Goal: Transaction & Acquisition: Download file/media

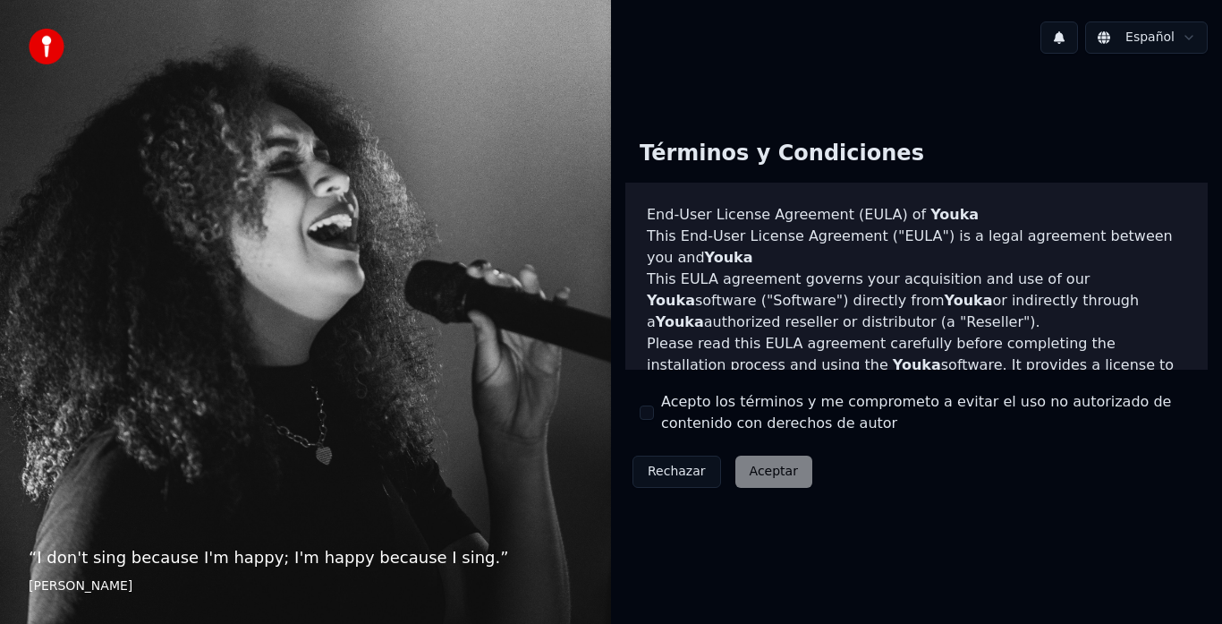
click at [647, 412] on button "Acepto los términos y me comprometo a evitar el uso no autorizado de contenido …" at bounding box center [647, 412] width 14 height 14
click at [769, 476] on button "Aceptar" at bounding box center [773, 471] width 77 height 32
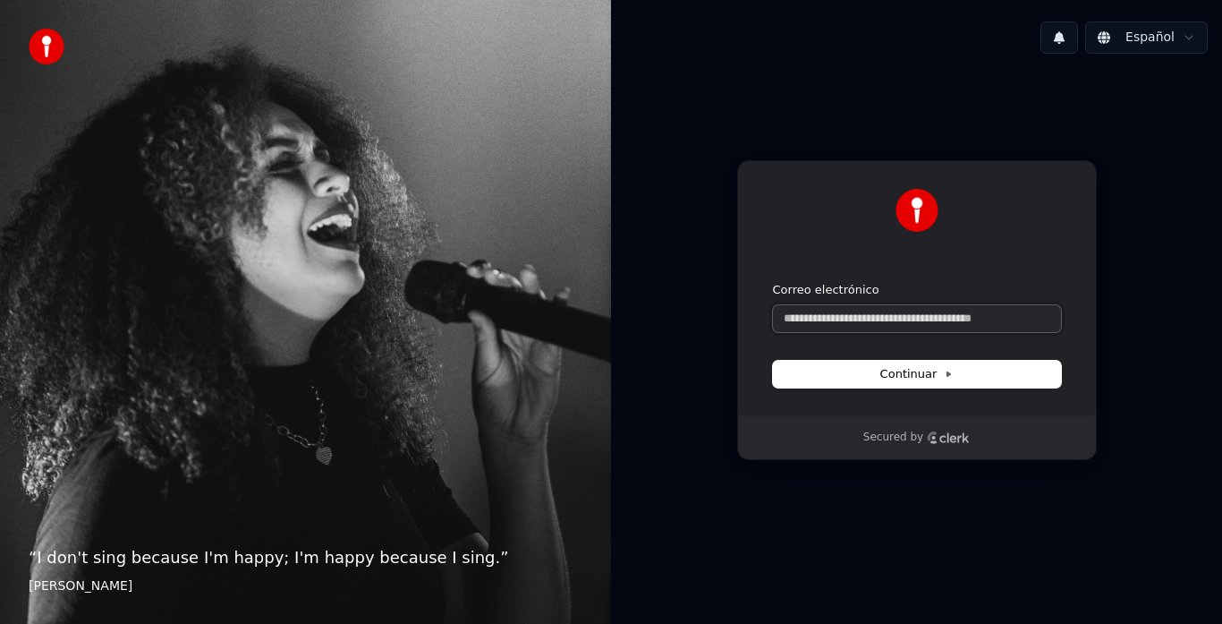
click at [810, 316] on input "Correo electrónico" at bounding box center [917, 318] width 288 height 27
click at [964, 375] on button "Continuar" at bounding box center [917, 374] width 288 height 27
type input "**********"
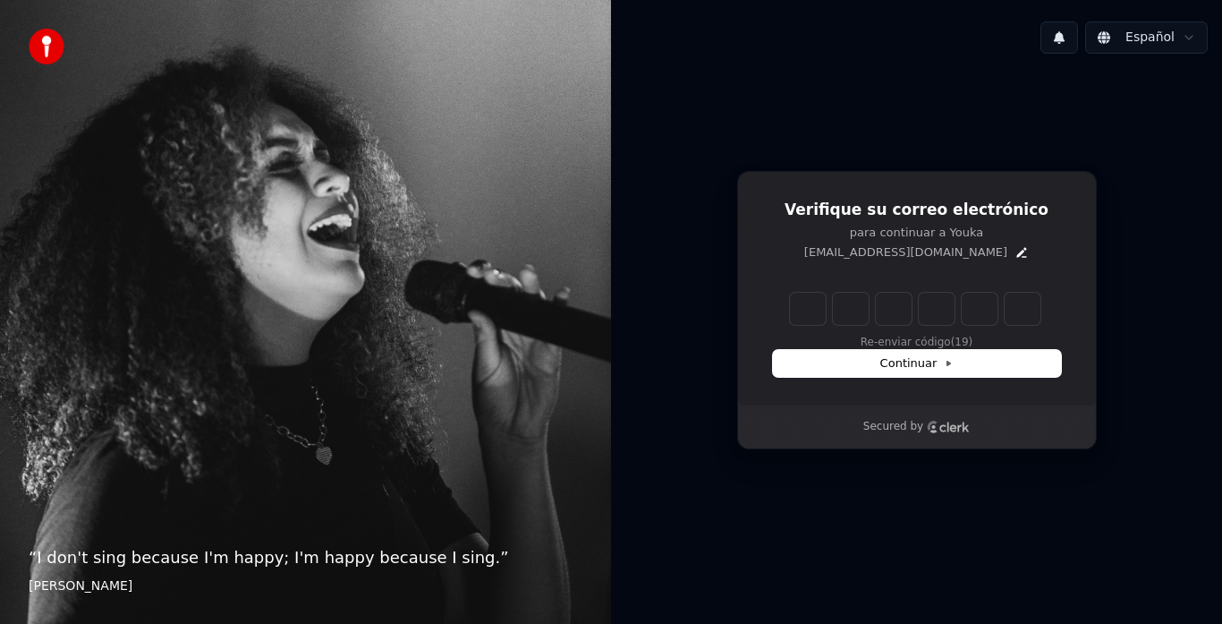
type input "*"
type input "**"
type input "*"
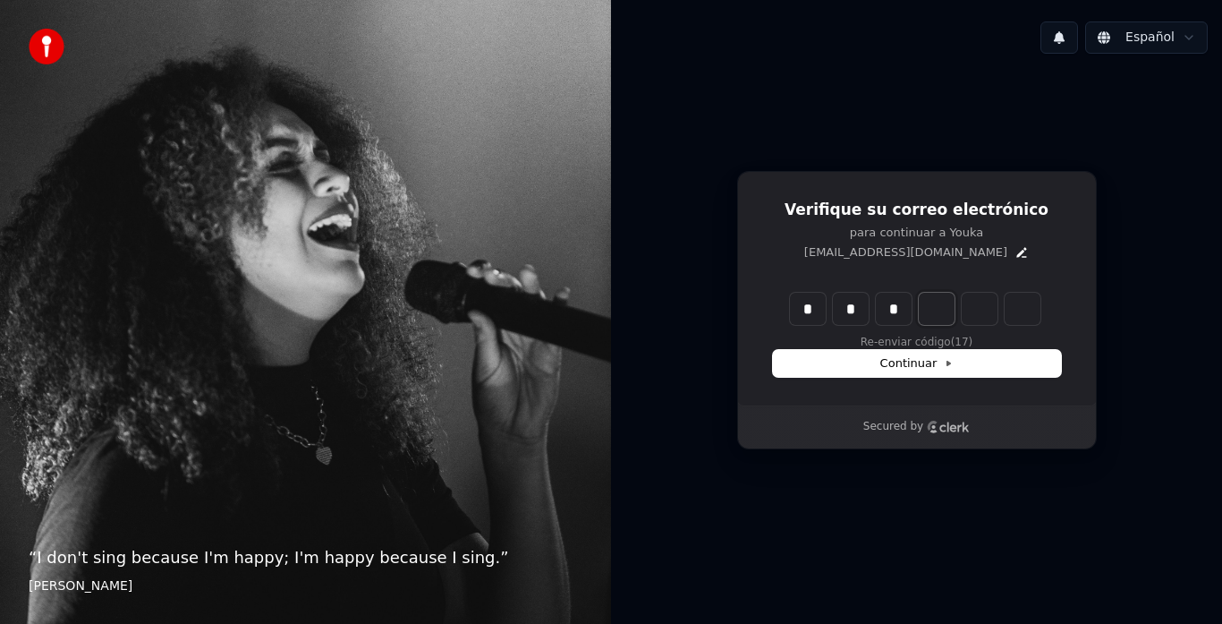
type input "***"
type input "*"
type input "****"
type input "*"
type input "******"
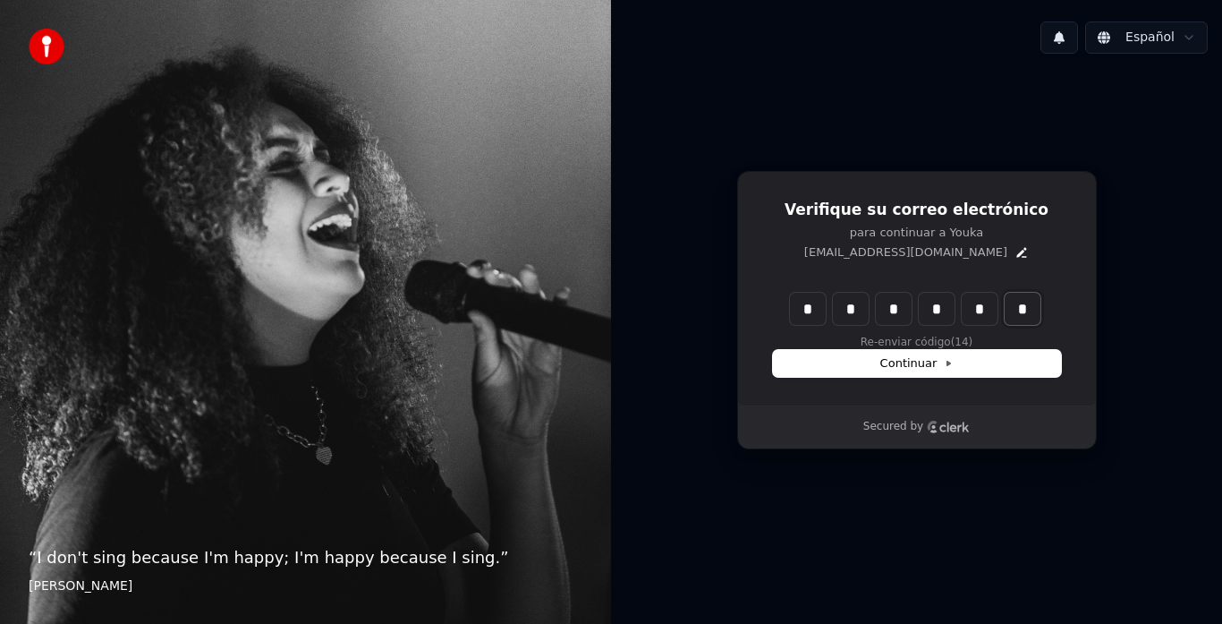
type input "*"
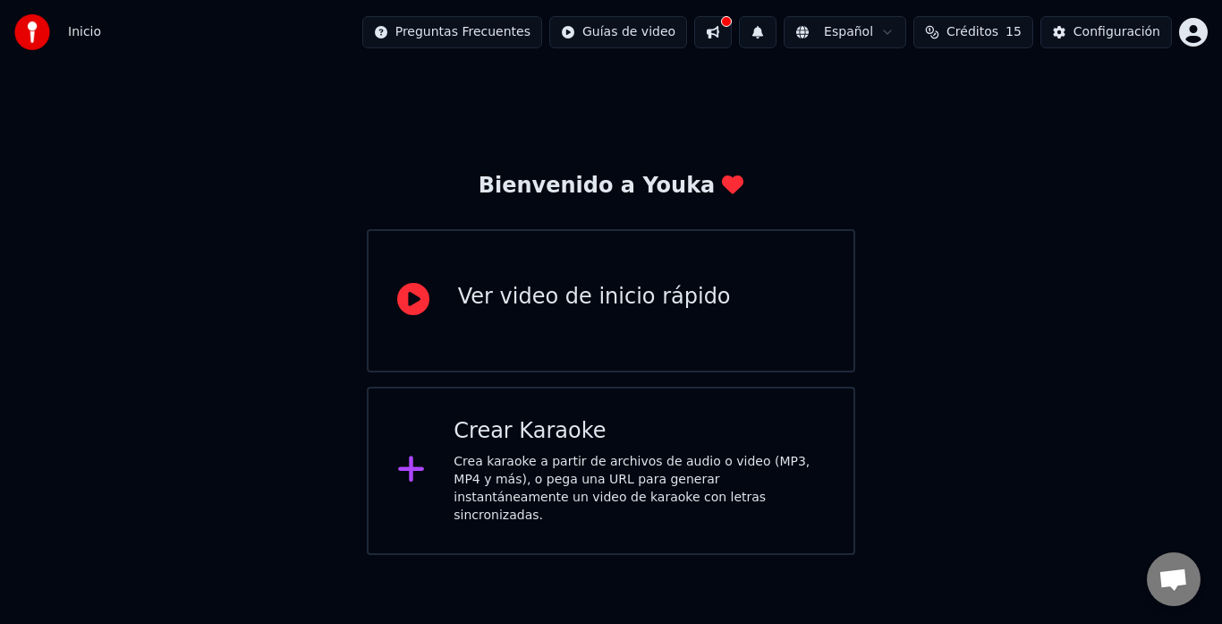
click at [609, 433] on div "Crear Karaoke" at bounding box center [639, 431] width 371 height 29
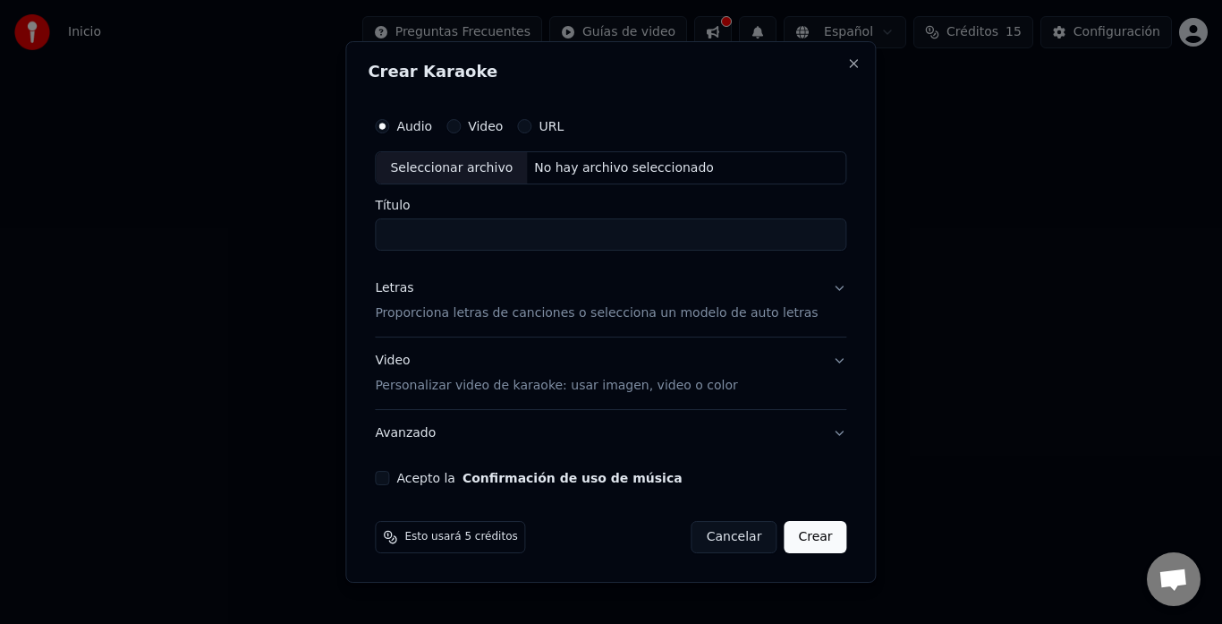
click at [531, 126] on button "URL" at bounding box center [524, 126] width 14 height 14
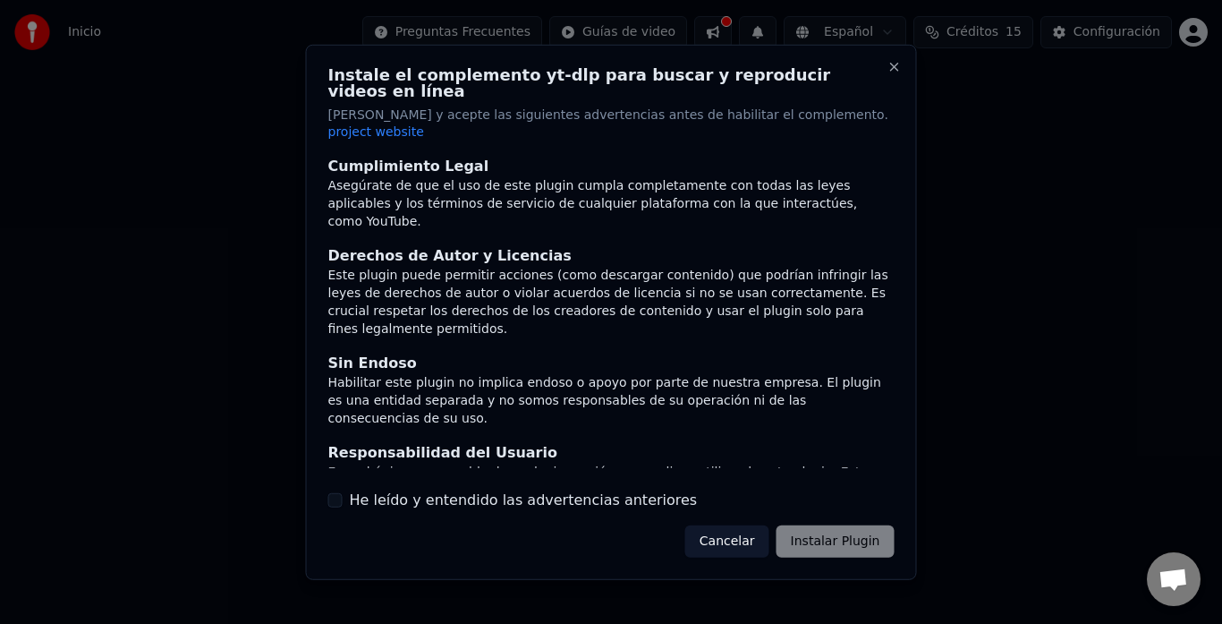
click at [337, 493] on button "He leído y entendido las advertencias anteriores" at bounding box center [335, 500] width 14 height 14
click at [814, 525] on button "Instalar Plugin" at bounding box center [836, 541] width 118 height 32
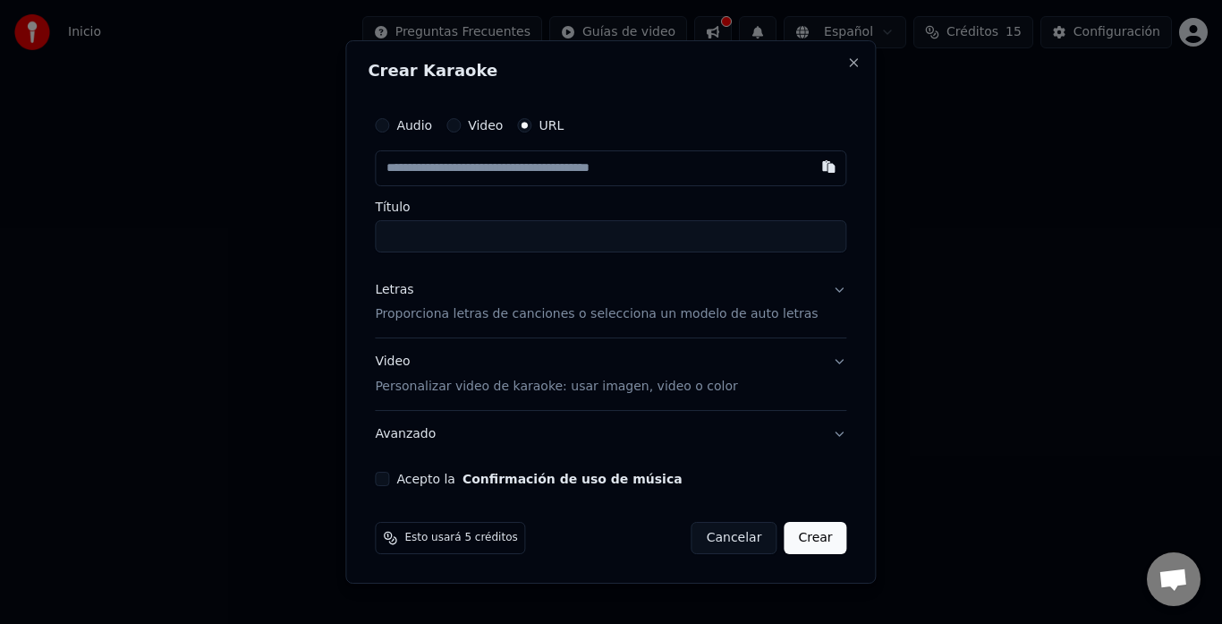
paste input "**********"
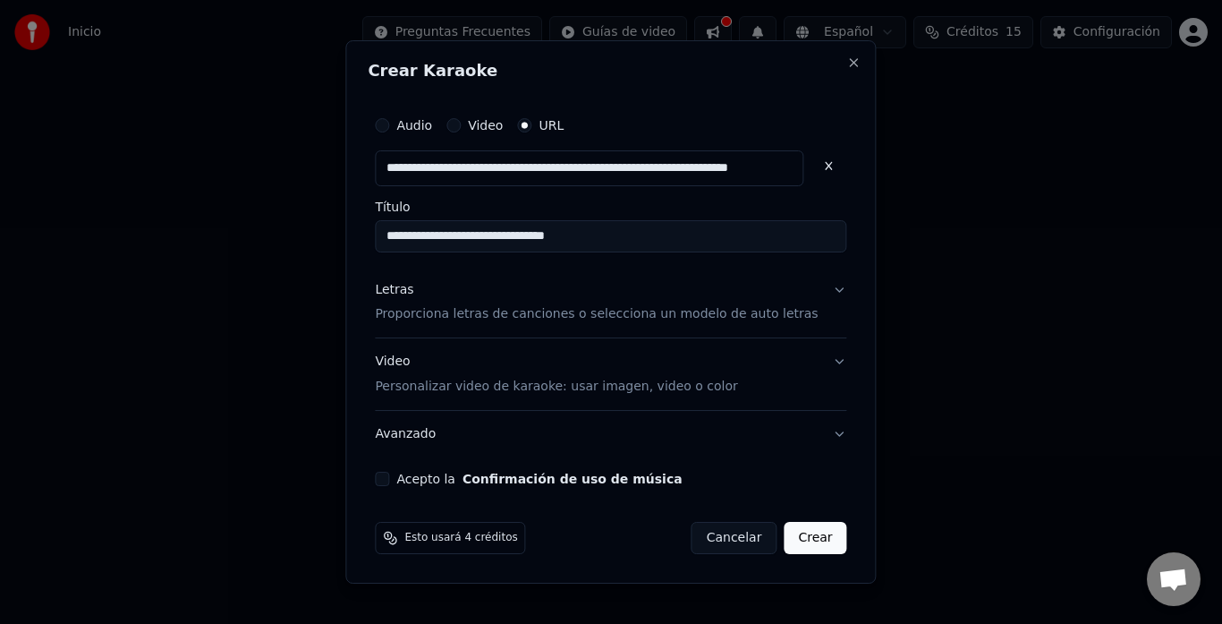
type input "**********"
click at [493, 239] on input "**********" at bounding box center [610, 236] width 471 height 32
click at [595, 263] on div "**********" at bounding box center [611, 297] width 486 height 394
click at [641, 241] on input "**********" at bounding box center [610, 236] width 471 height 32
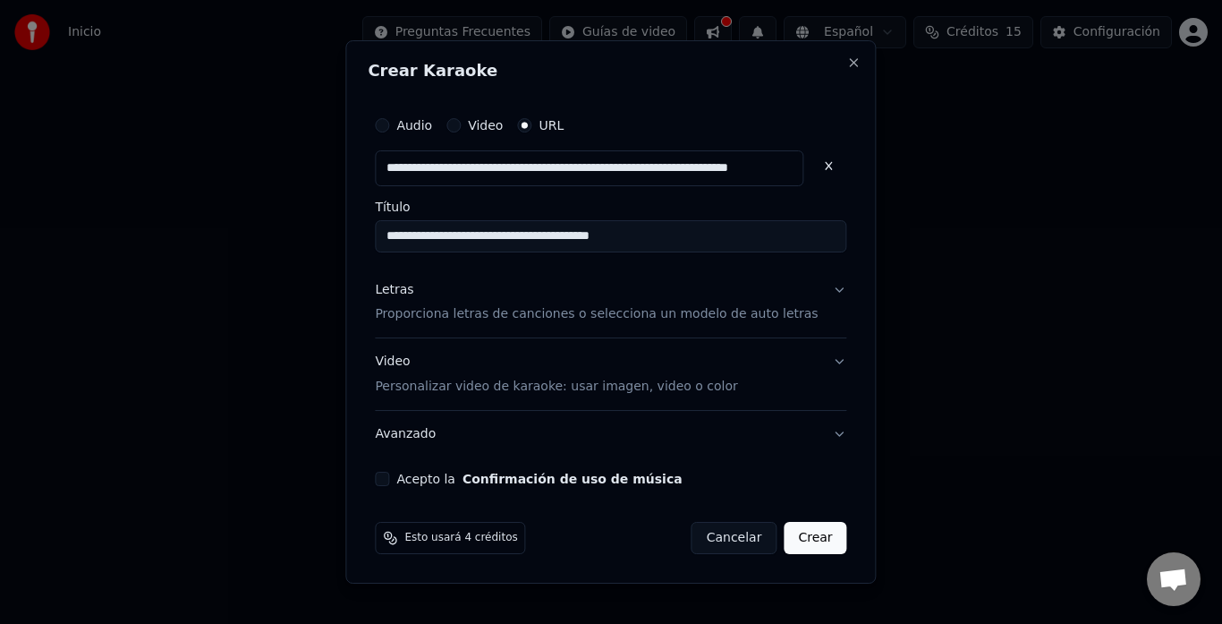
type input "**********"
click at [755, 318] on p "Proporciona letras de canciones o selecciona un modelo de auto letras" at bounding box center [596, 315] width 443 height 18
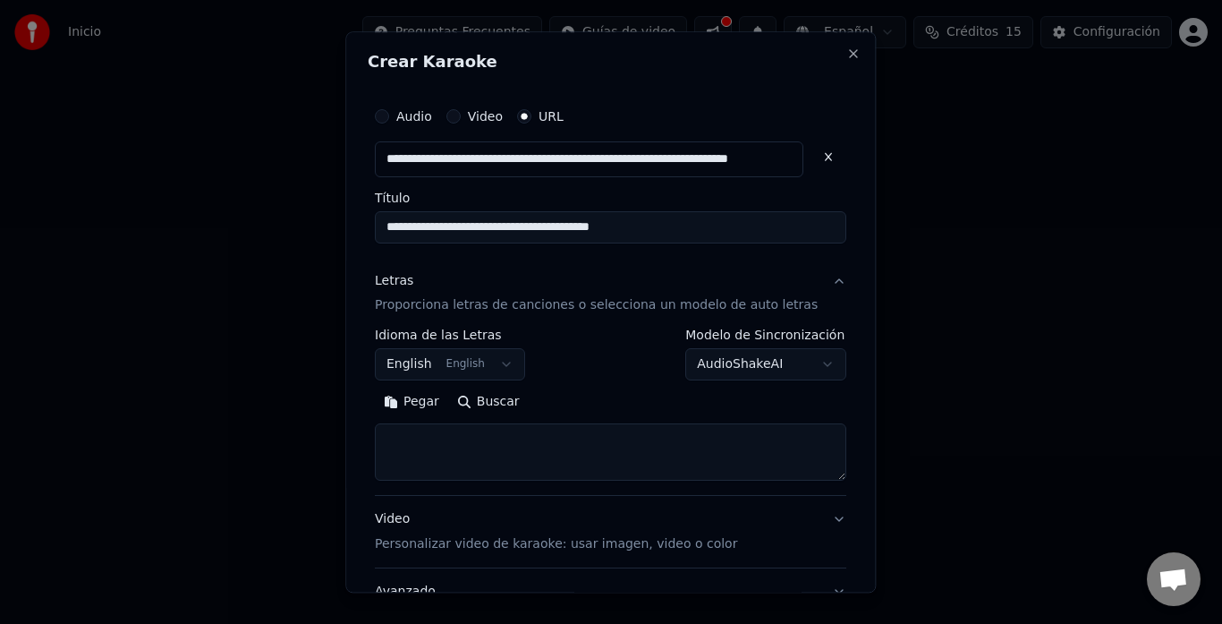
click at [531, 449] on textarea at bounding box center [610, 452] width 471 height 57
paste textarea "**********"
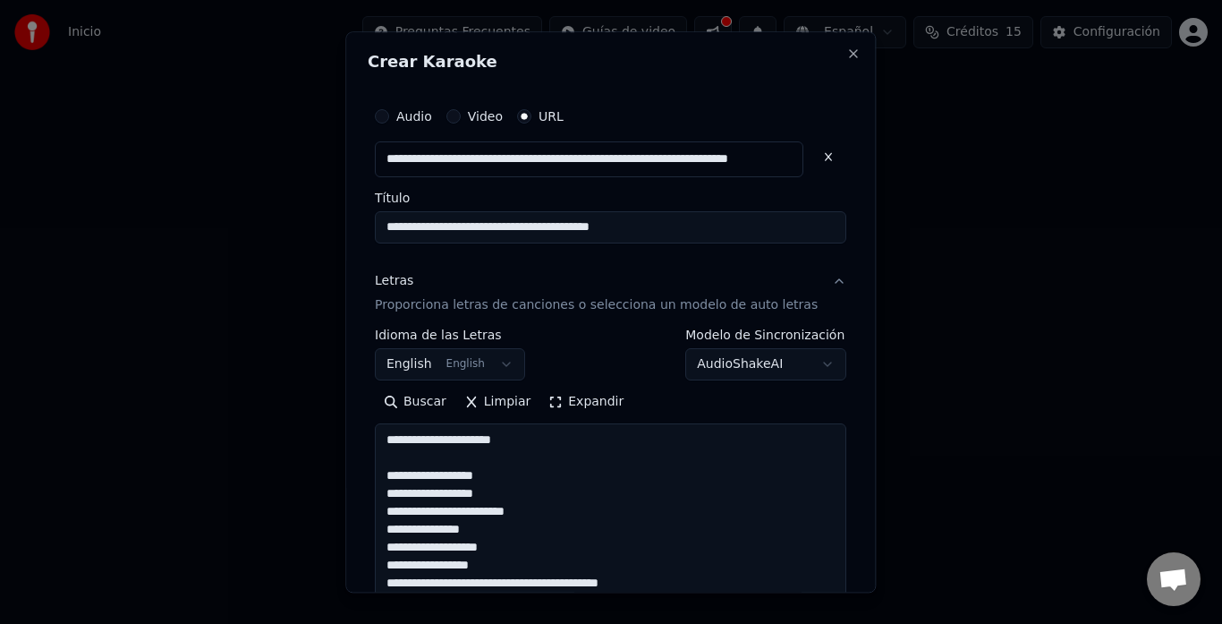
scroll to position [1292, 0]
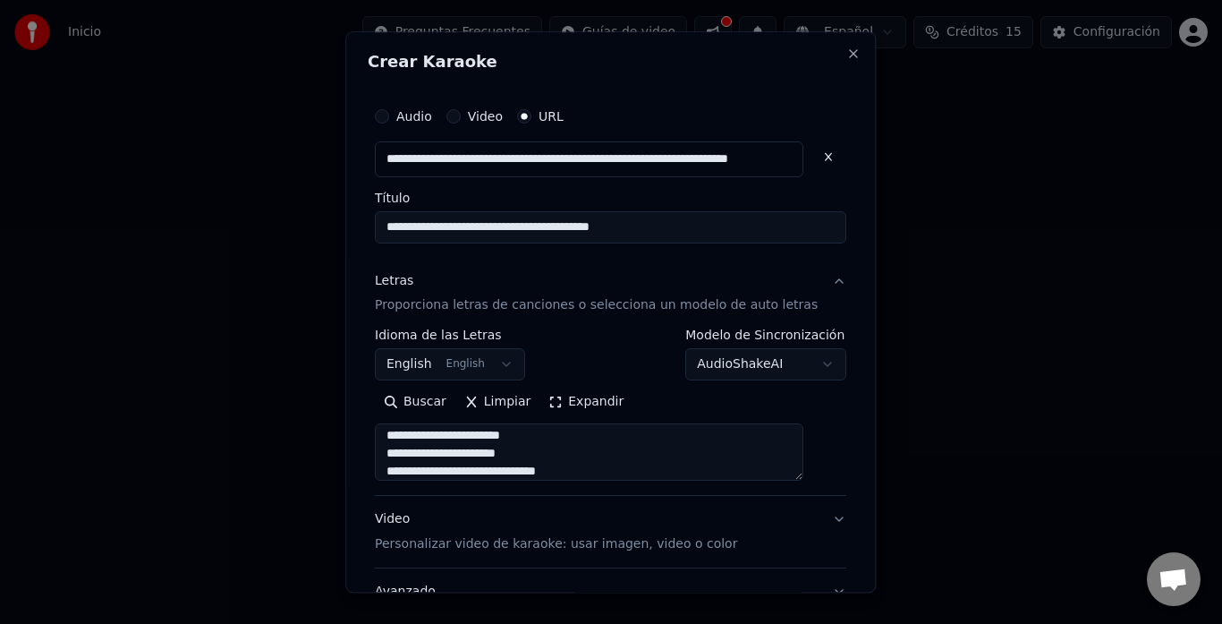
type textarea "**********"
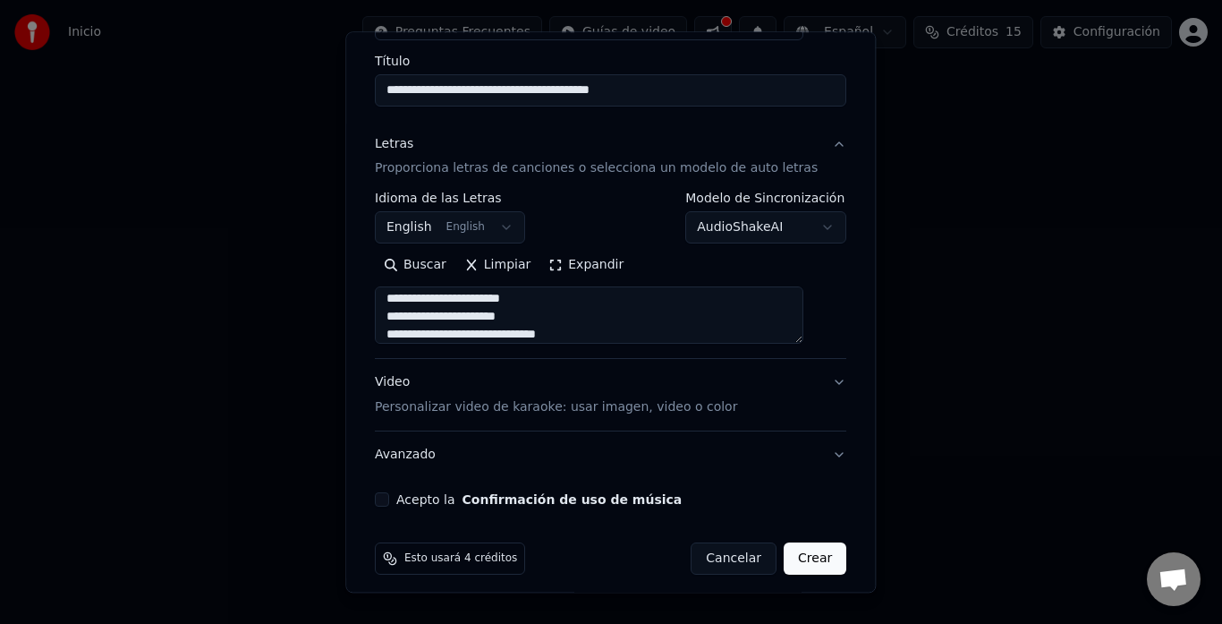
scroll to position [149, 0]
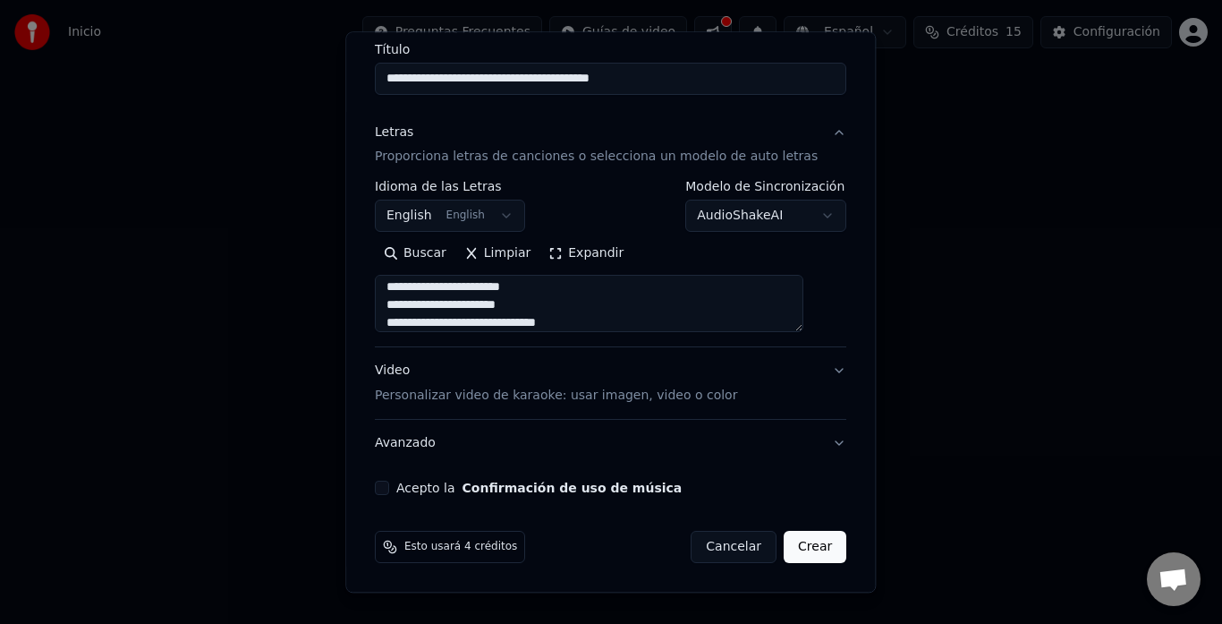
click at [707, 397] on p "Personalizar video de karaoke: usar imagen, video o color" at bounding box center [556, 396] width 362 height 18
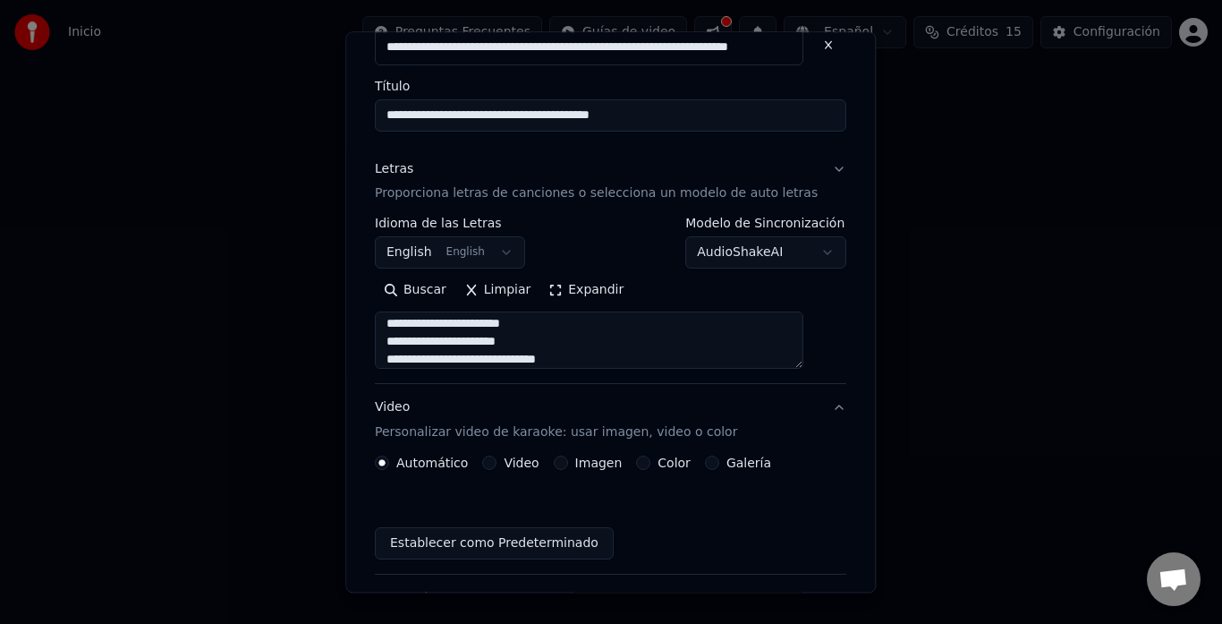
scroll to position [101, 0]
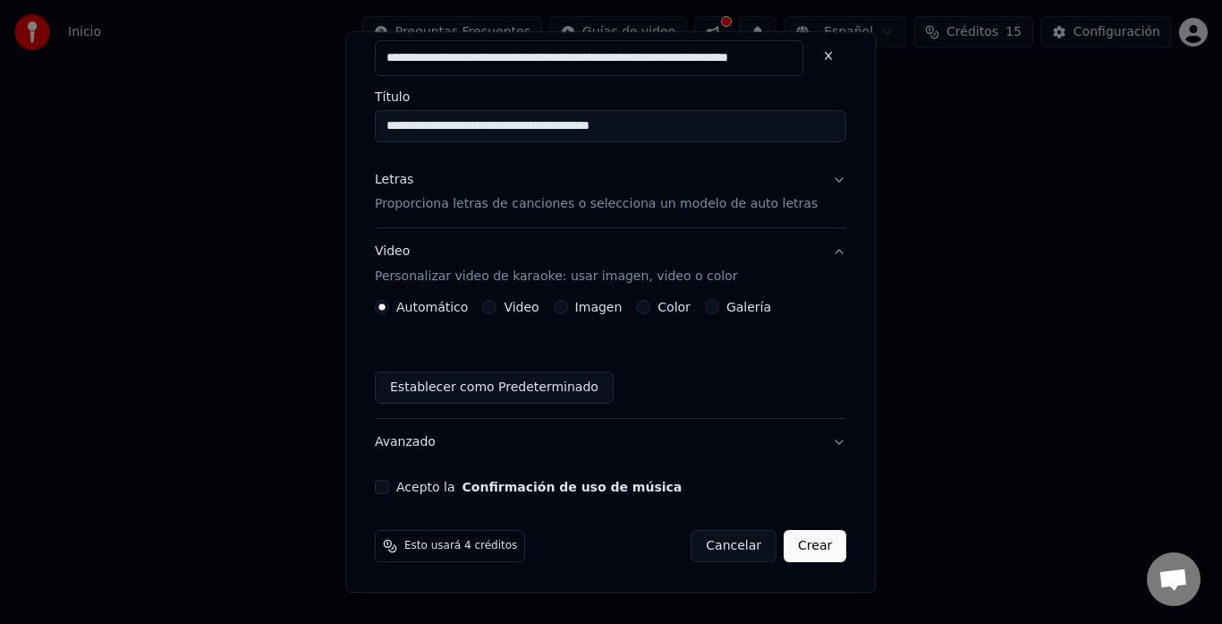
click at [497, 305] on button "Video" at bounding box center [490, 308] width 14 height 14
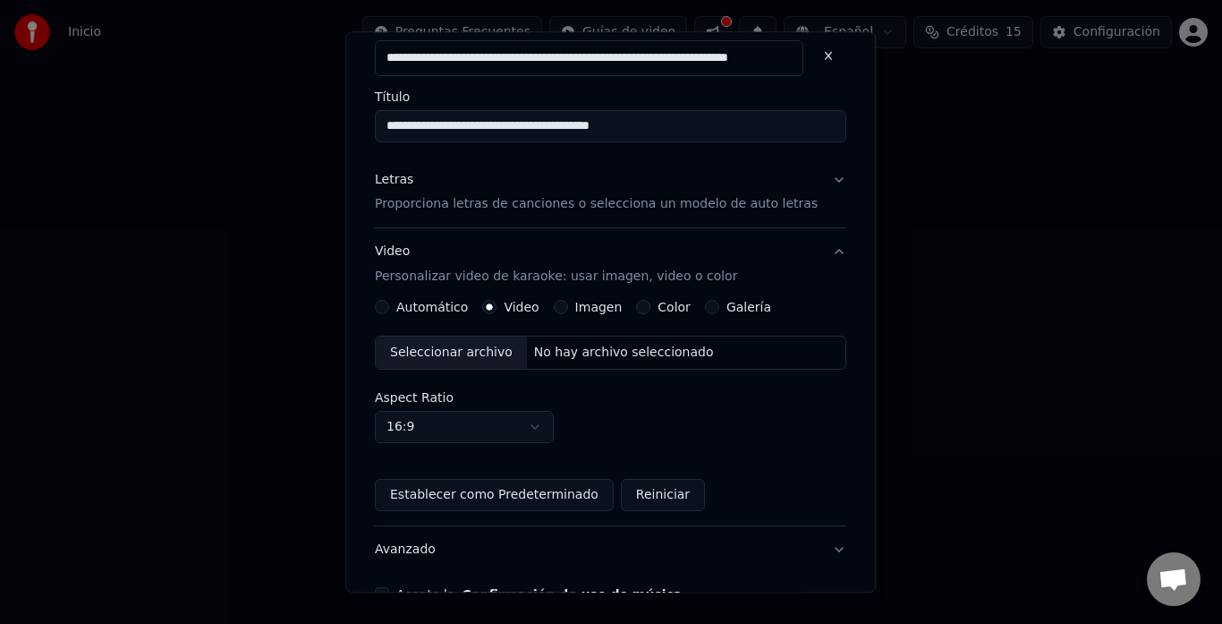
click at [565, 309] on button "Imagen" at bounding box center [561, 308] width 14 height 14
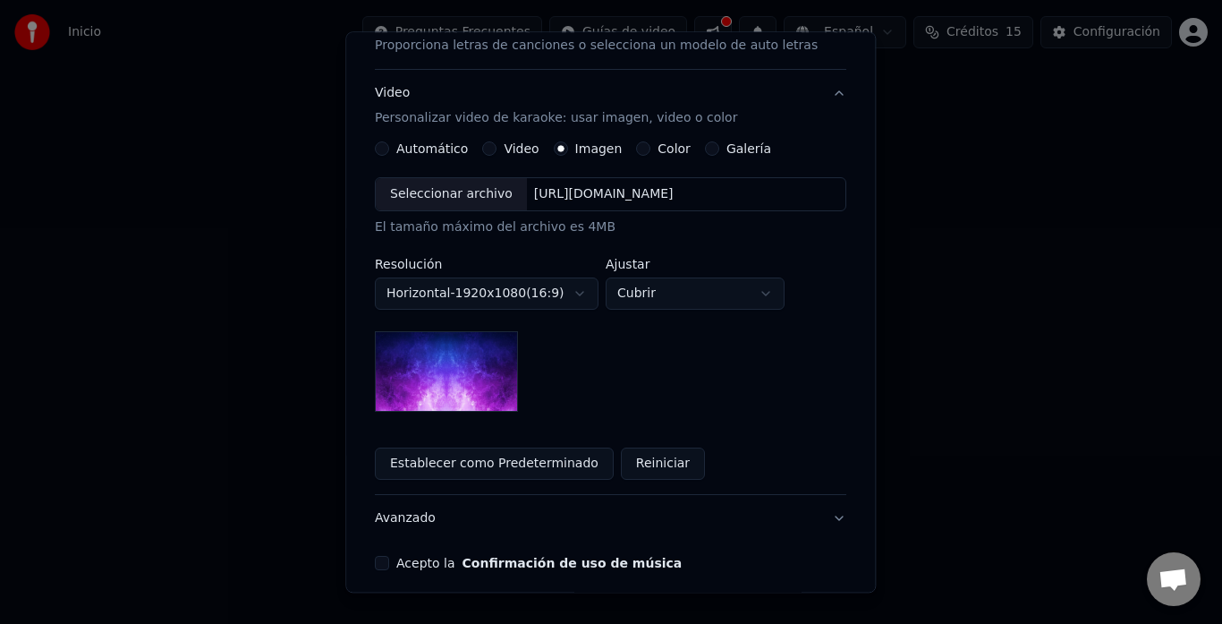
scroll to position [270, 0]
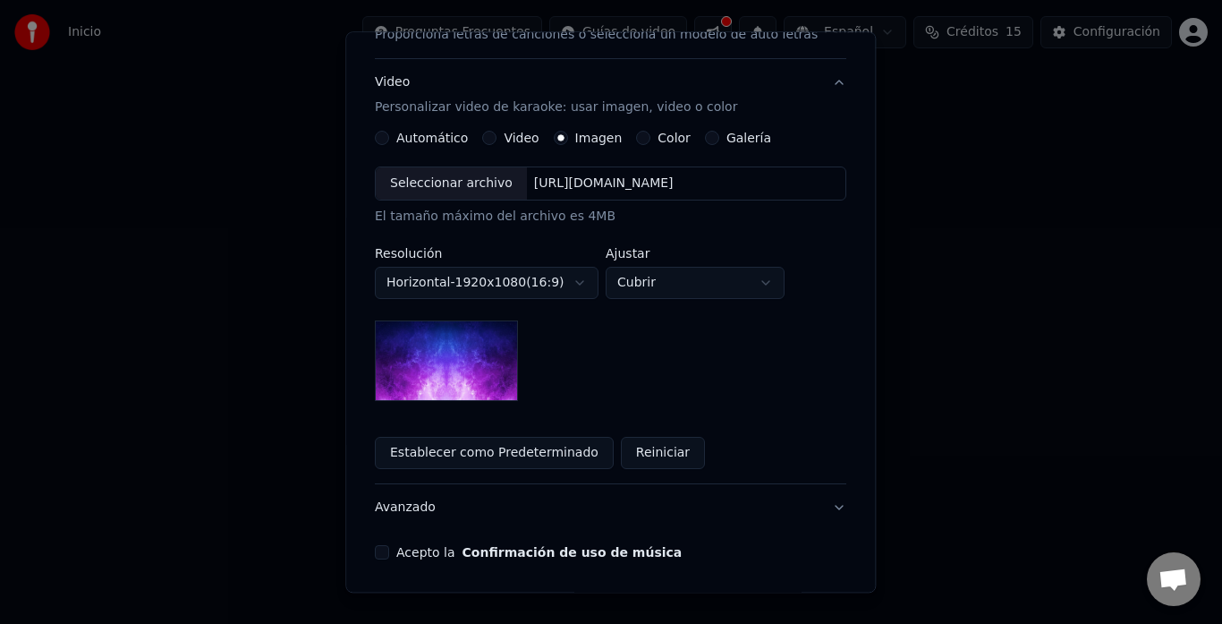
click at [712, 139] on button "Galería" at bounding box center [712, 139] width 14 height 14
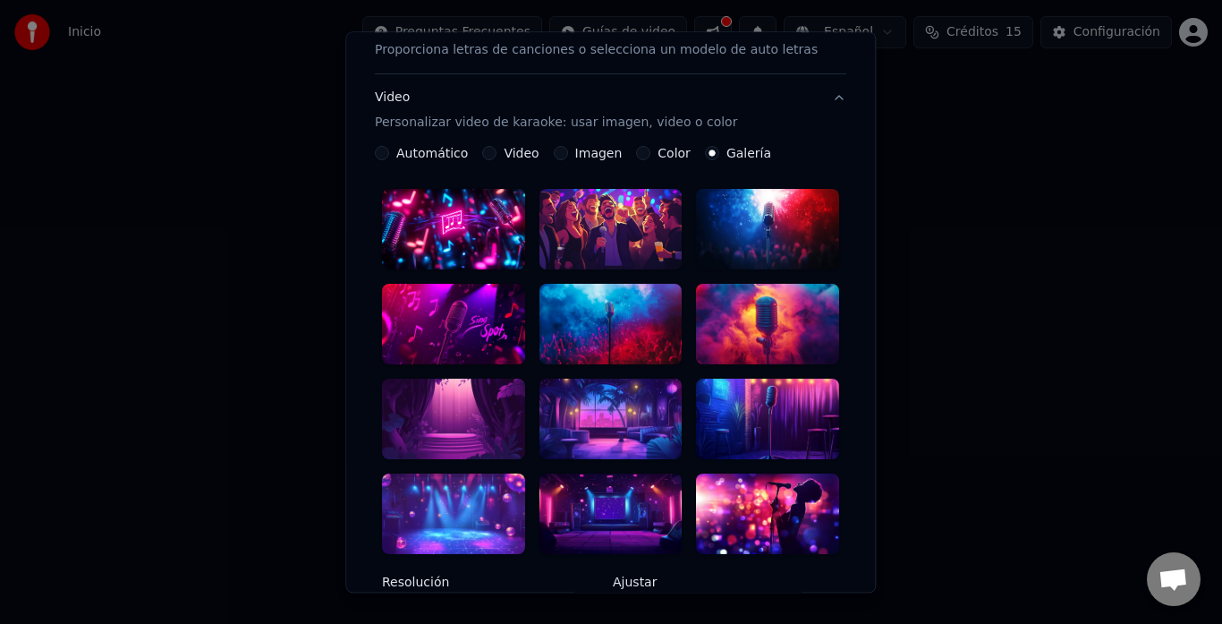
scroll to position [265, 0]
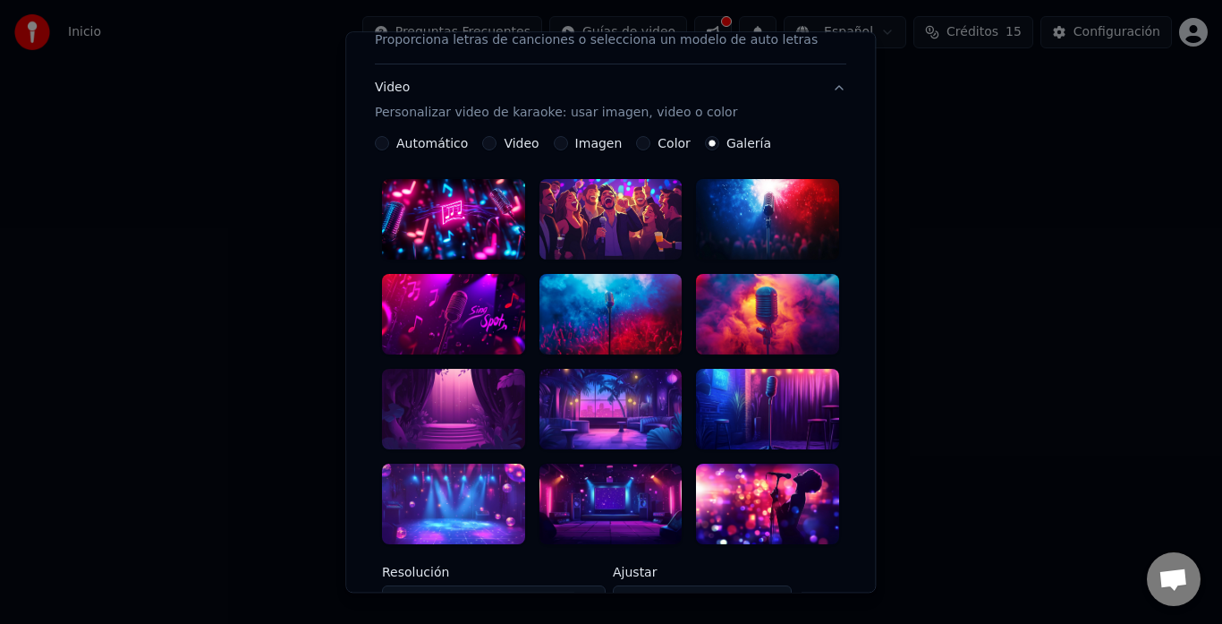
click at [650, 135] on button "Video Personalizar video de karaoke: usar imagen, video o color" at bounding box center [610, 101] width 471 height 72
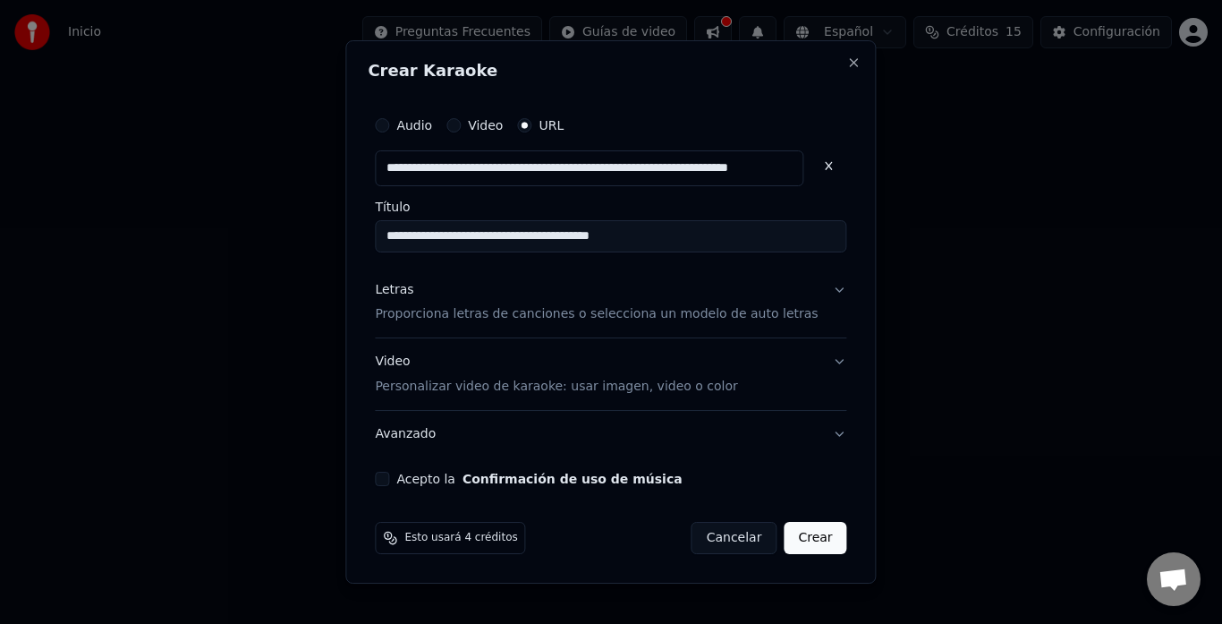
click at [764, 310] on p "Proporciona letras de canciones o selecciona un modelo de auto letras" at bounding box center [596, 315] width 443 height 18
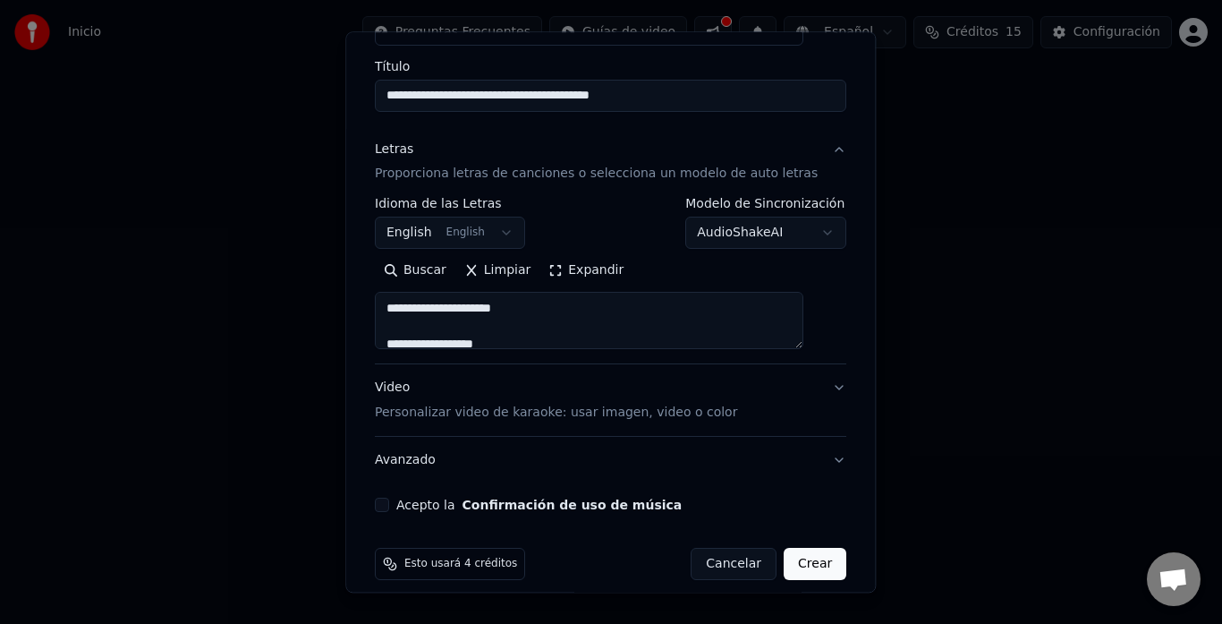
scroll to position [149, 0]
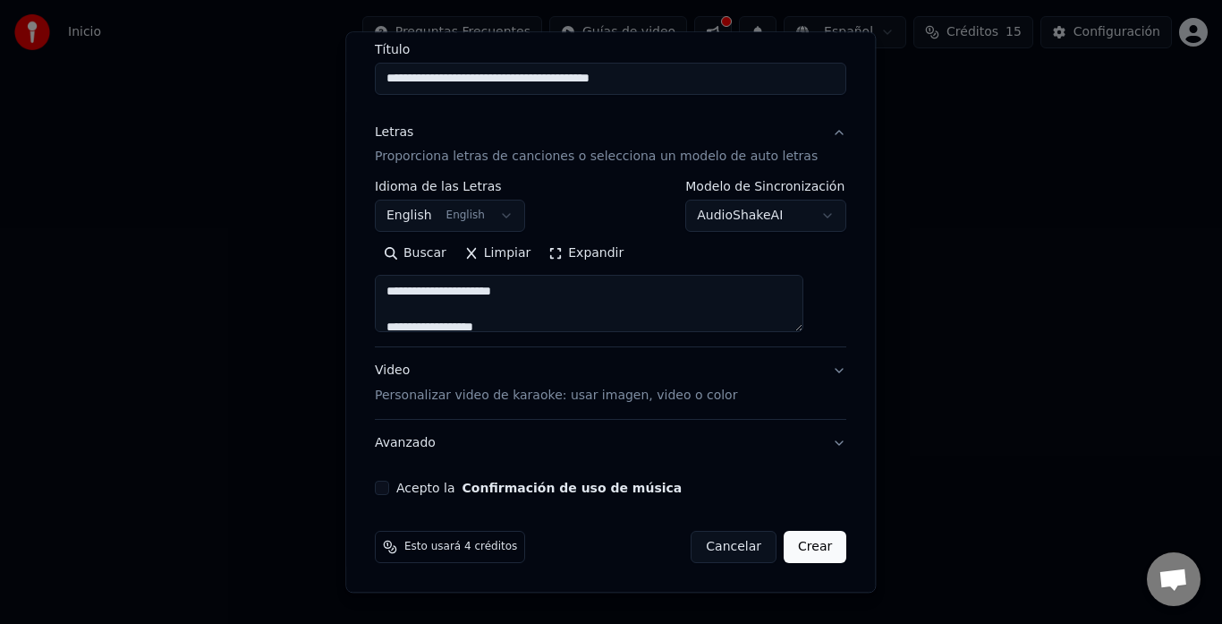
click at [683, 394] on p "Personalizar video de karaoke: usar imagen, video o color" at bounding box center [556, 396] width 362 height 18
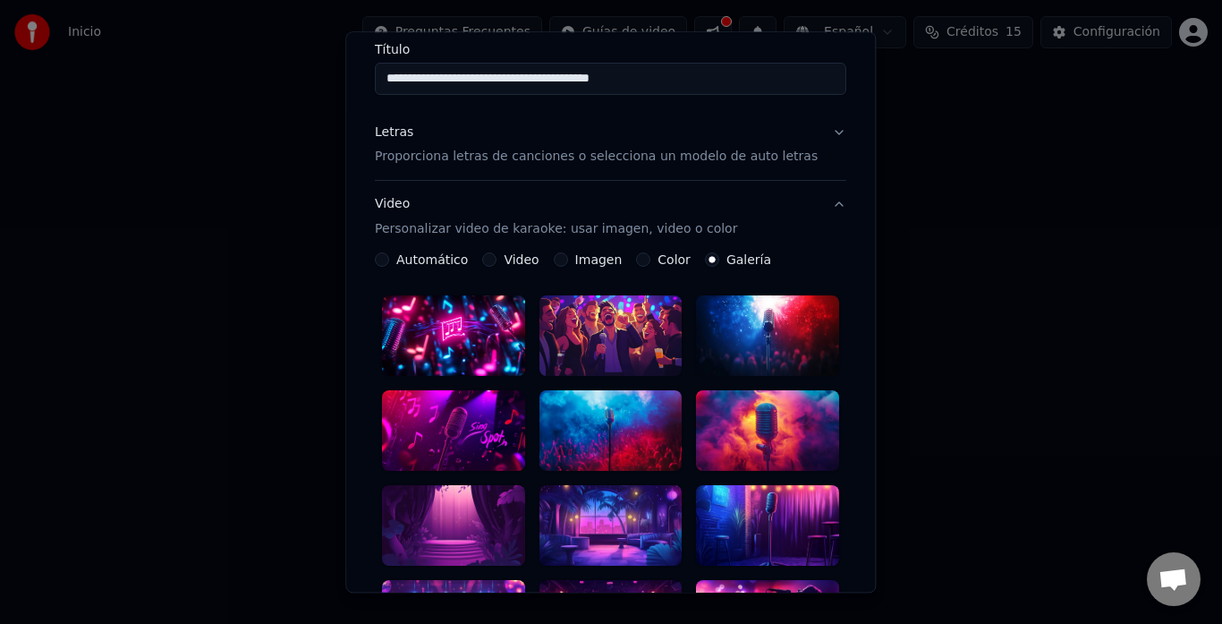
click at [641, 259] on button "Color" at bounding box center [644, 260] width 14 height 14
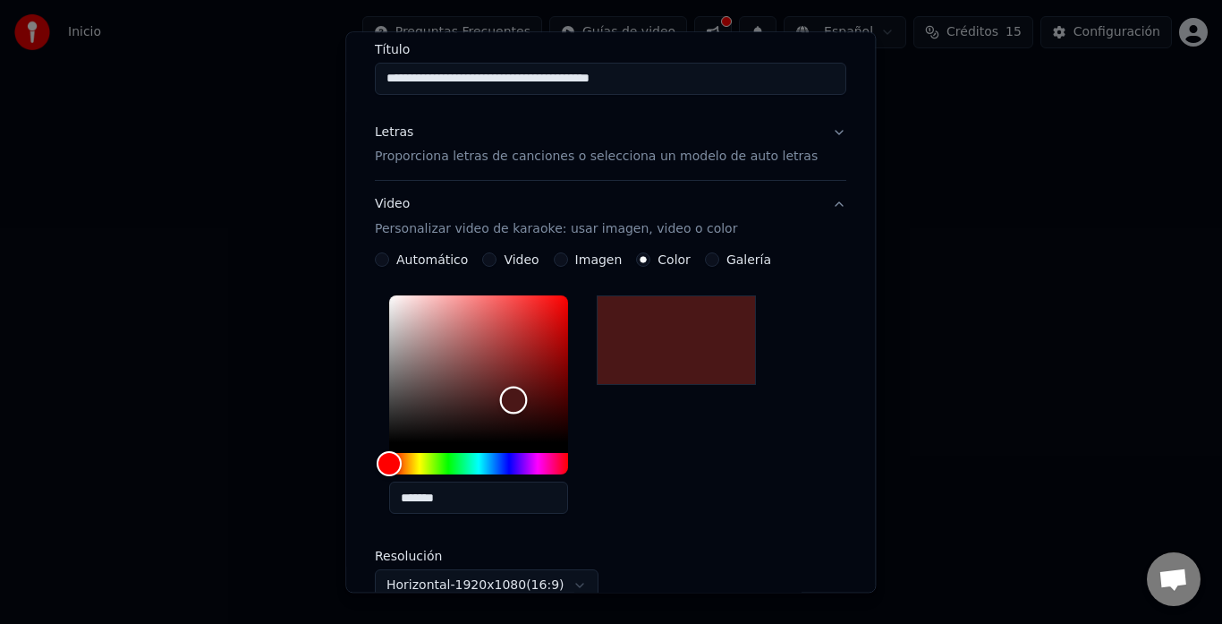
drag, startPoint x: 399, startPoint y: 449, endPoint x: 528, endPoint y: 400, distance: 137.9
click at [528, 400] on div "Color" at bounding box center [514, 400] width 28 height 28
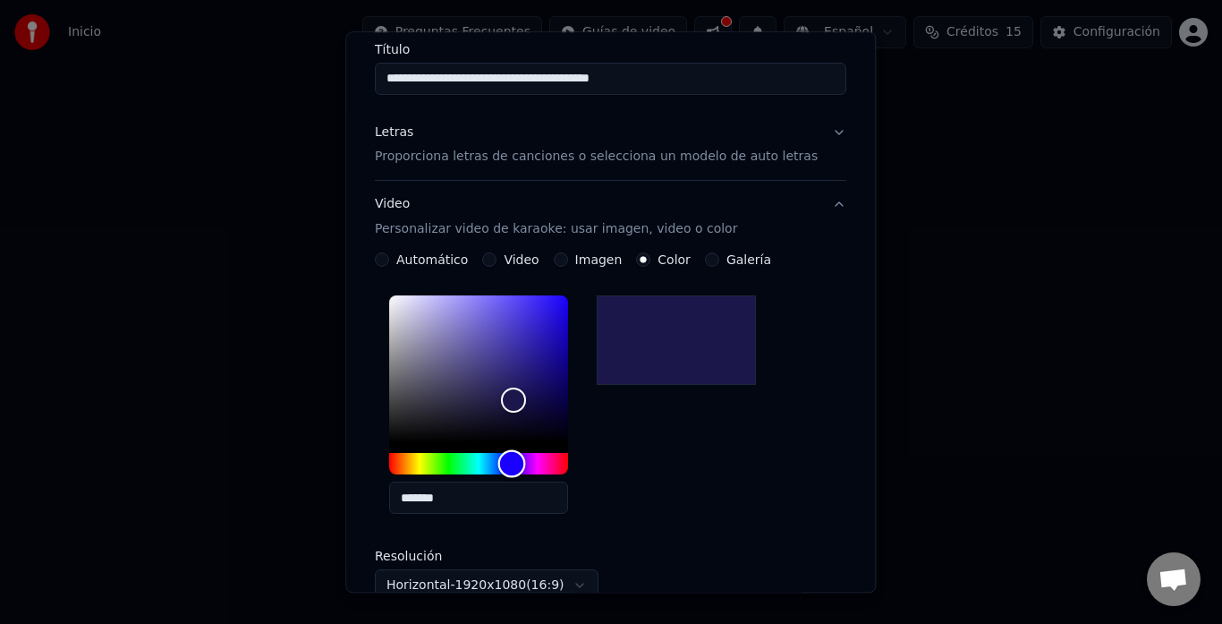
drag, startPoint x: 402, startPoint y: 460, endPoint x: 526, endPoint y: 478, distance: 125.6
click at [526, 478] on div "*******" at bounding box center [478, 408] width 179 height 225
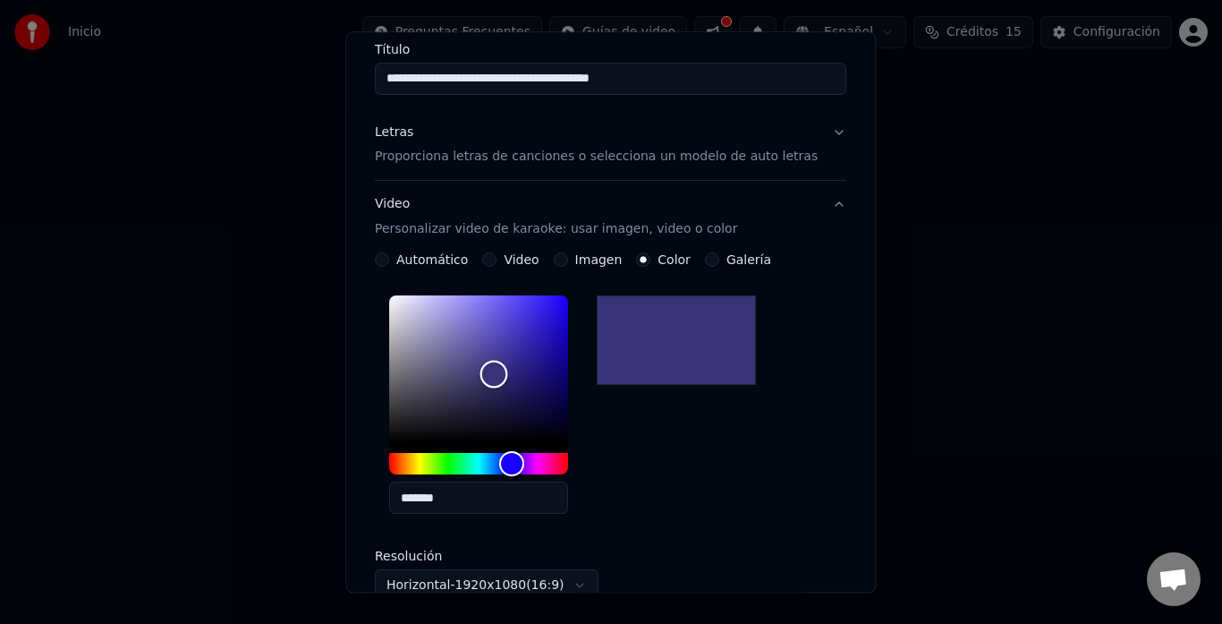
type input "*******"
drag, startPoint x: 527, startPoint y: 396, endPoint x: 512, endPoint y: 374, distance: 27.0
click at [512, 374] on div "Color" at bounding box center [498, 375] width 28 height 28
click at [403, 258] on div "Automático" at bounding box center [421, 260] width 93 height 14
click at [389, 260] on button "Automático" at bounding box center [382, 260] width 14 height 14
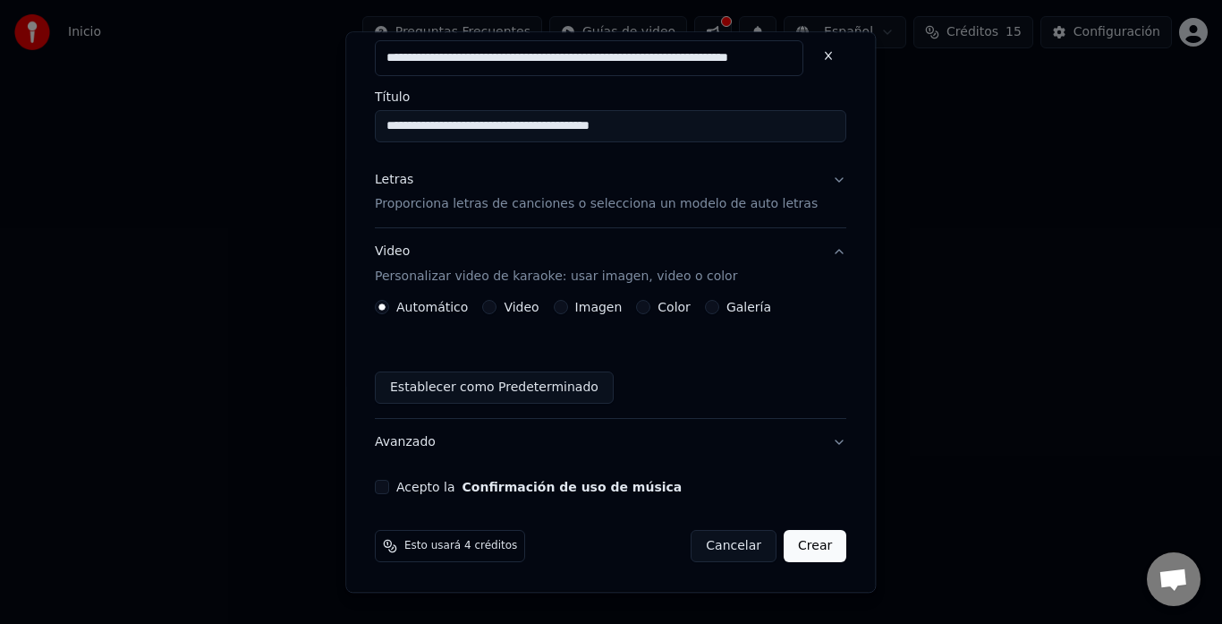
scroll to position [101, 0]
click at [712, 306] on button "Galería" at bounding box center [712, 308] width 14 height 14
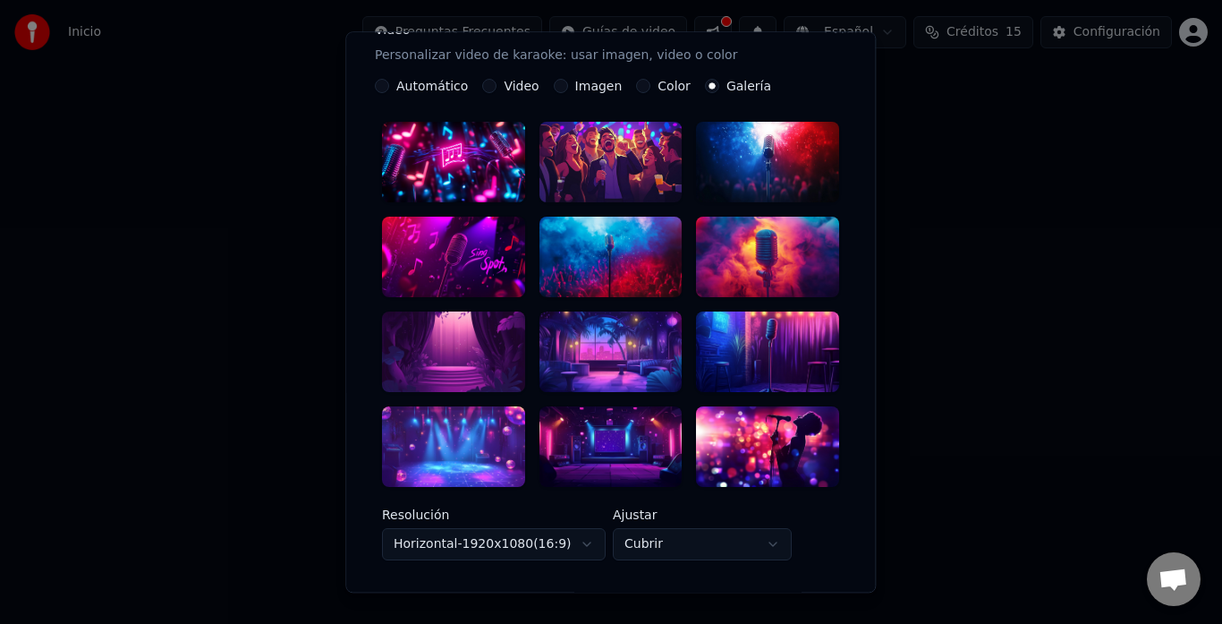
scroll to position [310, 0]
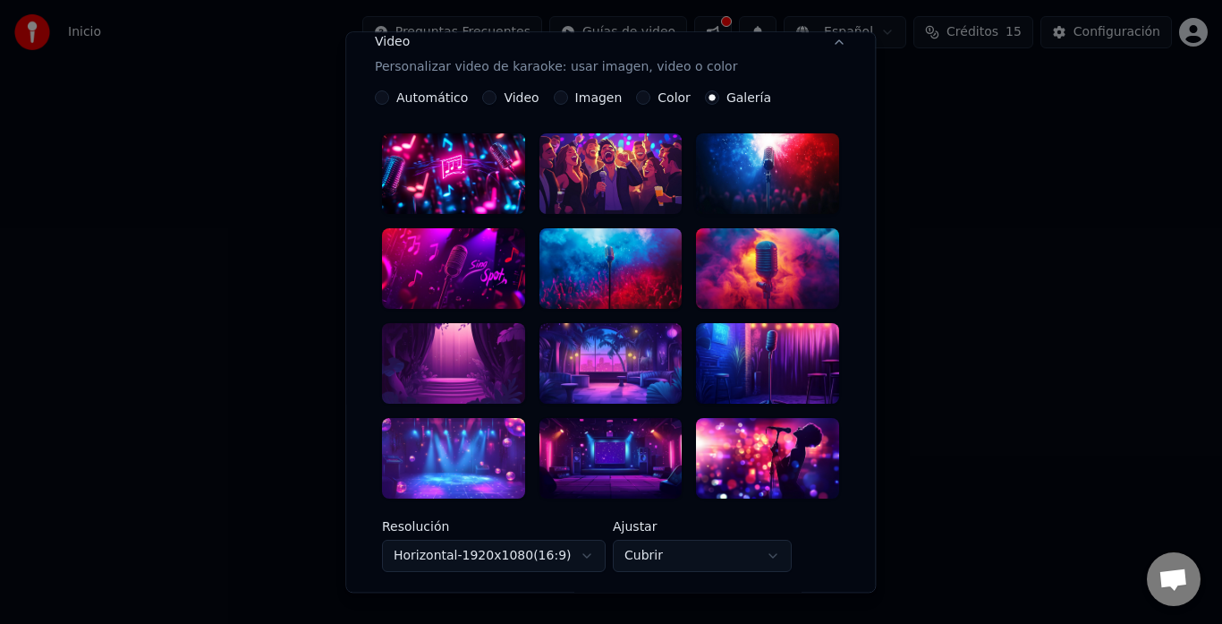
click at [760, 254] on div at bounding box center [768, 269] width 143 height 81
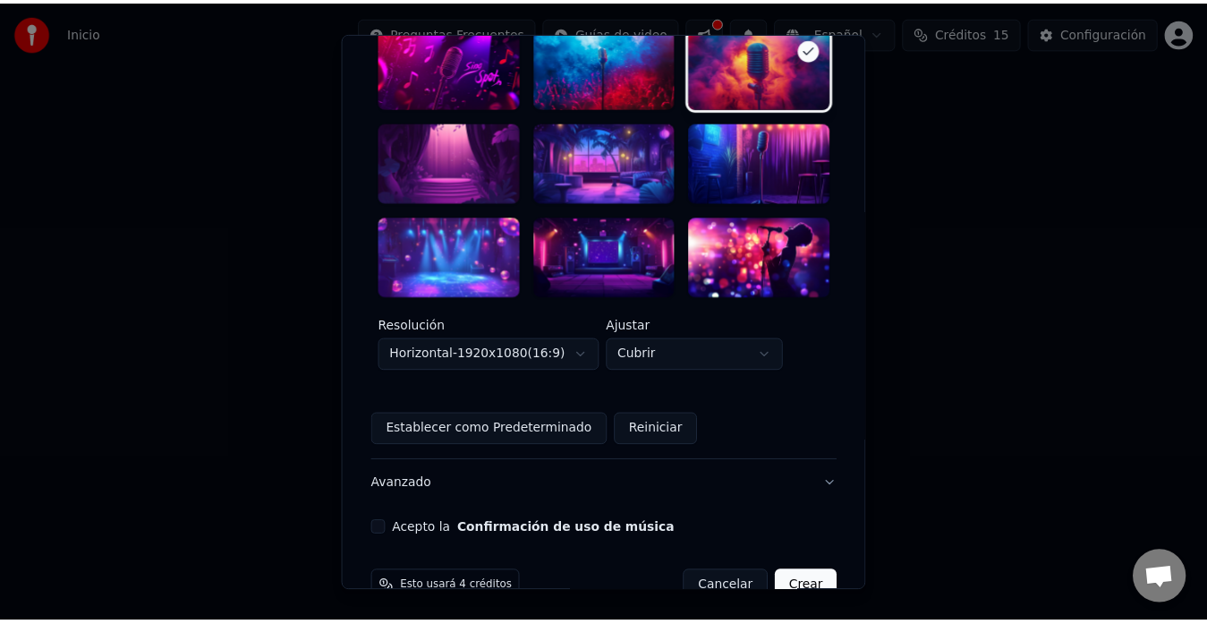
scroll to position [520, 0]
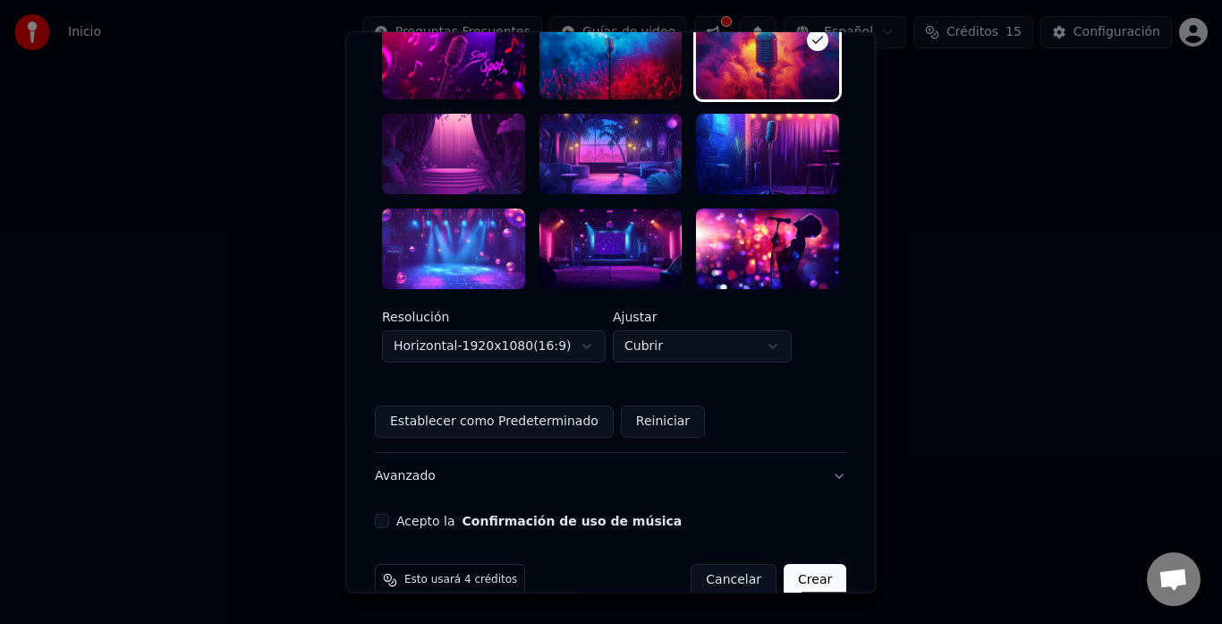
click at [389, 514] on button "Acepto la Confirmación de uso de música" at bounding box center [382, 521] width 14 height 14
click at [795, 564] on button "Crear" at bounding box center [815, 580] width 63 height 32
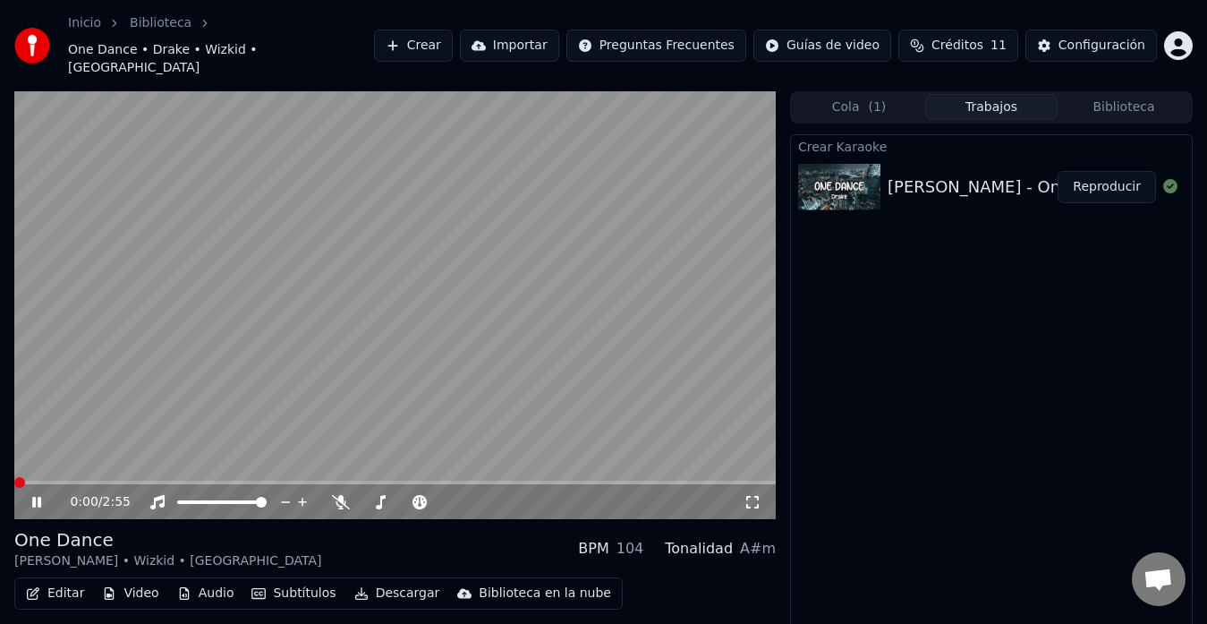
click at [14, 477] on span at bounding box center [19, 482] width 11 height 11
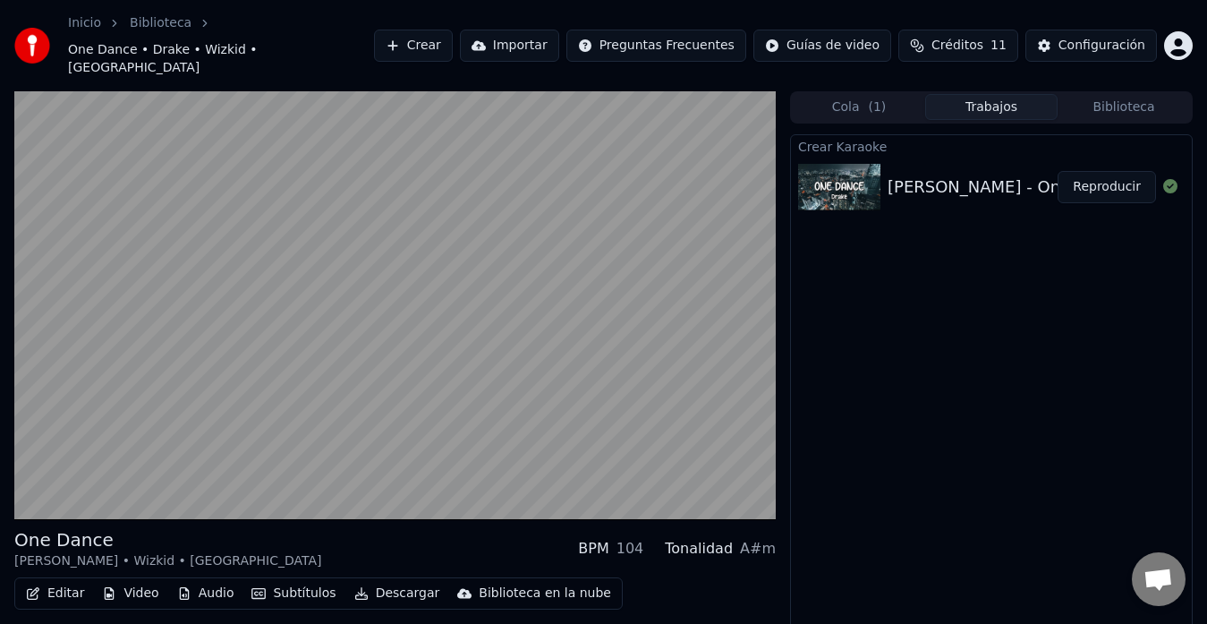
scroll to position [27, 0]
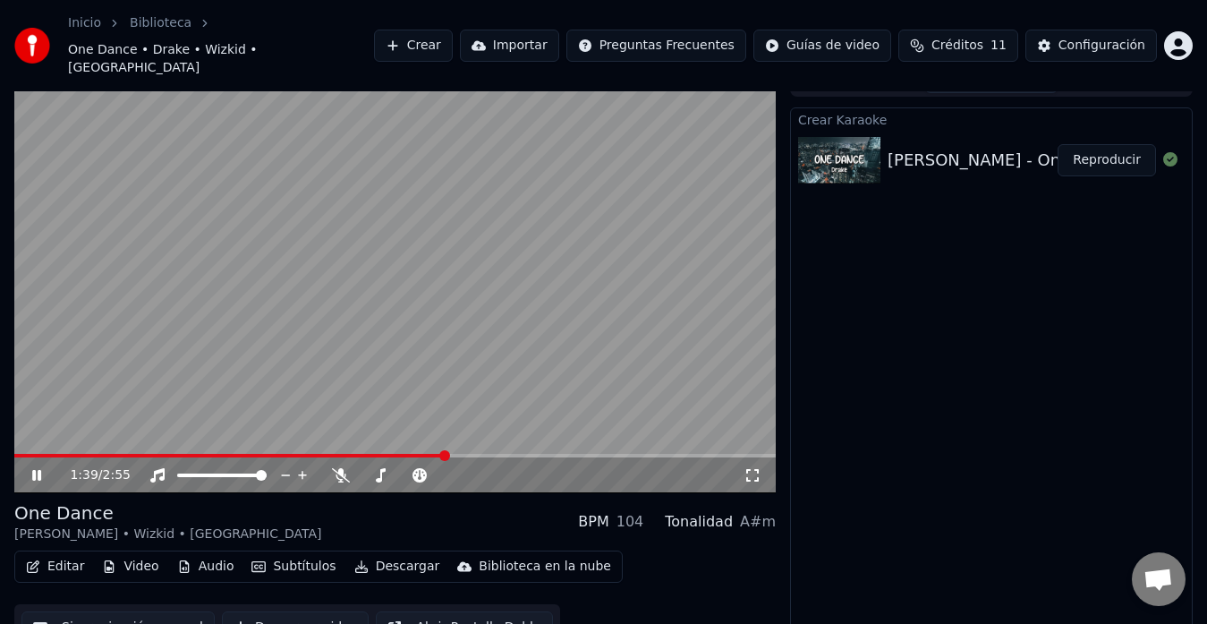
click at [405, 31] on div "Inicio Biblioteca One Dance • Drake • Wizkid • Kyla Crear Importar Preguntas Fr…" at bounding box center [603, 45] width 1207 height 91
click at [369, 41] on span "One Dance • Drake • Wizkid • Kyla" at bounding box center [221, 59] width 306 height 36
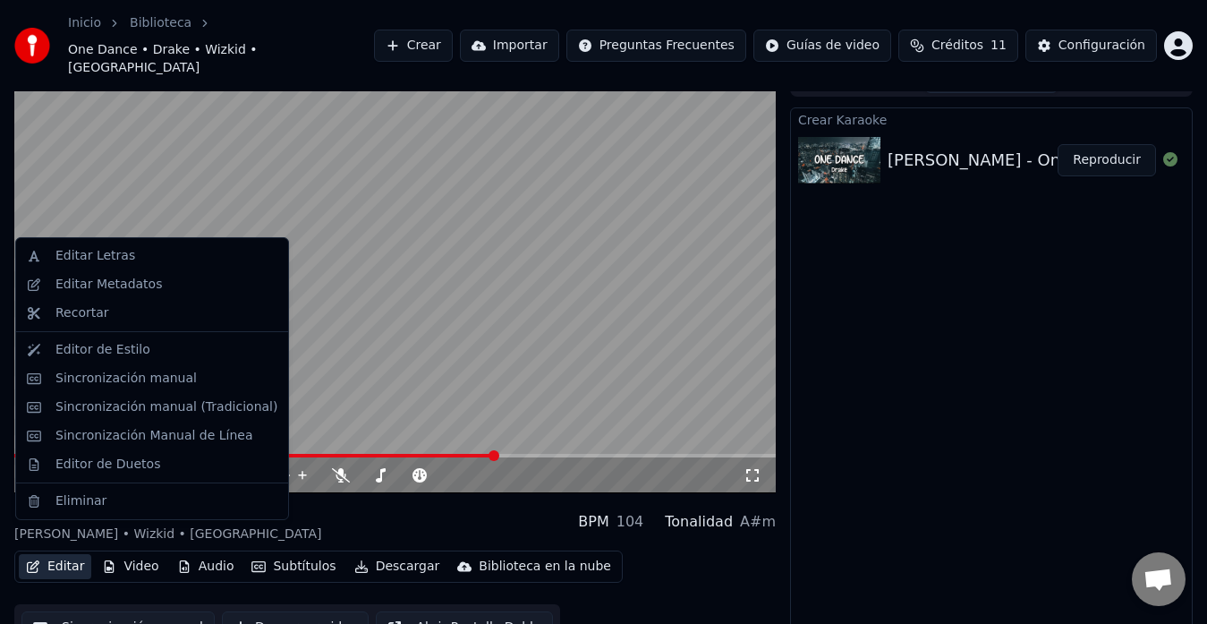
click at [66, 554] on button "Editar" at bounding box center [55, 566] width 72 height 25
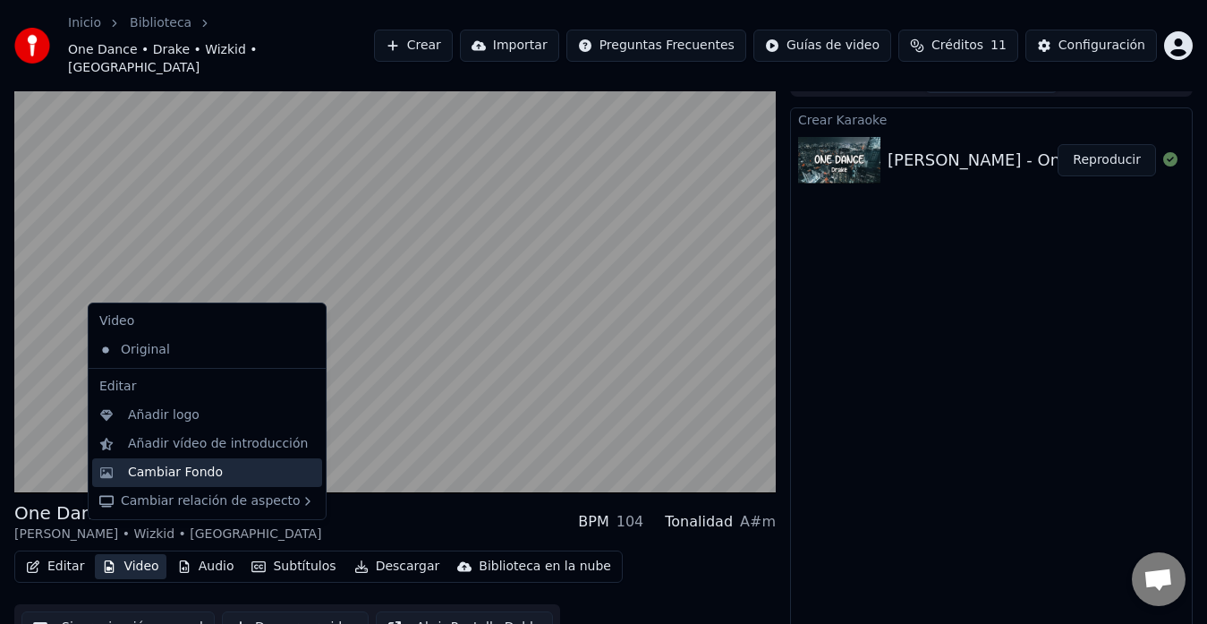
click at [165, 476] on div "Cambiar Fondo" at bounding box center [175, 472] width 95 height 18
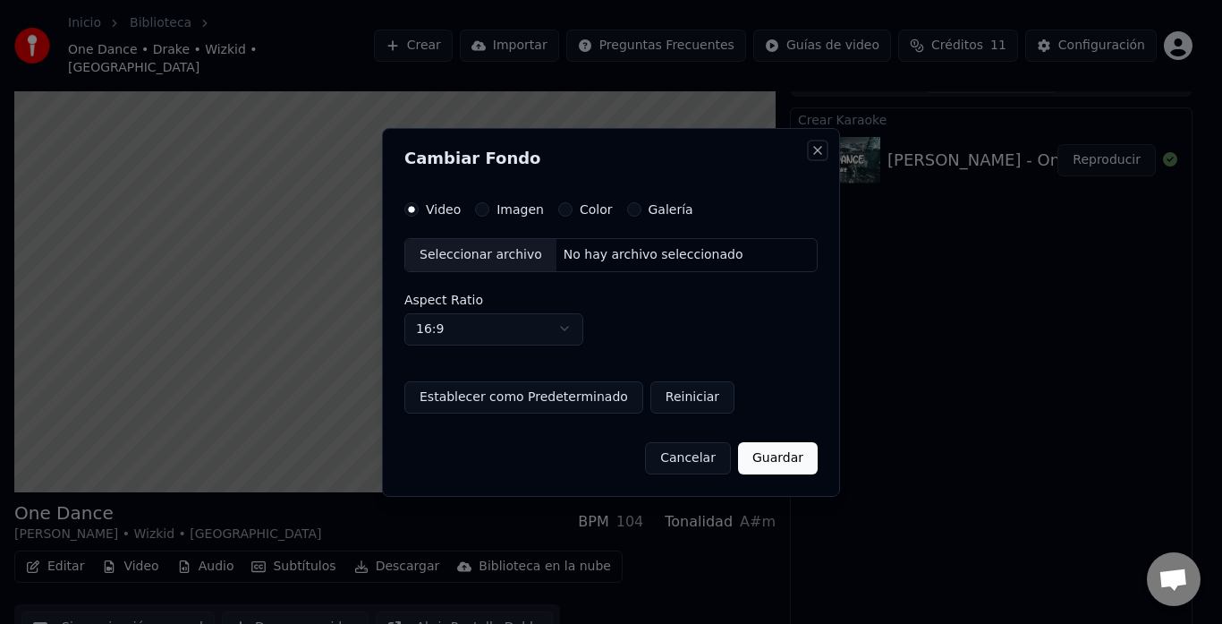
click at [817, 151] on button "Close" at bounding box center [818, 150] width 14 height 14
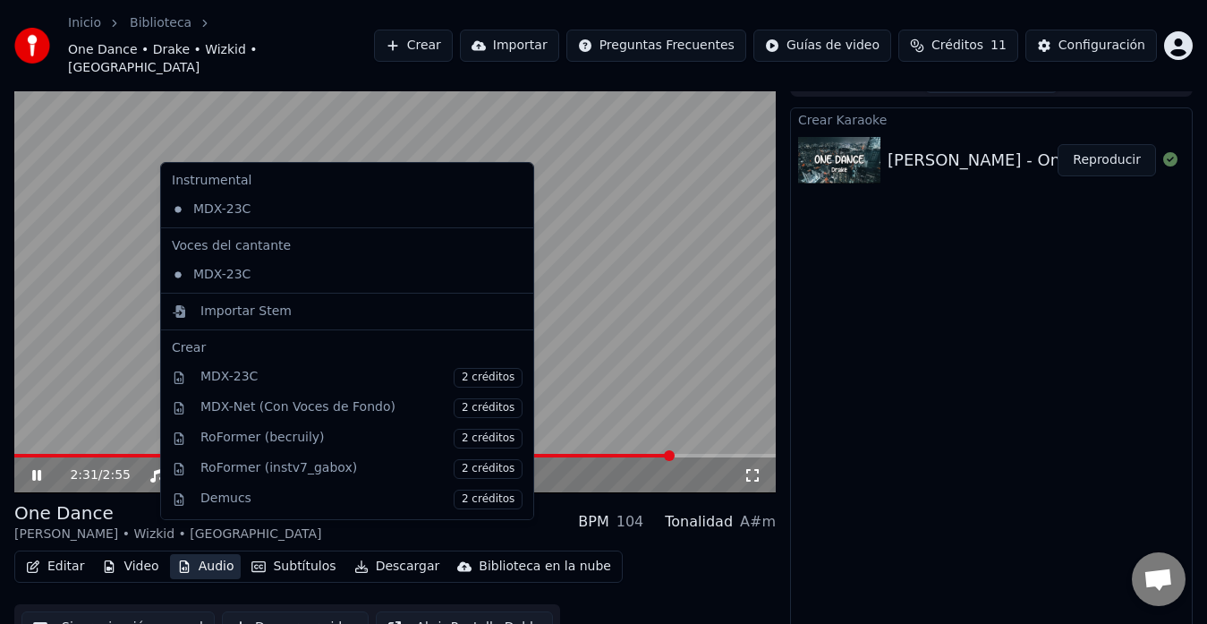
click at [198, 554] on button "Audio" at bounding box center [206, 566] width 72 height 25
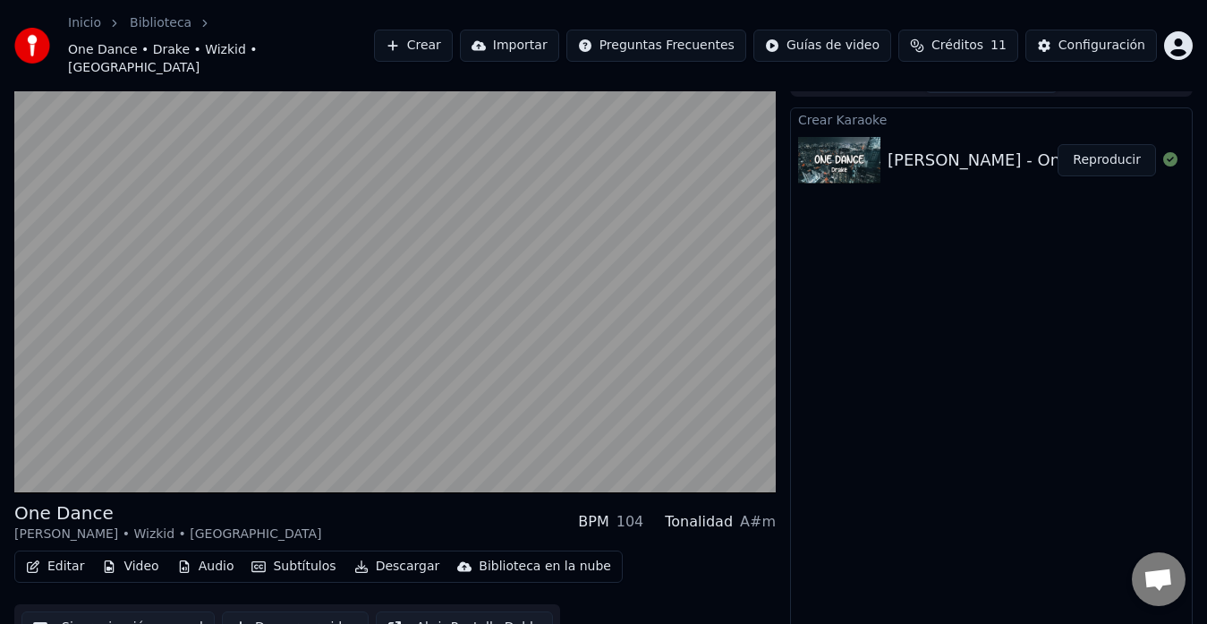
click at [981, 148] on div "Drake - One Dance ft. Wizkid & Kyla (Karaoke)" at bounding box center [1169, 160] width 562 height 25
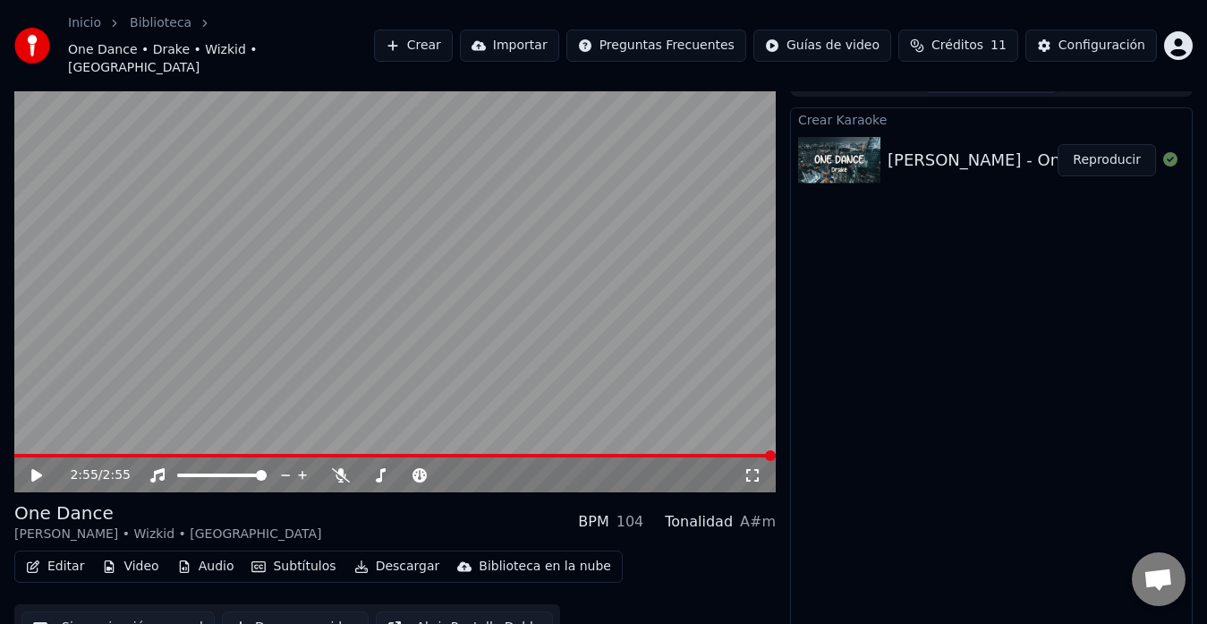
click at [952, 37] on span "Créditos" at bounding box center [957, 46] width 52 height 18
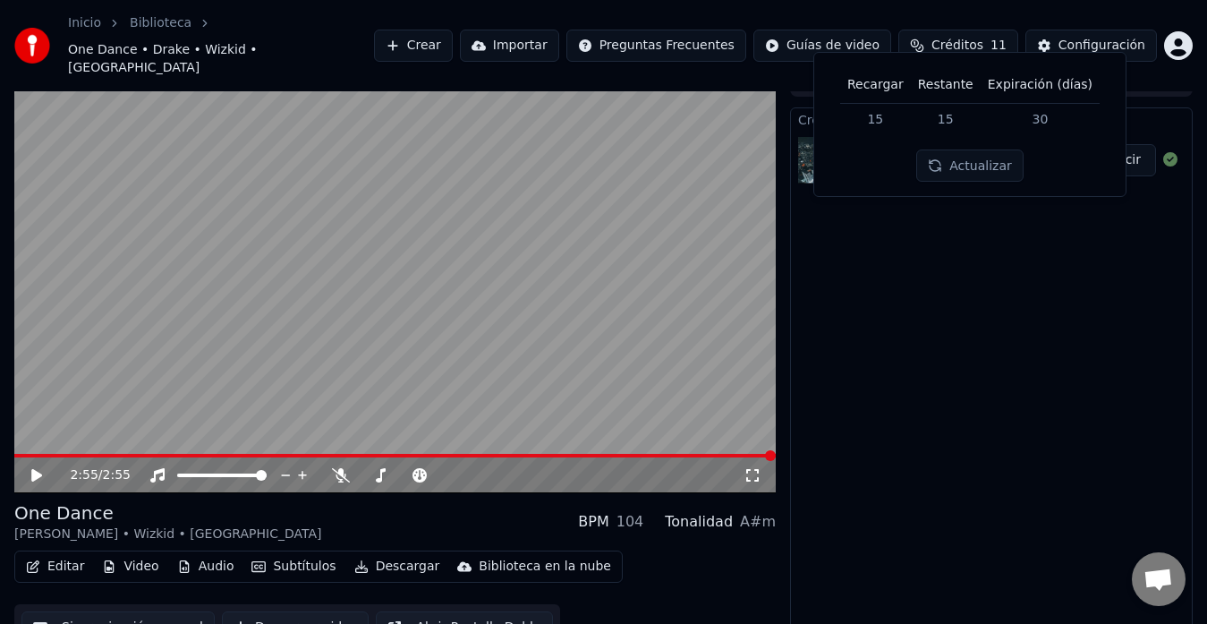
click at [1027, 282] on div "Crear Karaoke Drake - One Dance ft. Wizkid & Kyla (Karaoke) Reproducir" at bounding box center [991, 372] width 403 height 530
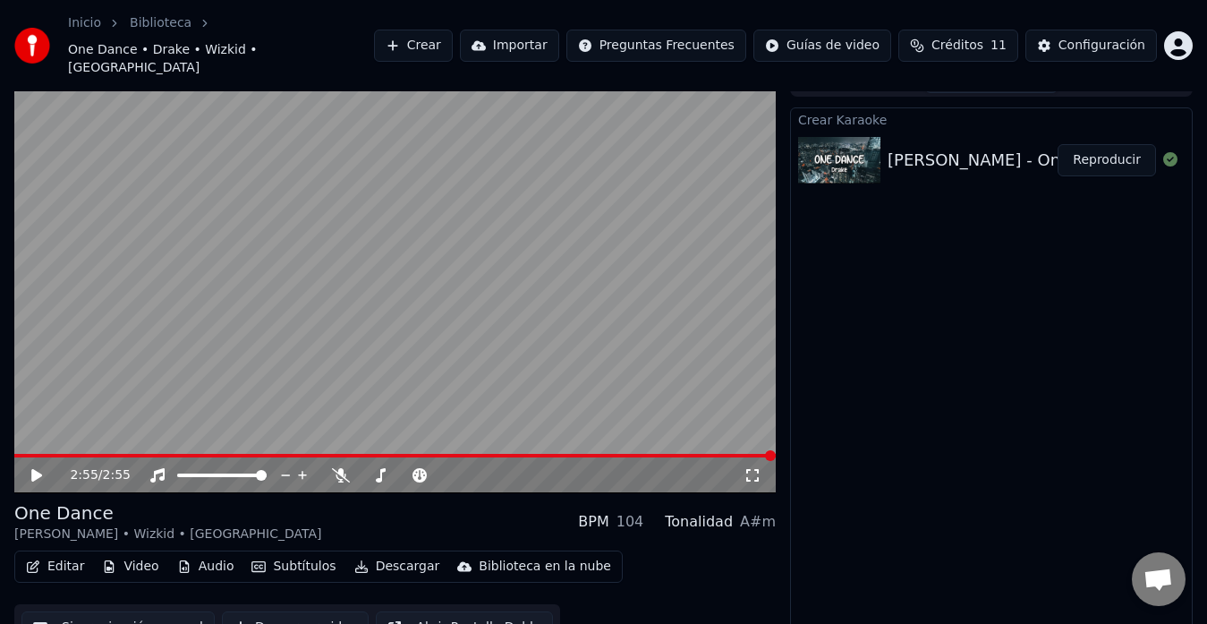
click at [361, 41] on span "One Dance • Drake • Wizkid • Kyla" at bounding box center [221, 59] width 306 height 36
click at [166, 29] on link "Biblioteca" at bounding box center [161, 23] width 62 height 18
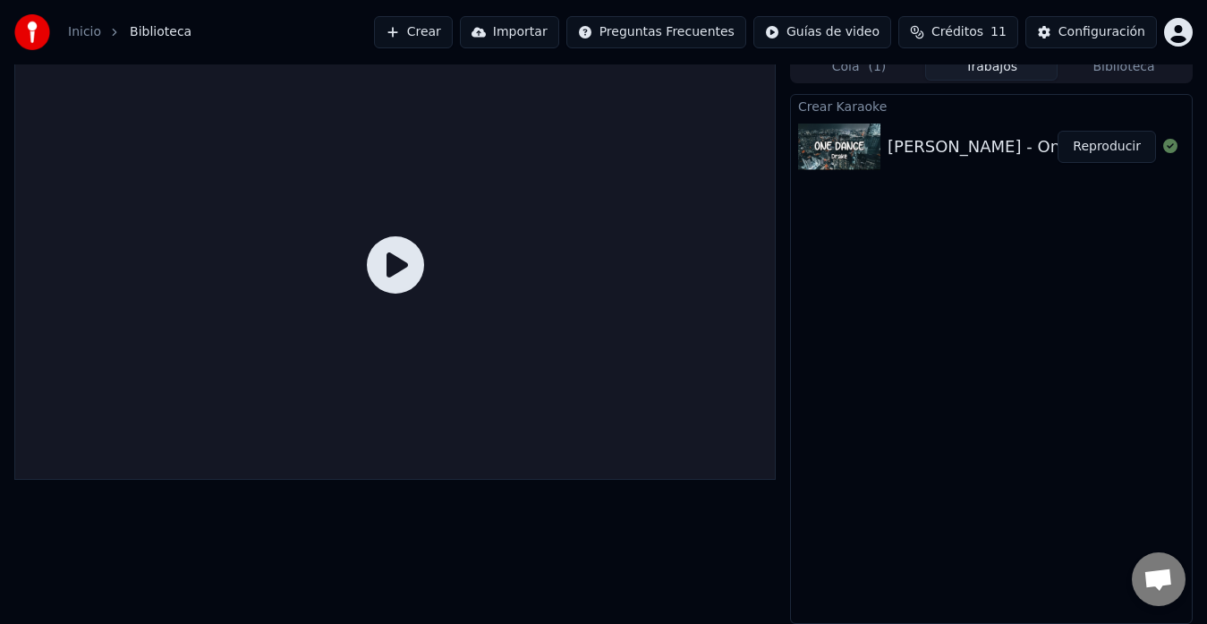
click at [400, 268] on icon at bounding box center [395, 264] width 57 height 57
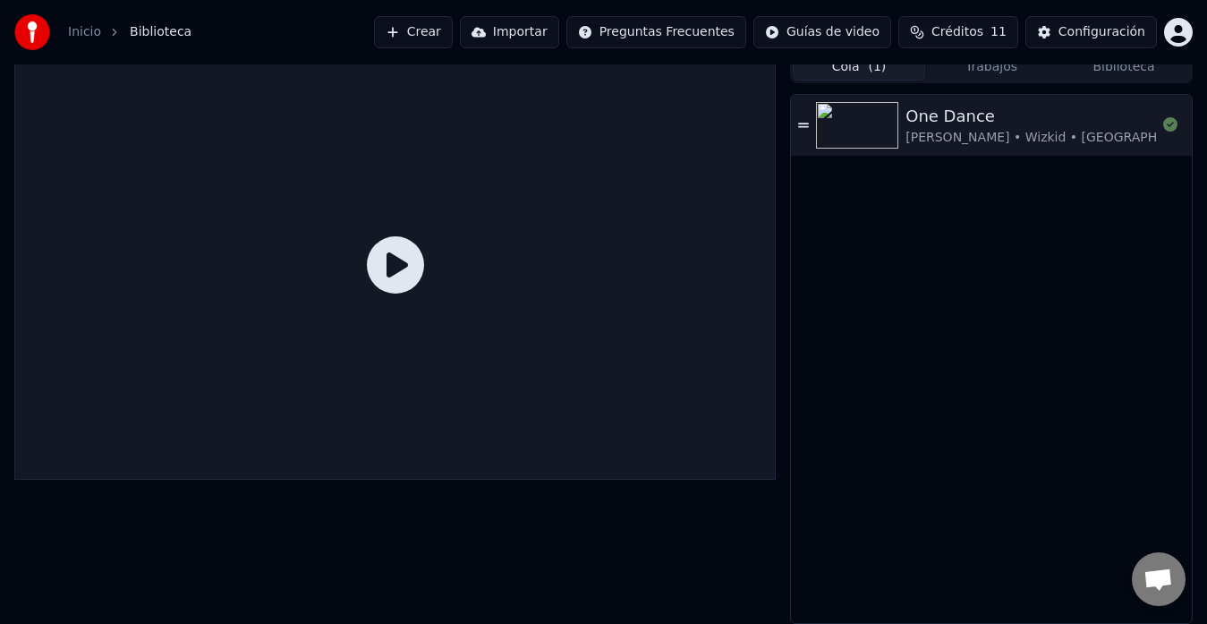
click at [871, 72] on span "( 1 )" at bounding box center [877, 67] width 18 height 18
click at [979, 138] on div "Drake • Wizkid • Kyla" at bounding box center [1058, 138] width 307 height 18
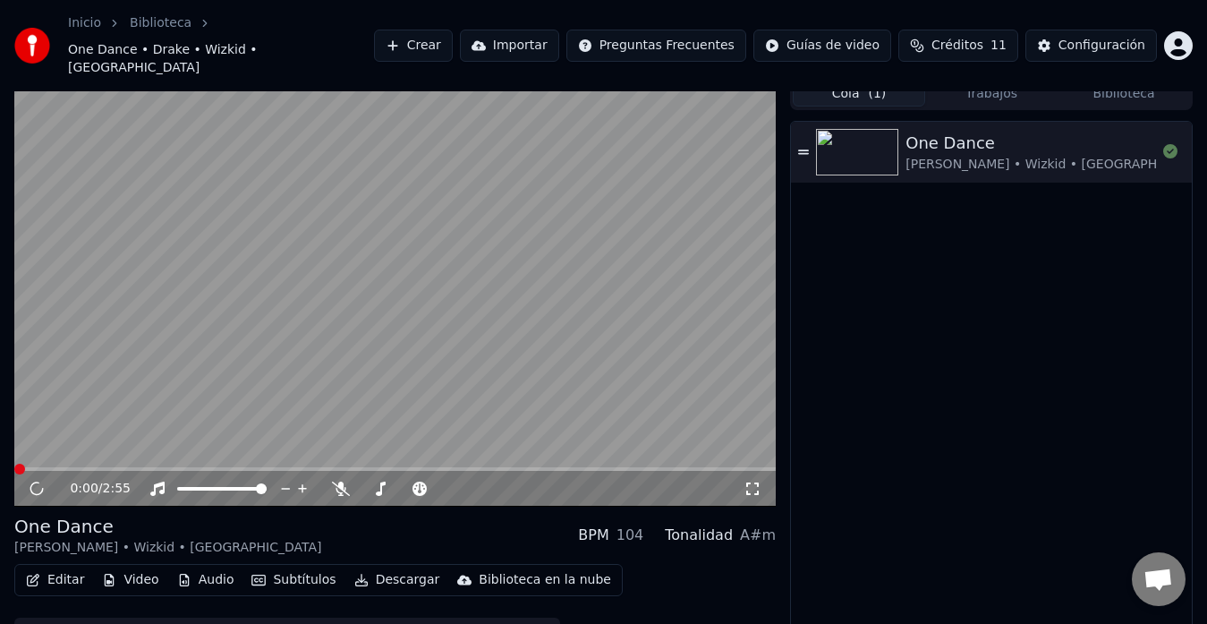
click at [979, 156] on div "Drake • Wizkid • Kyla" at bounding box center [1058, 165] width 307 height 18
click at [344, 481] on icon at bounding box center [341, 488] width 18 height 14
click at [424, 487] on span at bounding box center [405, 489] width 89 height 4
click at [434, 487] on span at bounding box center [405, 489] width 89 height 4
click at [446, 487] on span at bounding box center [405, 489] width 89 height 4
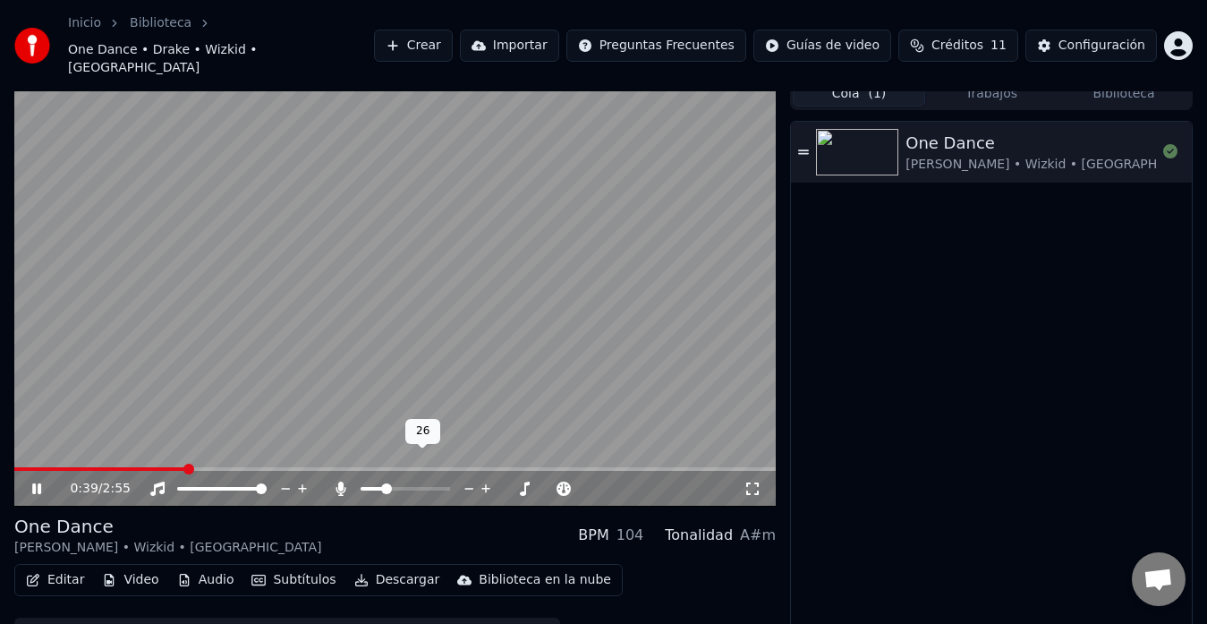
click at [384, 487] on span at bounding box center [372, 489] width 23 height 4
click at [485, 484] on icon at bounding box center [485, 488] width 9 height 9
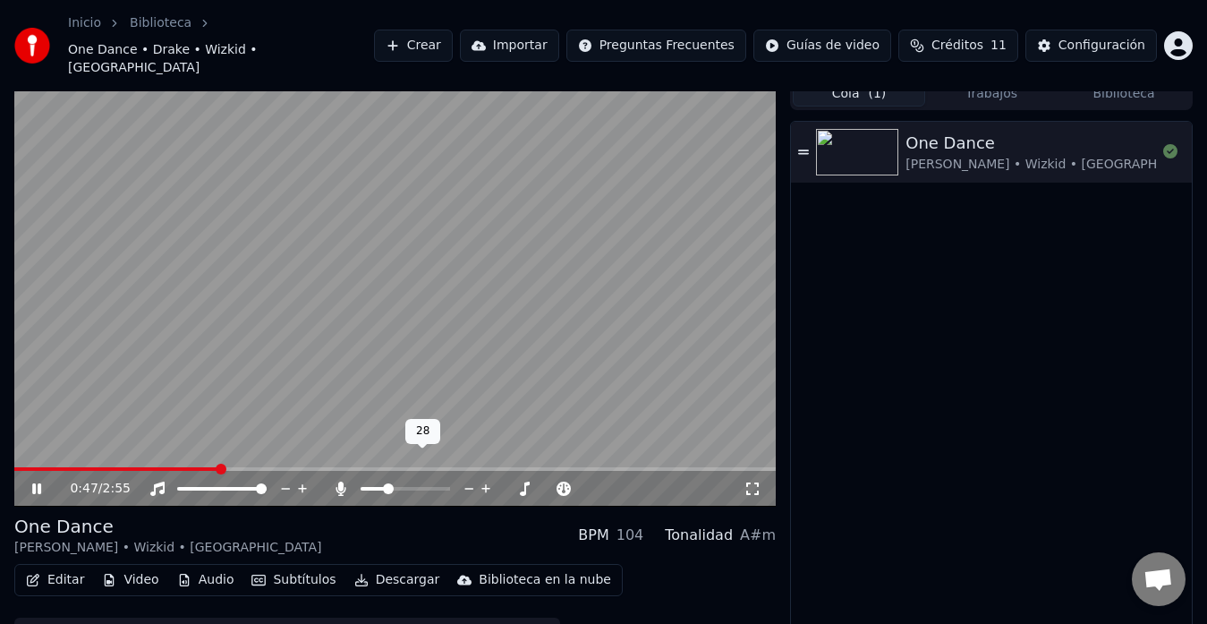
click at [485, 484] on icon at bounding box center [485, 488] width 9 height 9
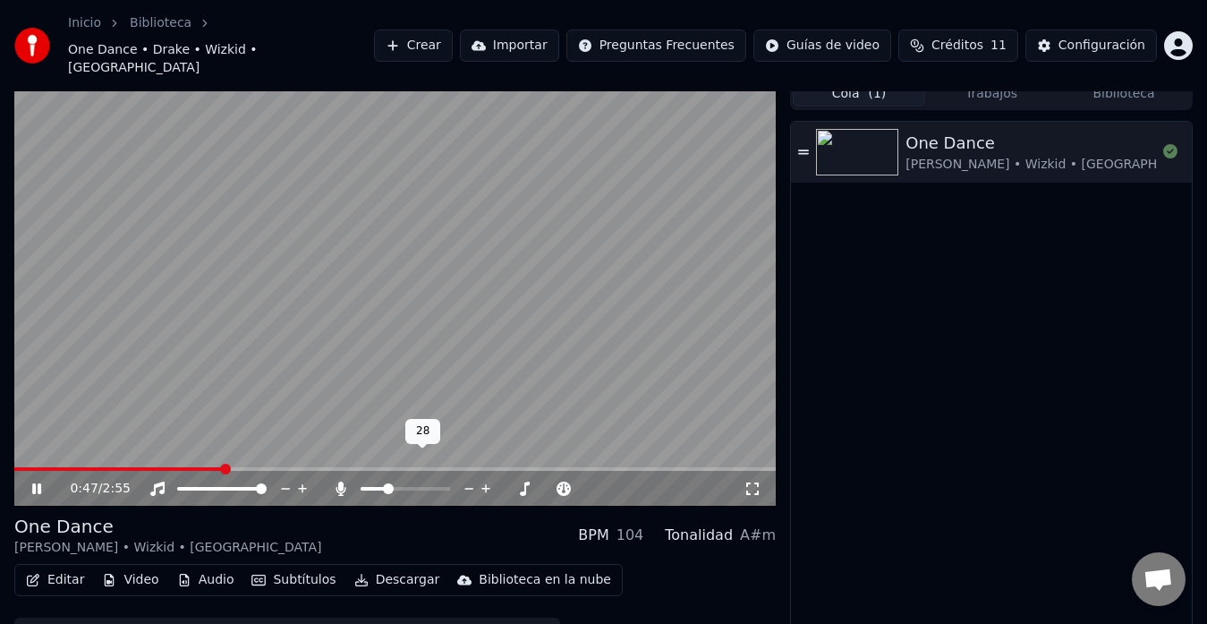
click at [485, 484] on icon at bounding box center [485, 488] width 9 height 9
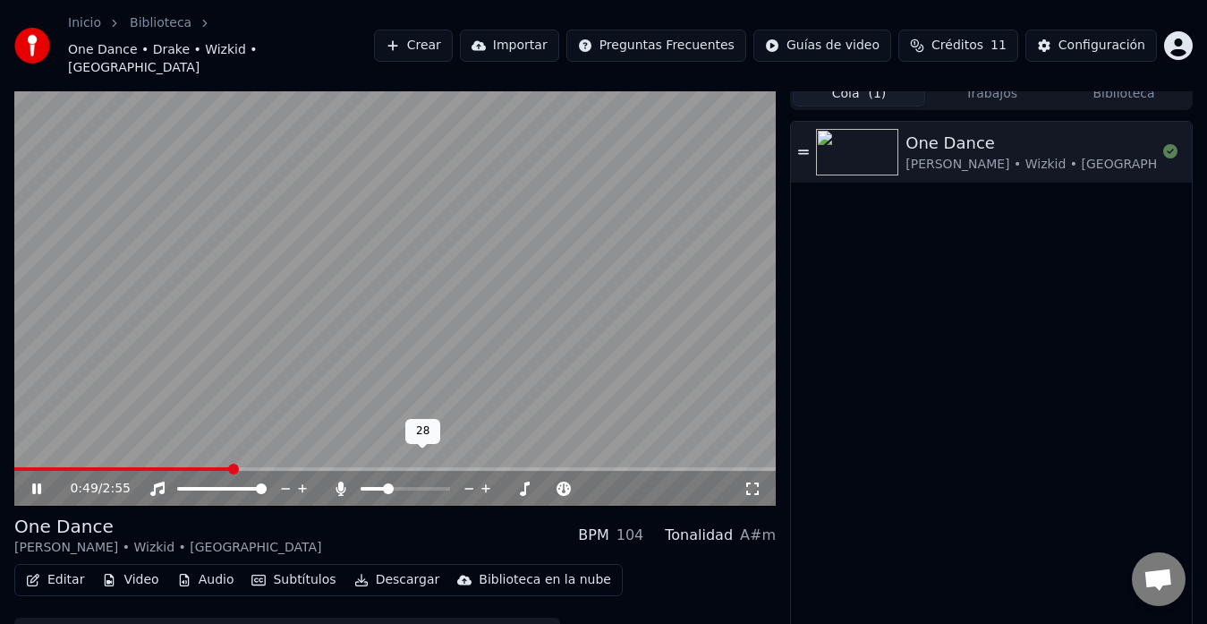
click at [485, 484] on icon at bounding box center [485, 488] width 9 height 9
click at [413, 487] on span at bounding box center [405, 489] width 89 height 4
click at [432, 487] on span at bounding box center [405, 489] width 89 height 4
click at [446, 487] on span at bounding box center [405, 489] width 89 height 4
click at [447, 487] on span at bounding box center [405, 489] width 89 height 4
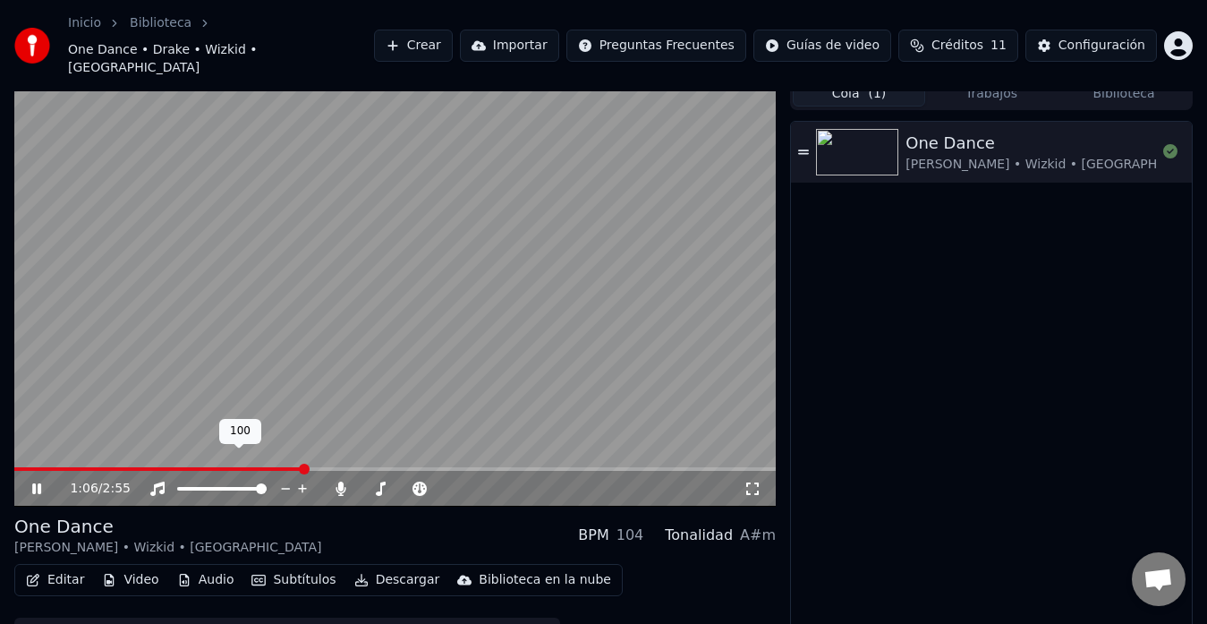
click at [283, 480] on icon at bounding box center [285, 489] width 17 height 18
click at [14, 463] on span at bounding box center [19, 468] width 11 height 11
click at [565, 484] on icon at bounding box center [564, 488] width 9 height 9
click at [549, 480] on icon at bounding box center [547, 489] width 17 height 18
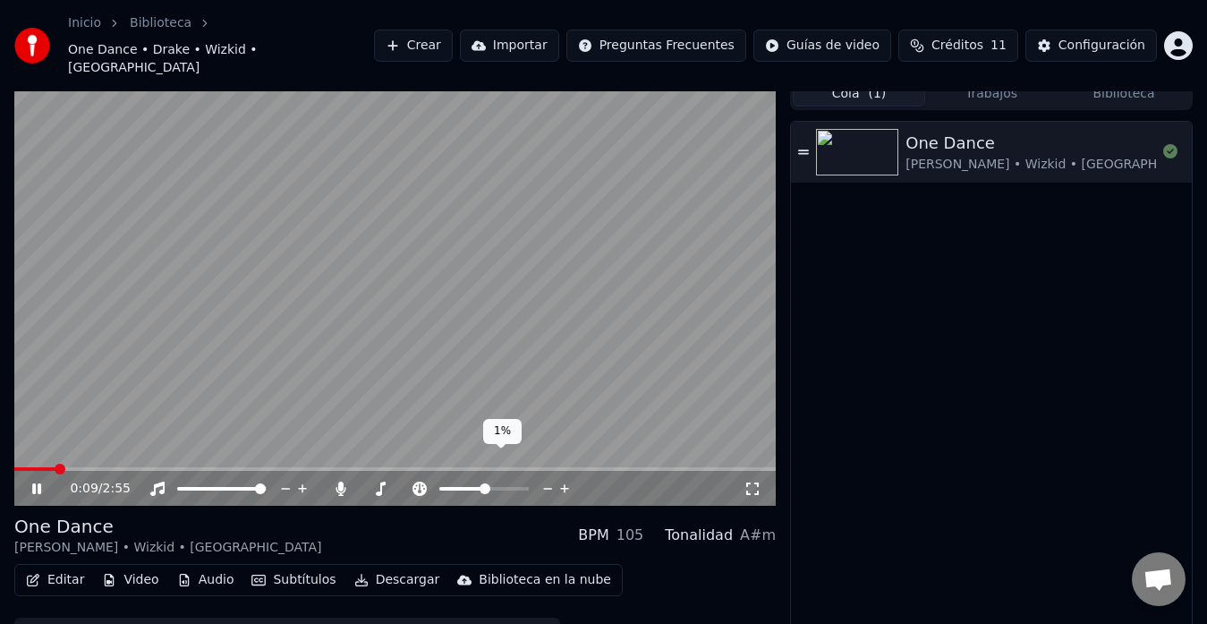
click at [549, 480] on icon at bounding box center [547, 489] width 17 height 18
click at [14, 463] on span at bounding box center [19, 468] width 11 height 11
click at [38, 483] on icon at bounding box center [36, 488] width 9 height 11
click at [38, 482] on icon at bounding box center [36, 488] width 11 height 13
click at [337, 481] on icon at bounding box center [341, 488] width 18 height 14
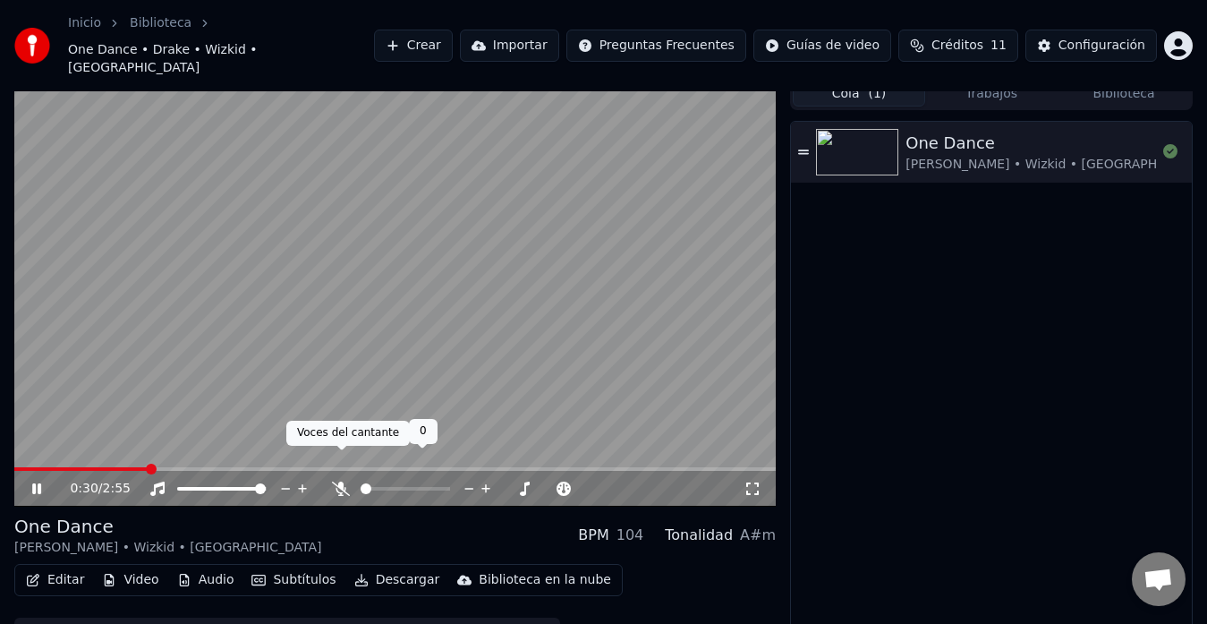
click at [339, 481] on icon at bounding box center [341, 488] width 18 height 14
click at [339, 481] on icon at bounding box center [341, 488] width 10 height 14
click at [339, 481] on icon at bounding box center [341, 488] width 18 height 14
click at [339, 481] on icon at bounding box center [341, 488] width 10 height 14
click at [339, 481] on icon at bounding box center [341, 488] width 18 height 14
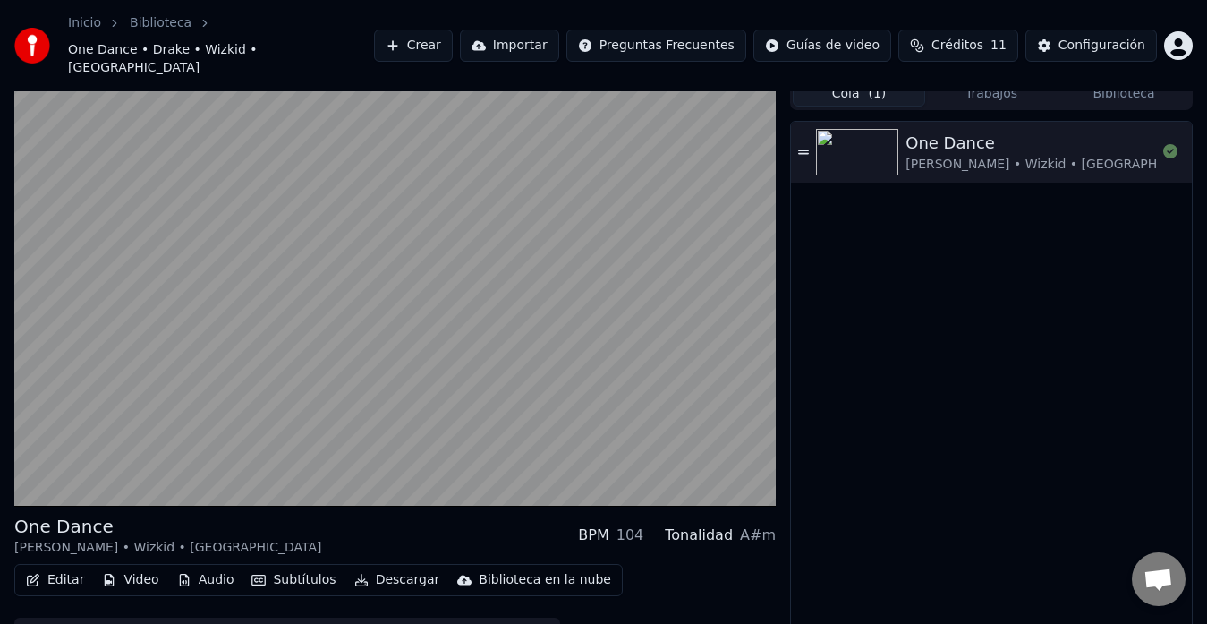
click at [804, 149] on icon at bounding box center [803, 151] width 11 height 4
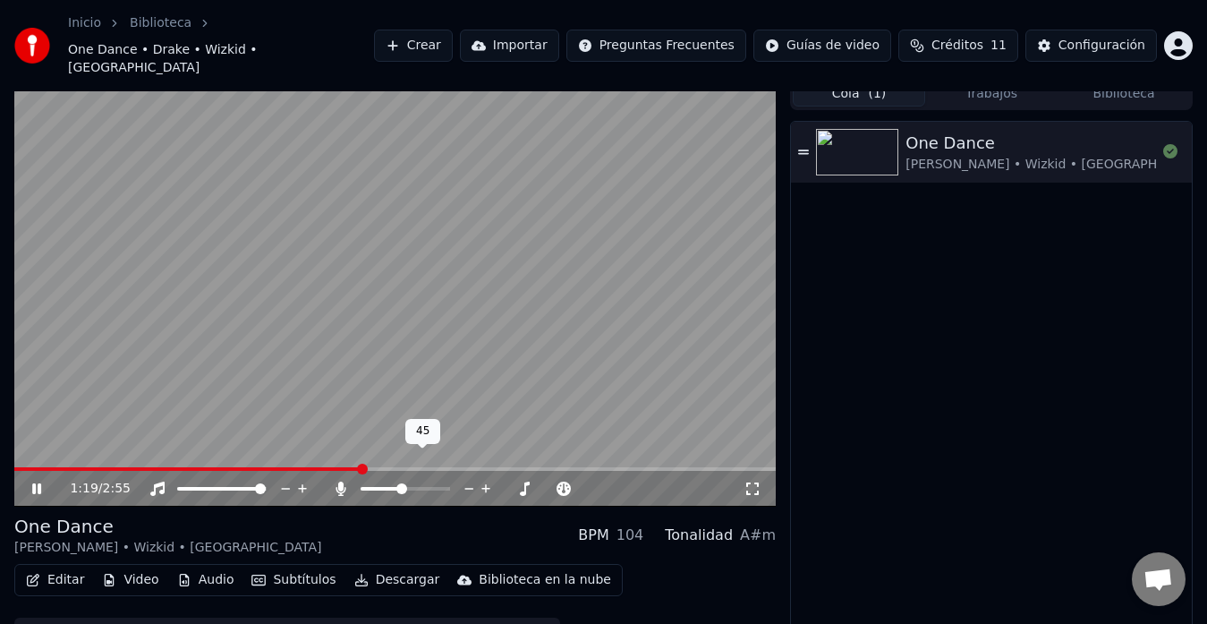
click at [401, 487] on span at bounding box center [381, 489] width 40 height 4
click at [412, 487] on span at bounding box center [405, 489] width 89 height 4
click at [417, 487] on span at bounding box center [405, 489] width 89 height 4
click at [420, 483] on span at bounding box center [416, 488] width 11 height 11
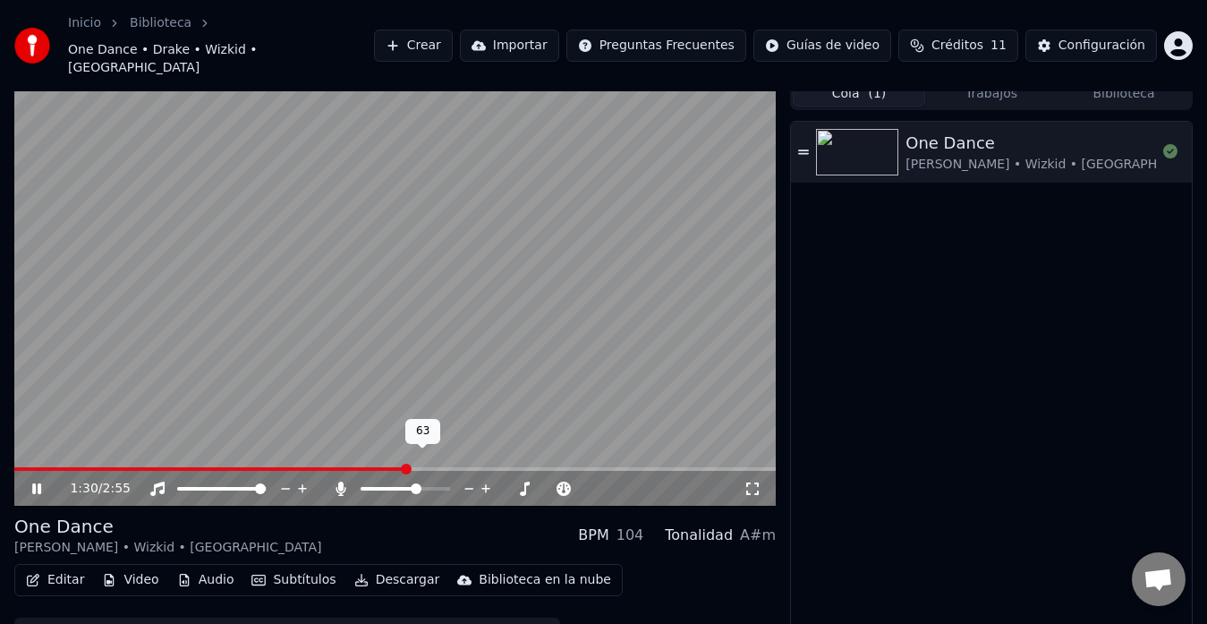
click at [488, 480] on icon at bounding box center [486, 489] width 17 height 18
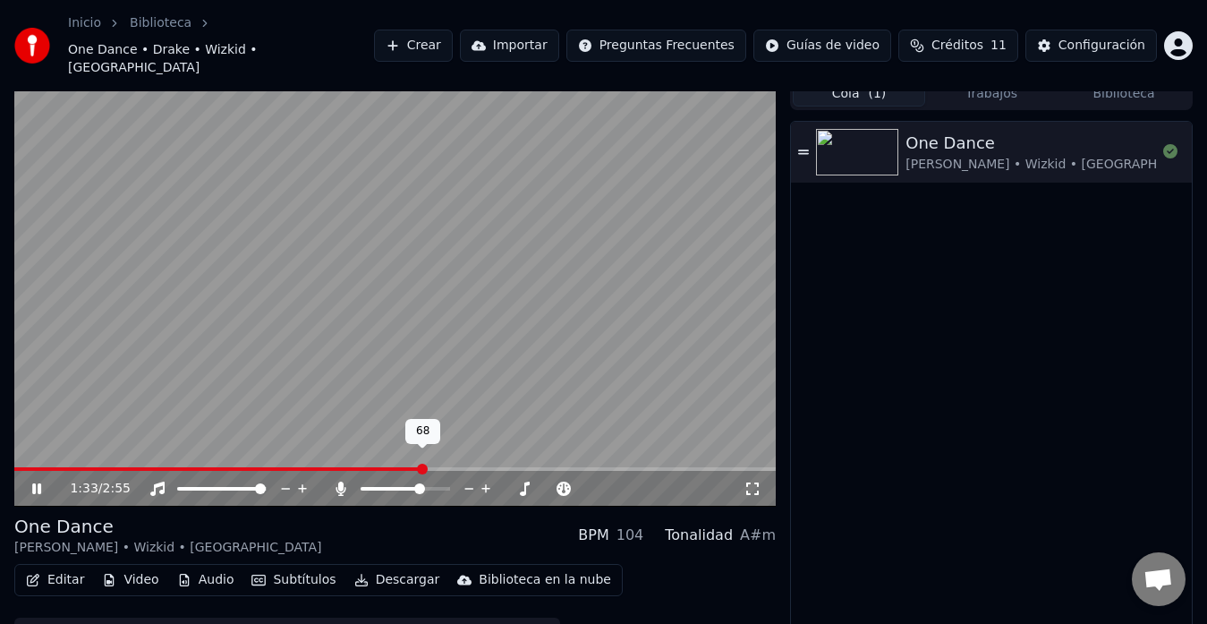
click at [488, 480] on icon at bounding box center [486, 489] width 17 height 18
click at [893, 340] on div "One Dance Drake • Wizkid • Kyla" at bounding box center [991, 386] width 401 height 528
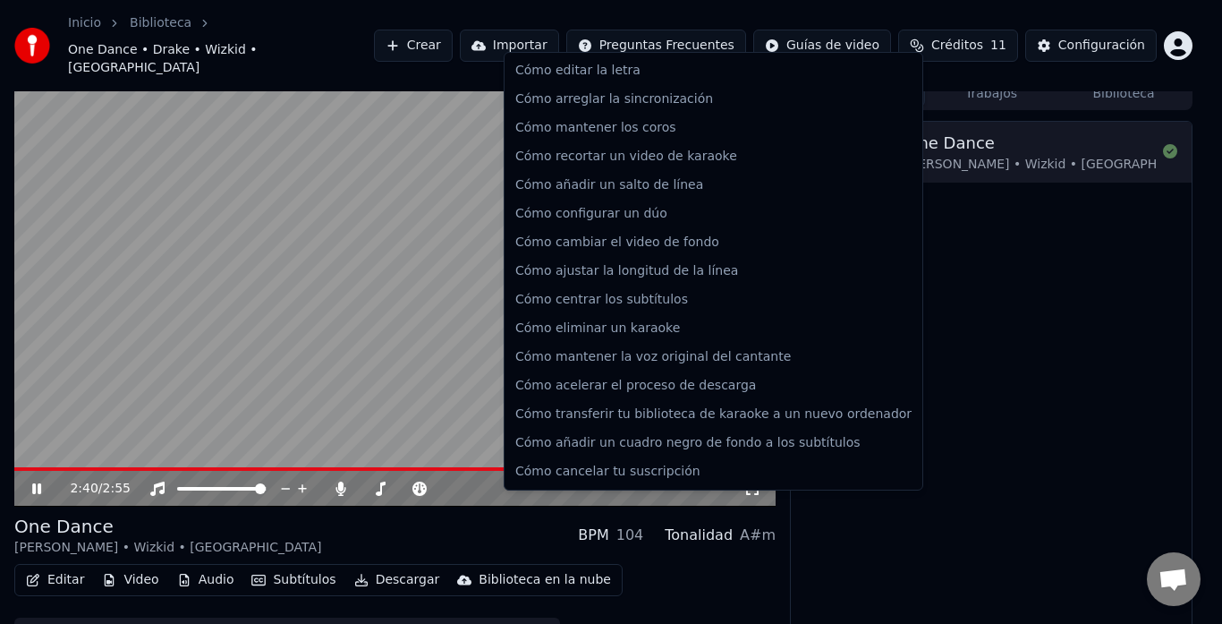
click at [735, 19] on html "Inicio Biblioteca One Dance • Drake • Wizkid • Kyla Crear Importar Preguntas Fr…" at bounding box center [611, 299] width 1222 height 624
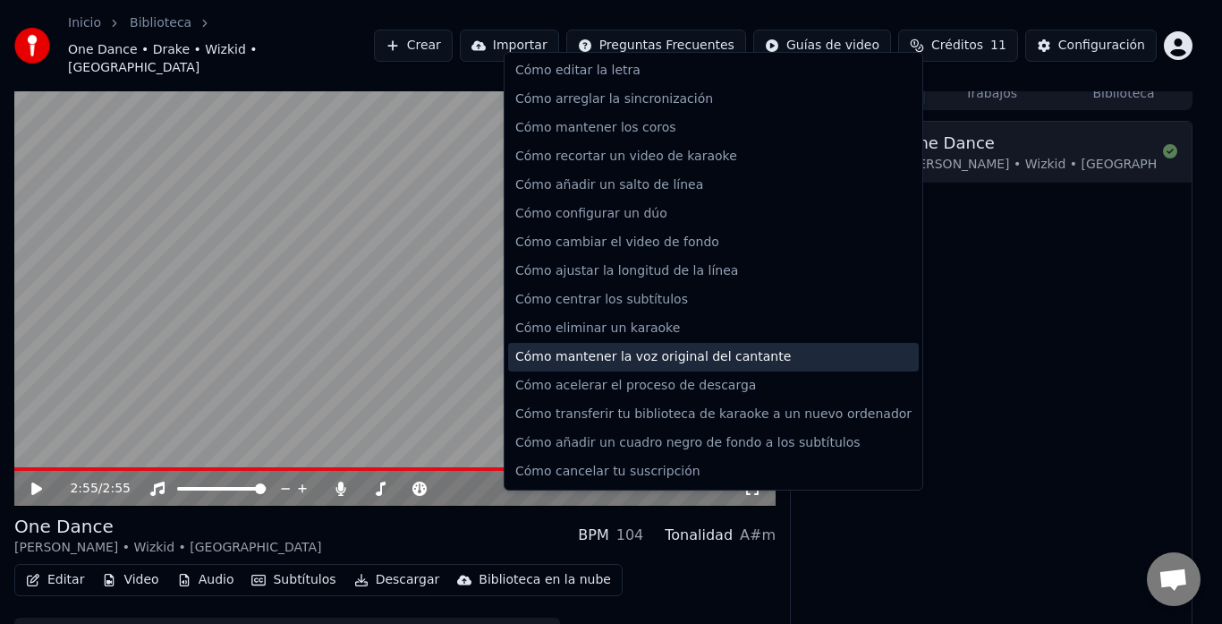
click at [687, 356] on div "Cómo mantener la voz original del cantante" at bounding box center [713, 357] width 411 height 29
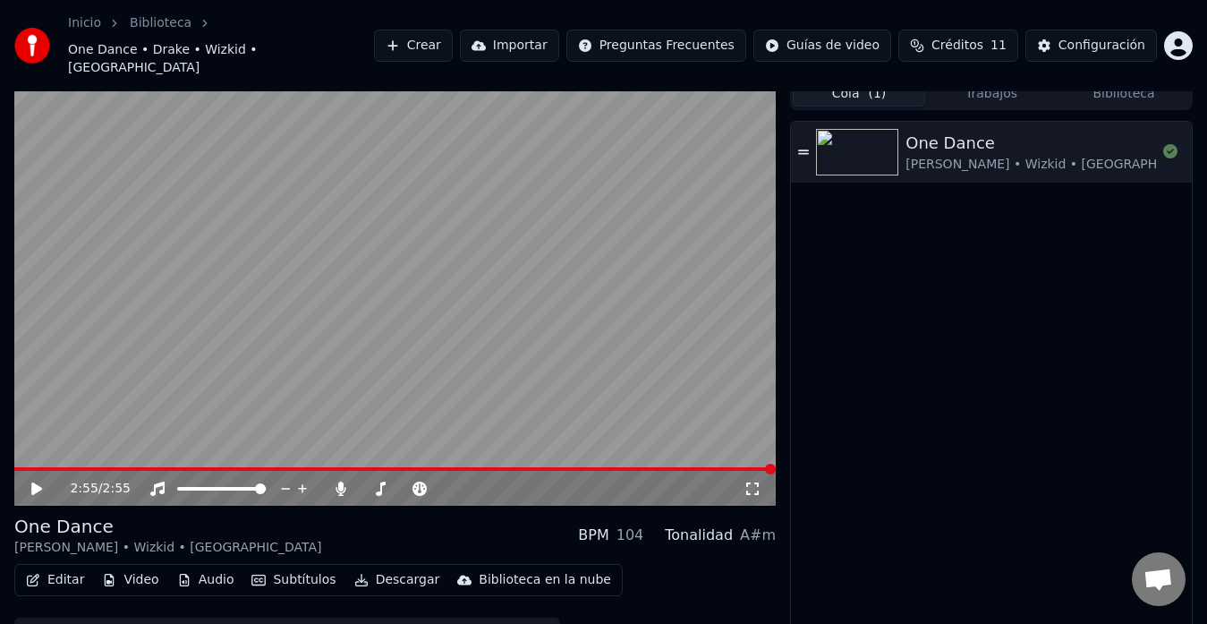
click at [61, 567] on button "Editar" at bounding box center [55, 579] width 72 height 25
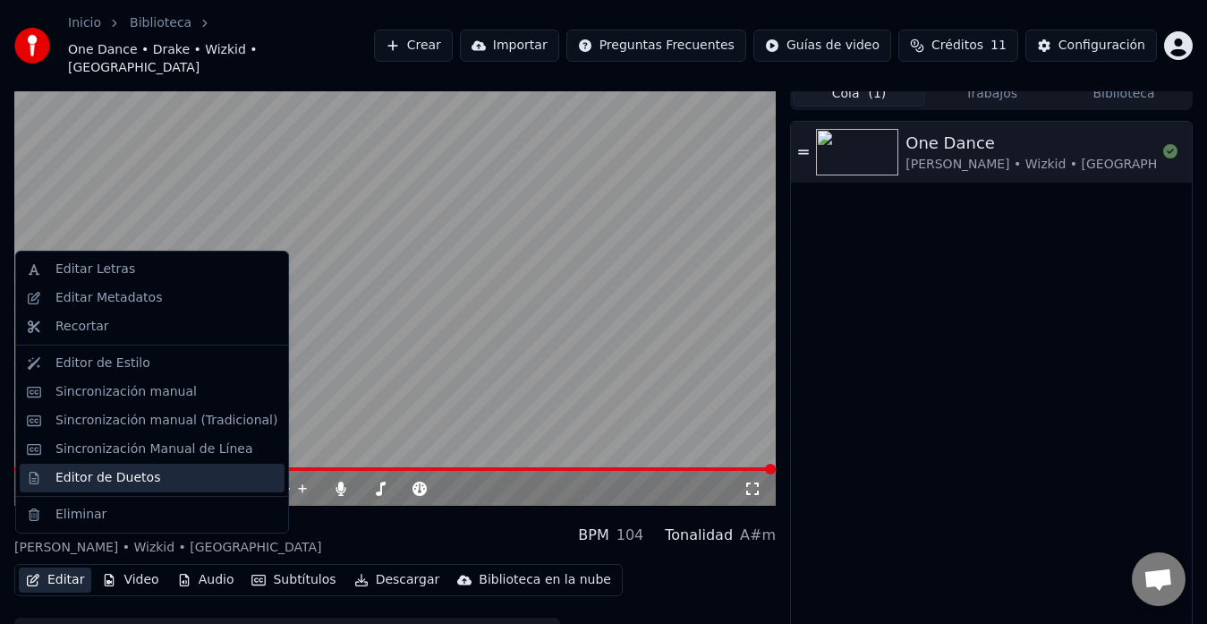
click at [124, 482] on div "Editor de Duetos" at bounding box center [107, 478] width 105 height 18
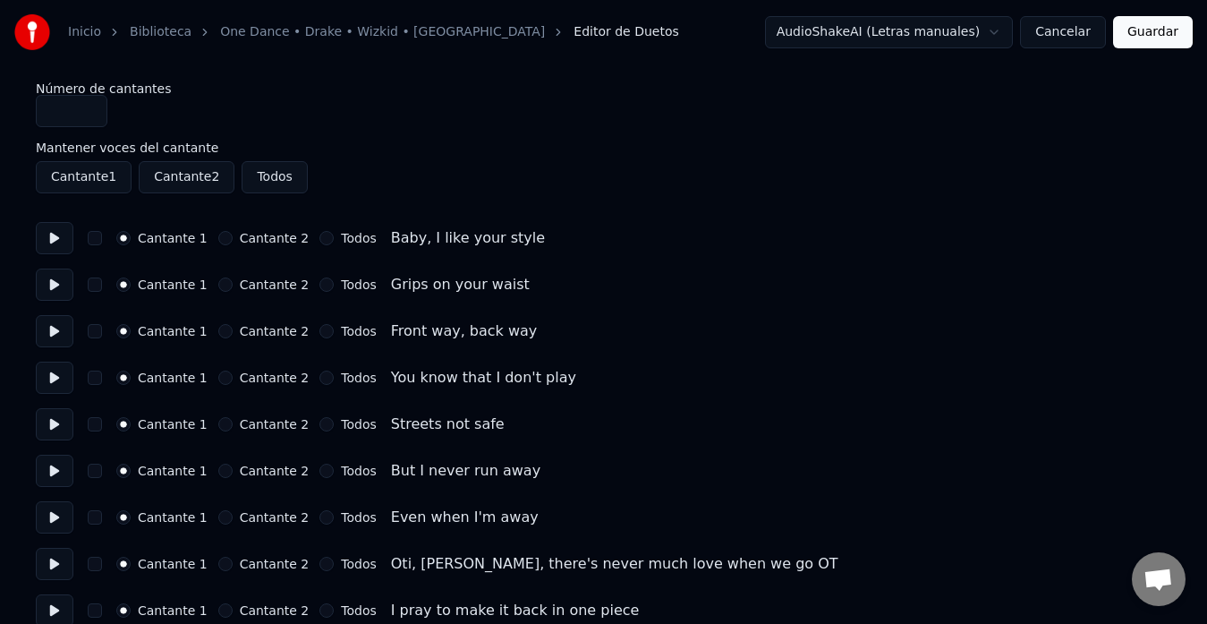
click at [278, 173] on button "Todos" at bounding box center [274, 177] width 65 height 32
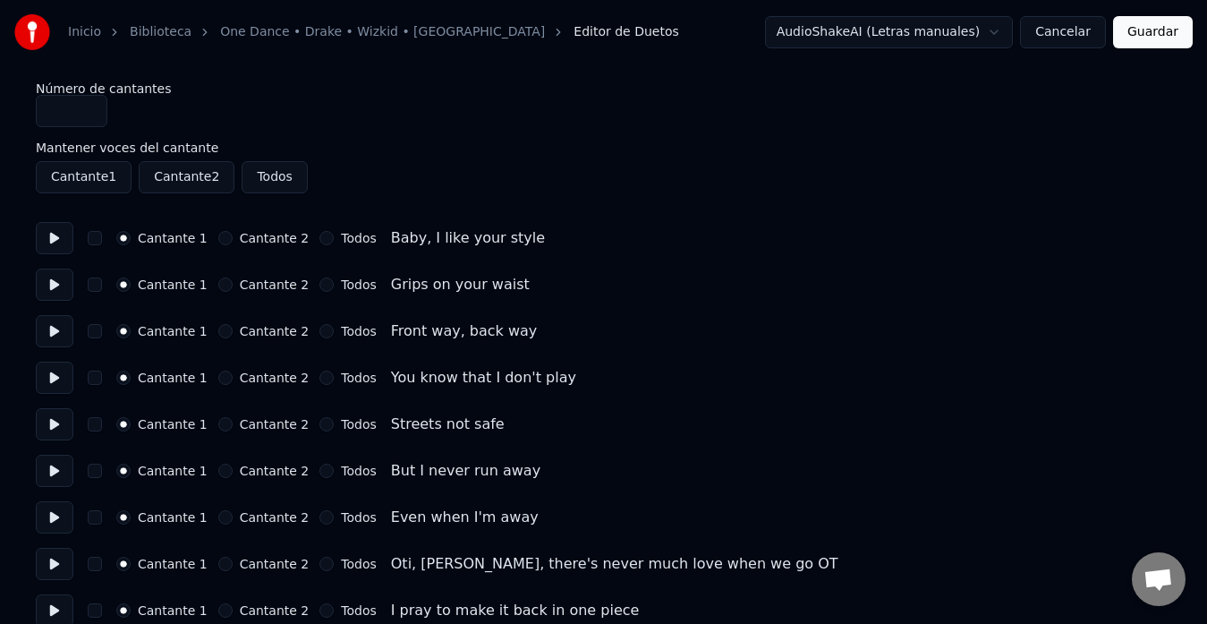
click at [278, 173] on button "Todos" at bounding box center [274, 177] width 65 height 32
click at [1147, 30] on button "Guardar" at bounding box center [1153, 32] width 80 height 32
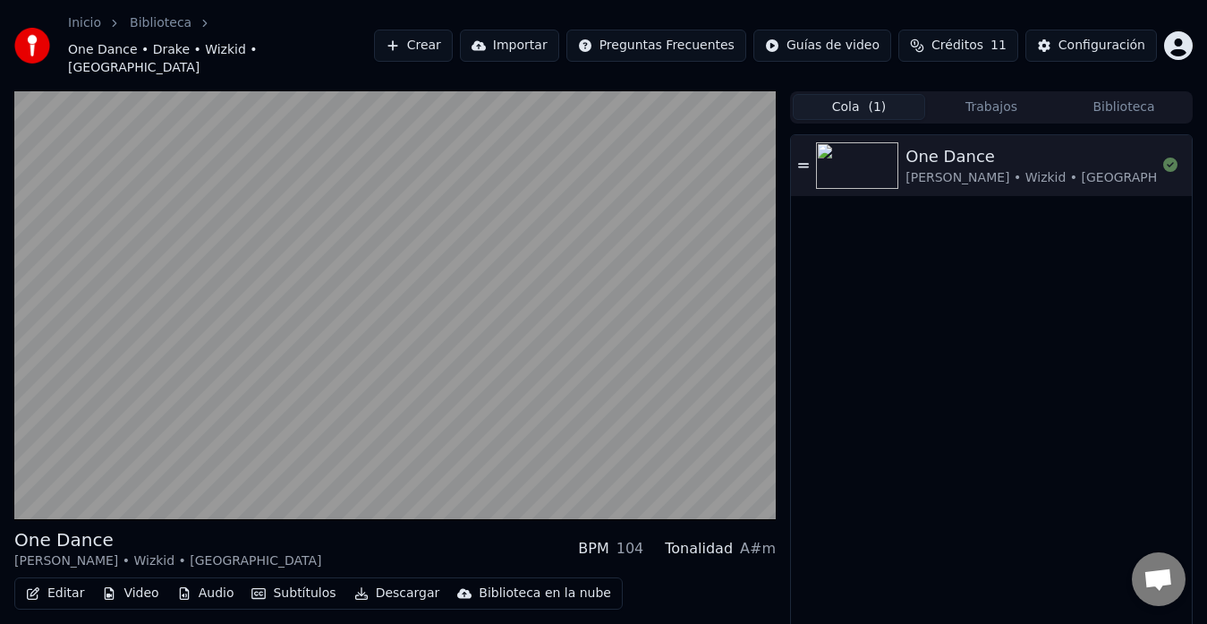
scroll to position [27, 0]
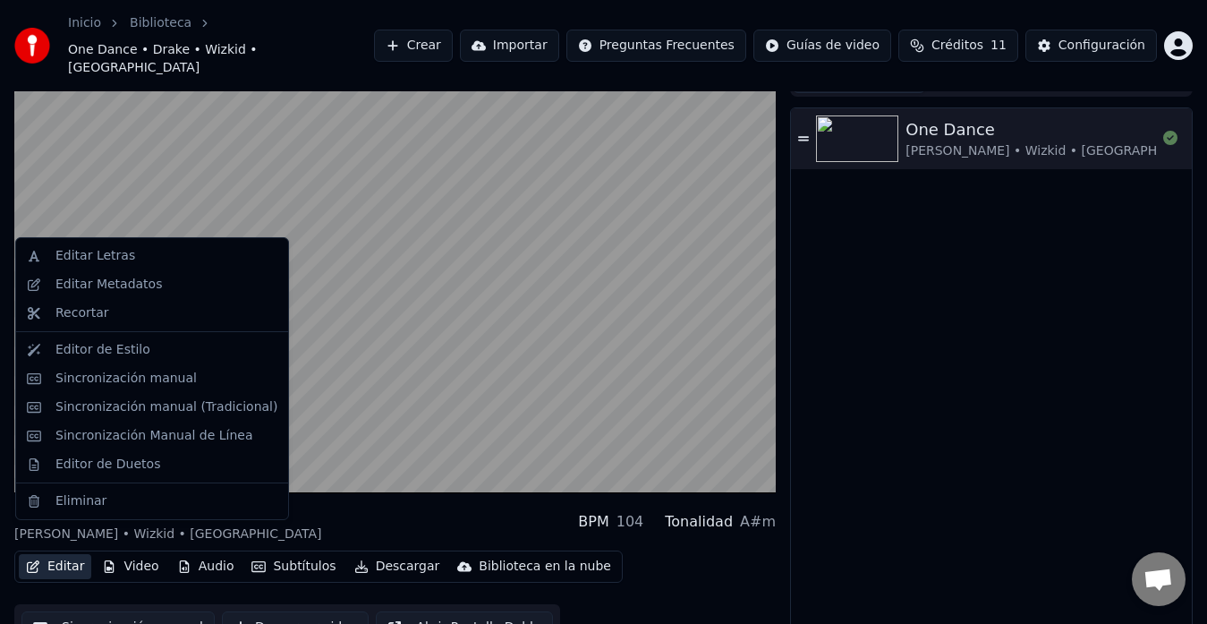
click at [64, 554] on button "Editar" at bounding box center [55, 566] width 72 height 25
click at [139, 358] on div "Editor de Estilo" at bounding box center [166, 350] width 222 height 18
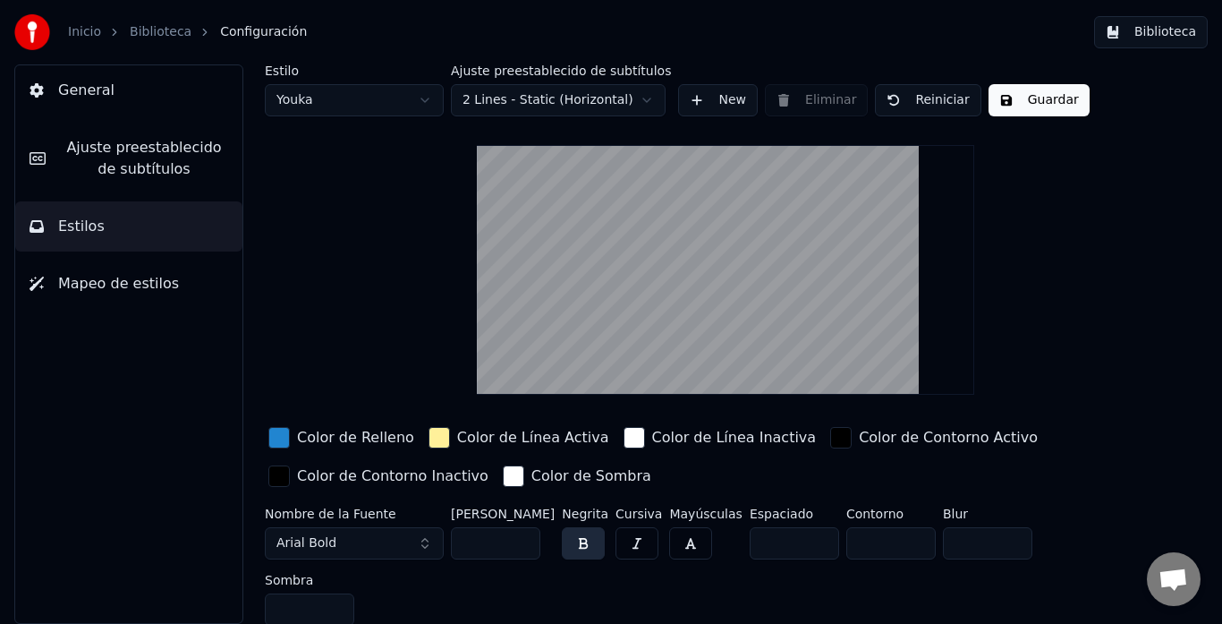
click at [123, 86] on button "General" at bounding box center [128, 90] width 227 height 50
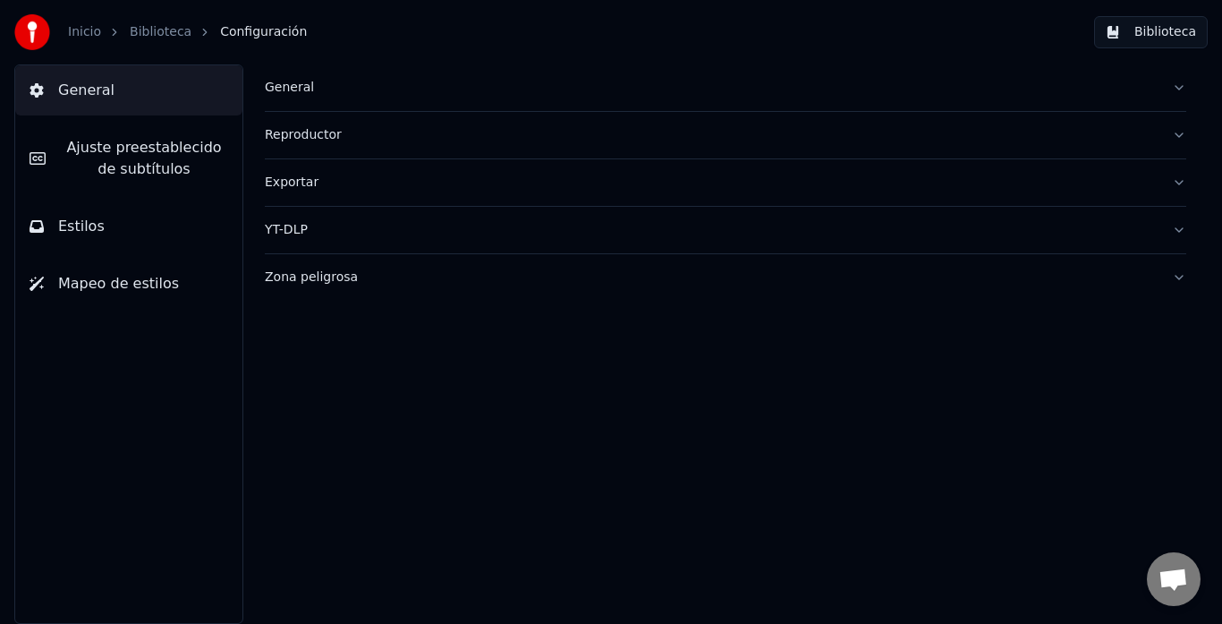
click at [1185, 85] on button "General" at bounding box center [725, 87] width 921 height 47
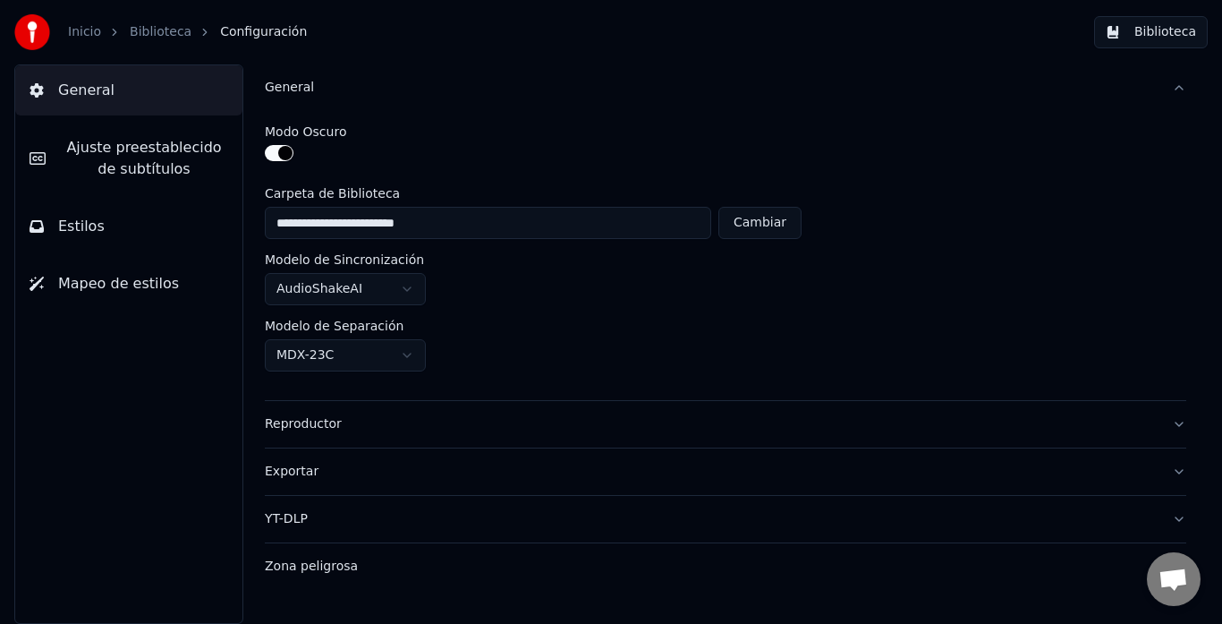
click at [1185, 85] on button "General" at bounding box center [725, 87] width 921 height 47
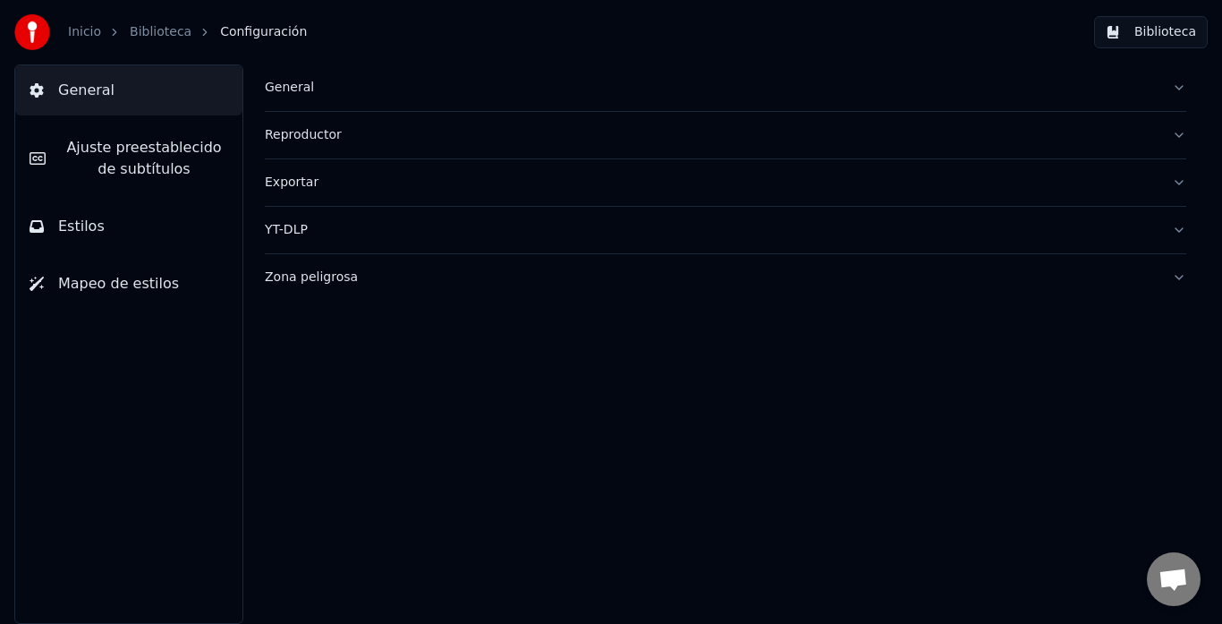
click at [1181, 128] on button "Reproductor" at bounding box center [725, 135] width 921 height 47
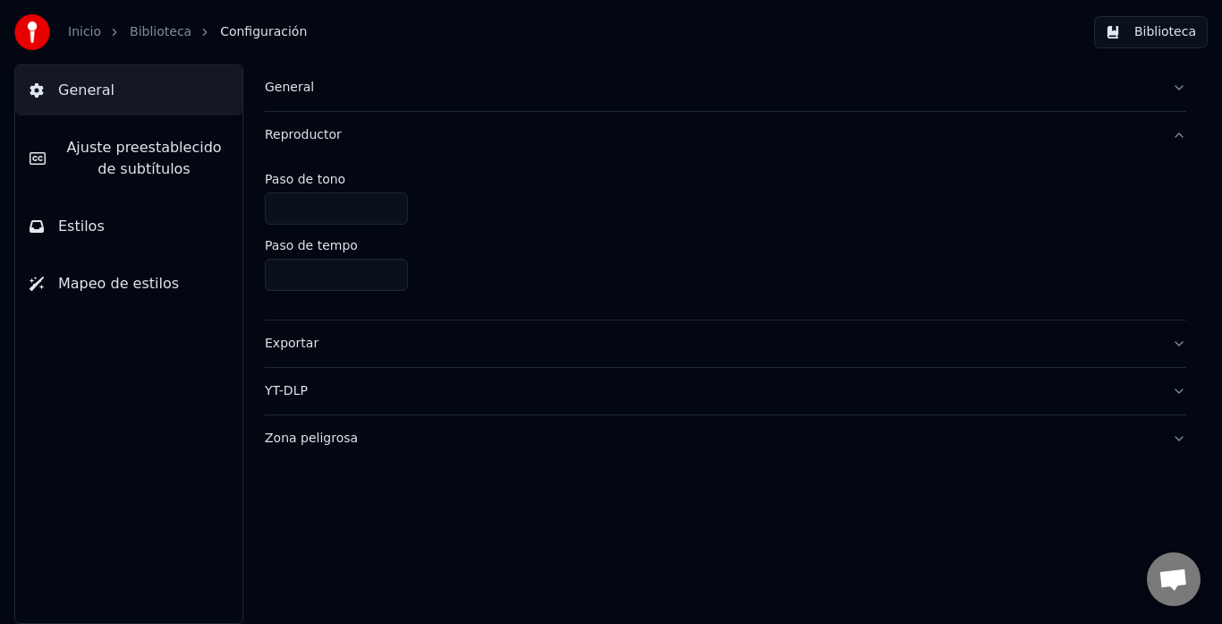
click at [1181, 128] on button "Reproductor" at bounding box center [725, 135] width 921 height 47
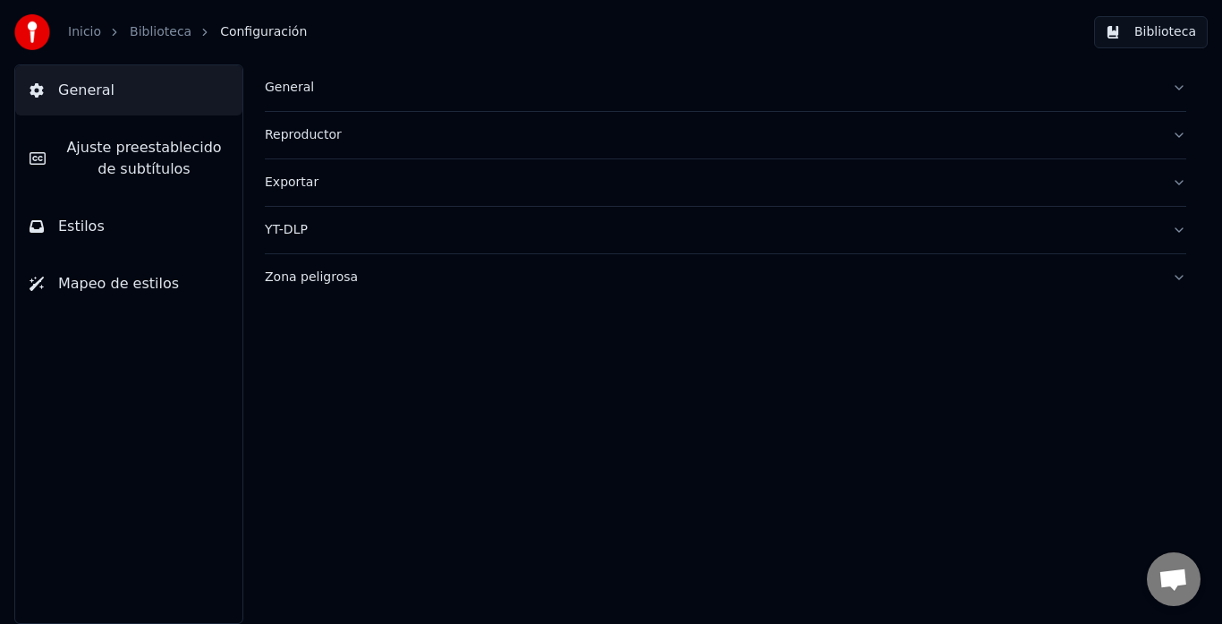
click at [132, 168] on span "Ajuste preestablecido de subtítulos" at bounding box center [144, 158] width 168 height 43
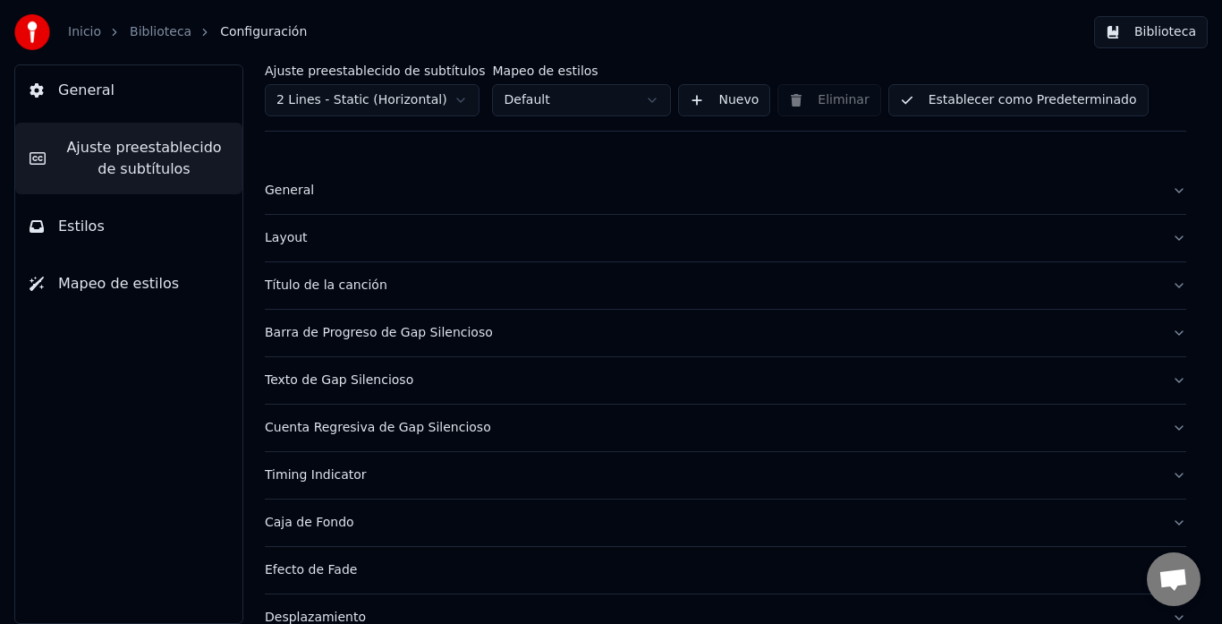
click at [151, 226] on button "Estilos" at bounding box center [128, 226] width 227 height 50
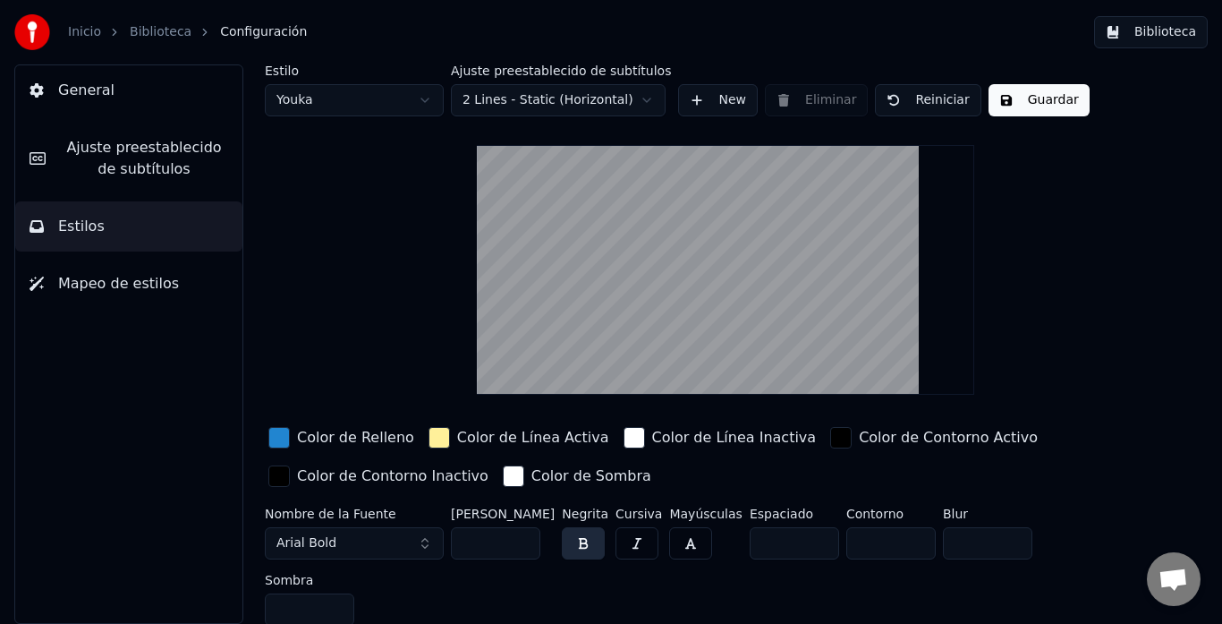
click at [426, 536] on button "Arial Bold" at bounding box center [354, 543] width 179 height 32
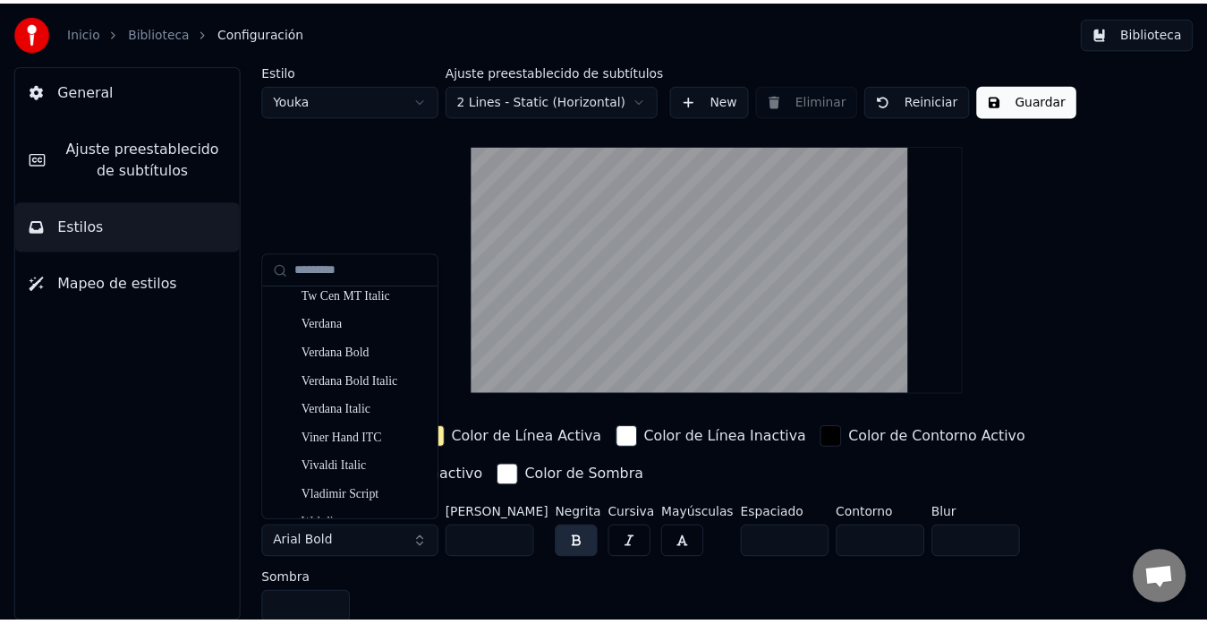
scroll to position [9916, 0]
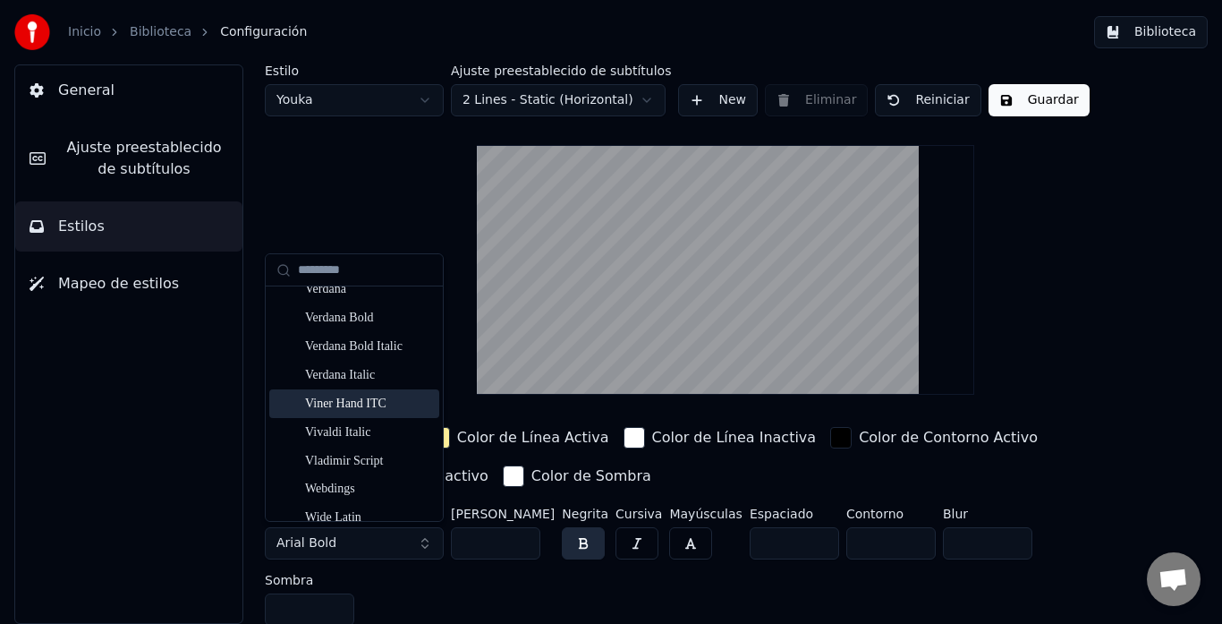
click at [350, 407] on div "Viner Hand ITC" at bounding box center [368, 404] width 127 height 18
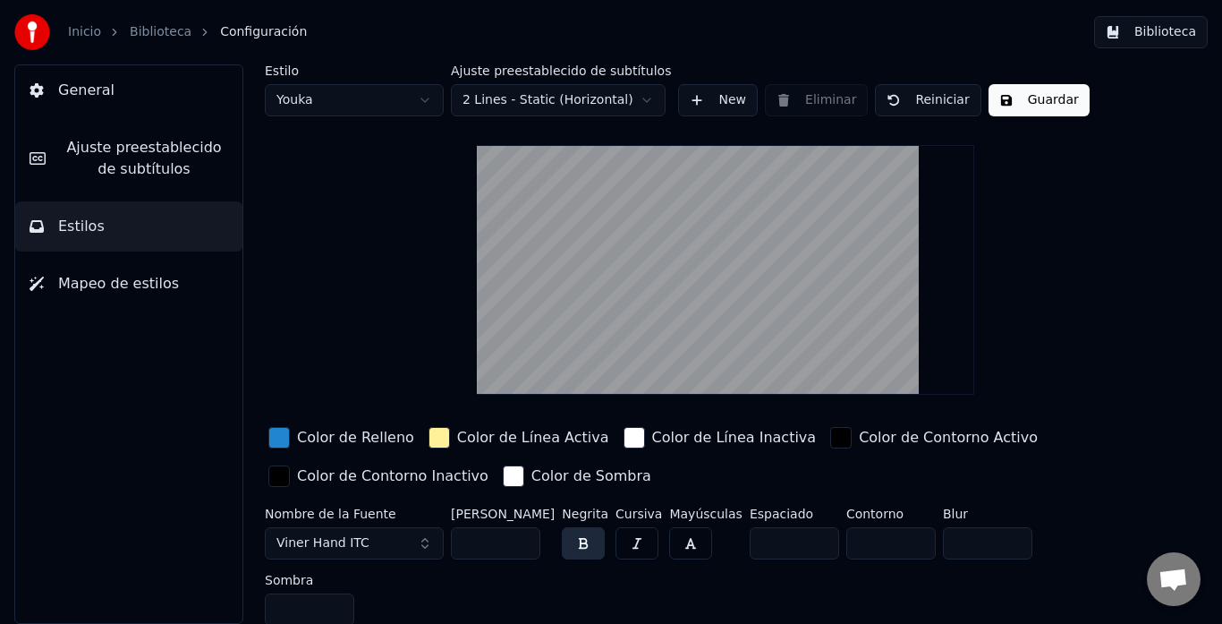
click at [425, 535] on button "Viner Hand ITC" at bounding box center [354, 543] width 179 height 32
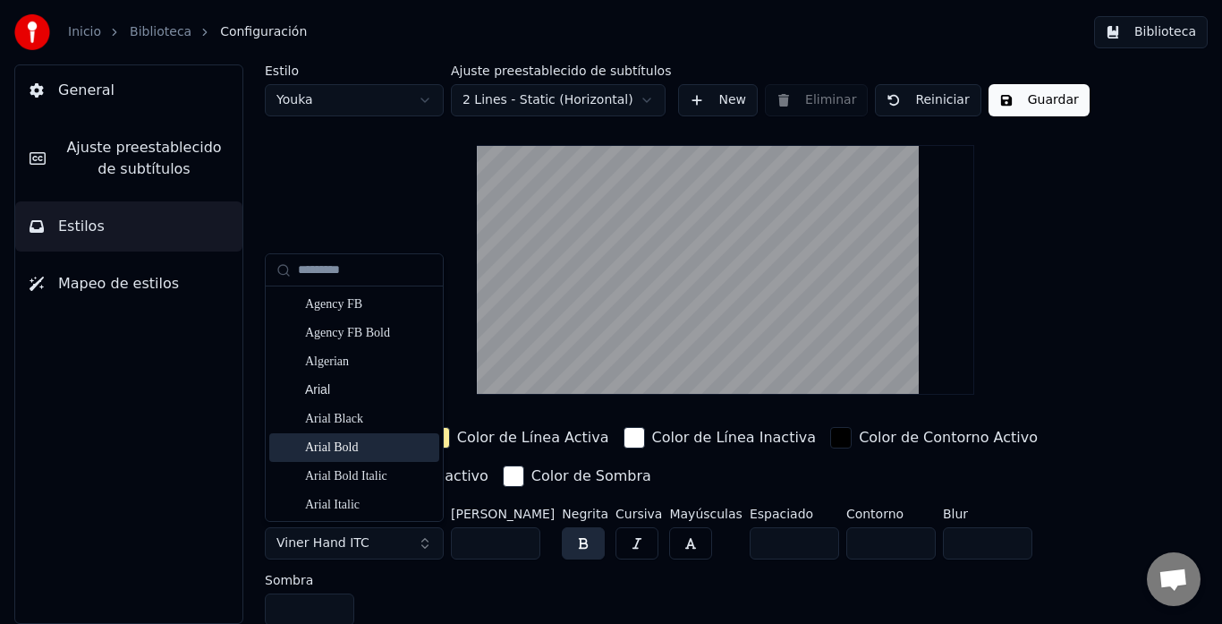
click at [374, 446] on div "Arial Bold" at bounding box center [368, 447] width 127 height 18
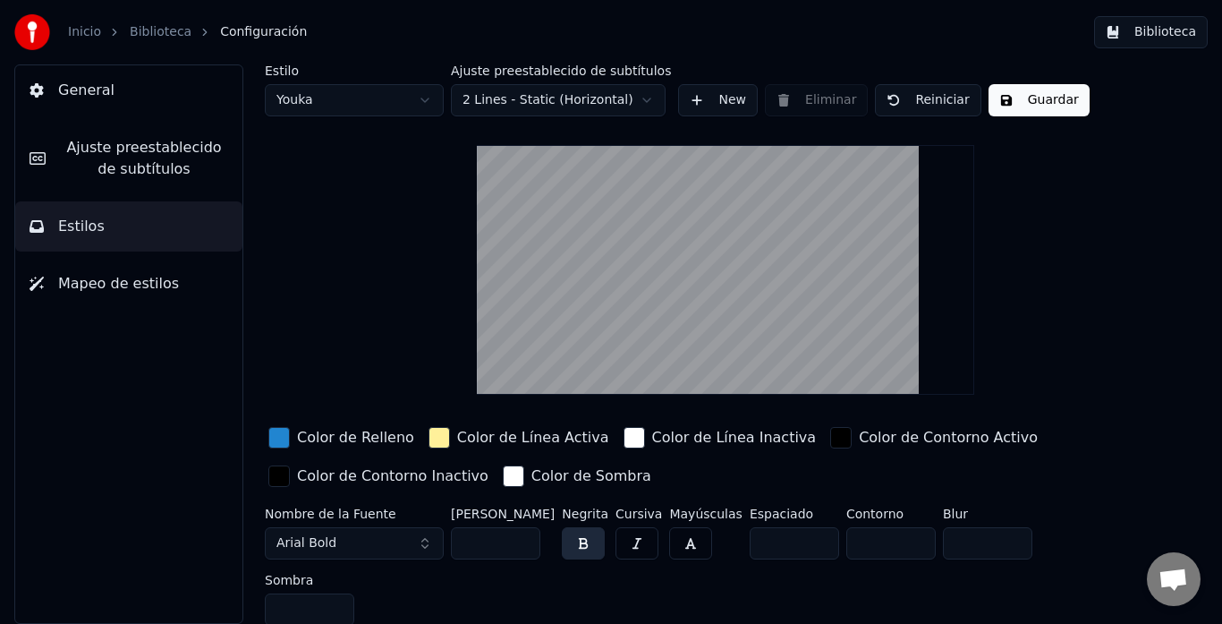
click at [175, 296] on button "Mapeo de estilos" at bounding box center [128, 284] width 227 height 50
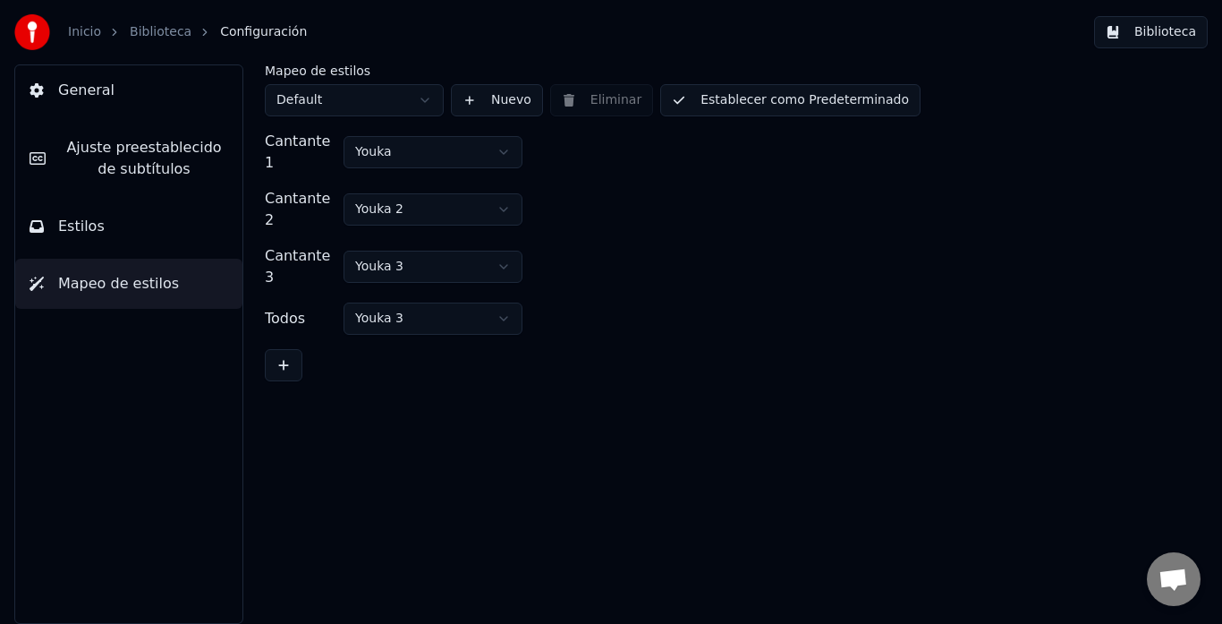
click at [96, 94] on span "General" at bounding box center [86, 90] width 56 height 21
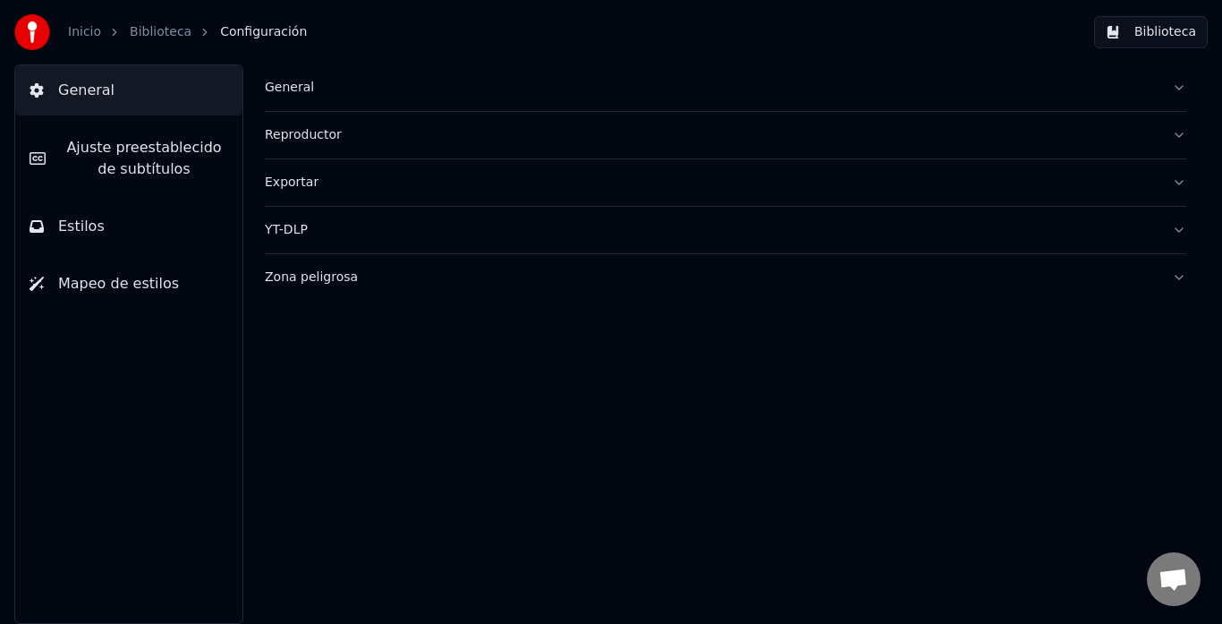
click at [1174, 274] on button "Zona peligrosa" at bounding box center [725, 277] width 921 height 47
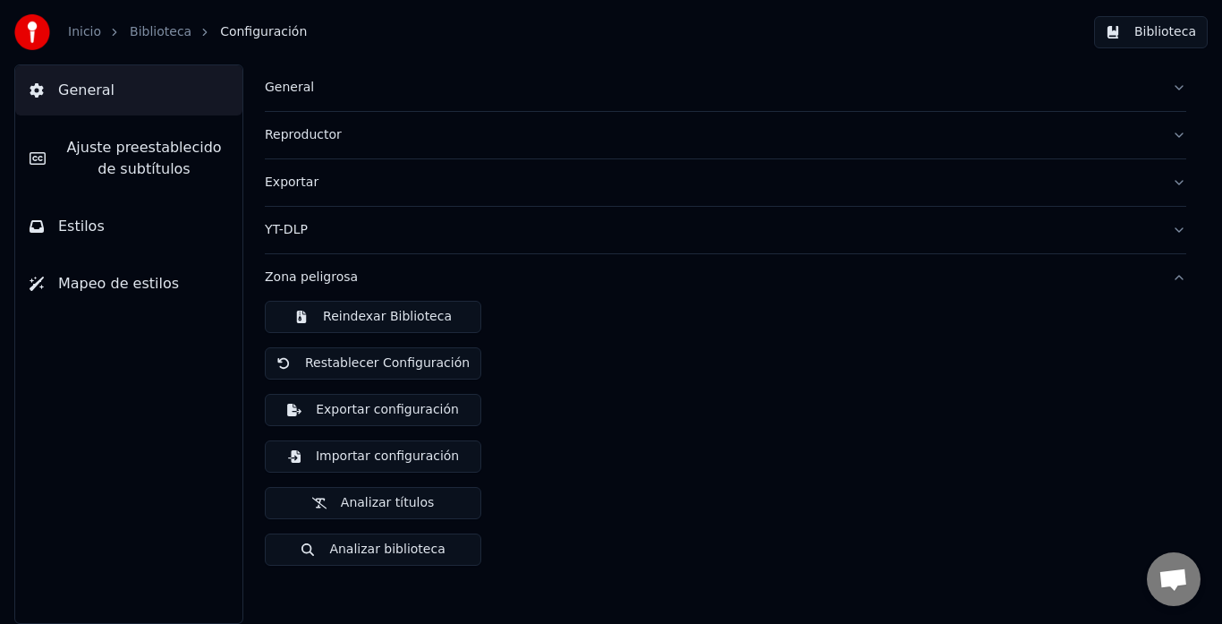
click at [1174, 274] on button "Zona peligrosa" at bounding box center [725, 277] width 921 height 47
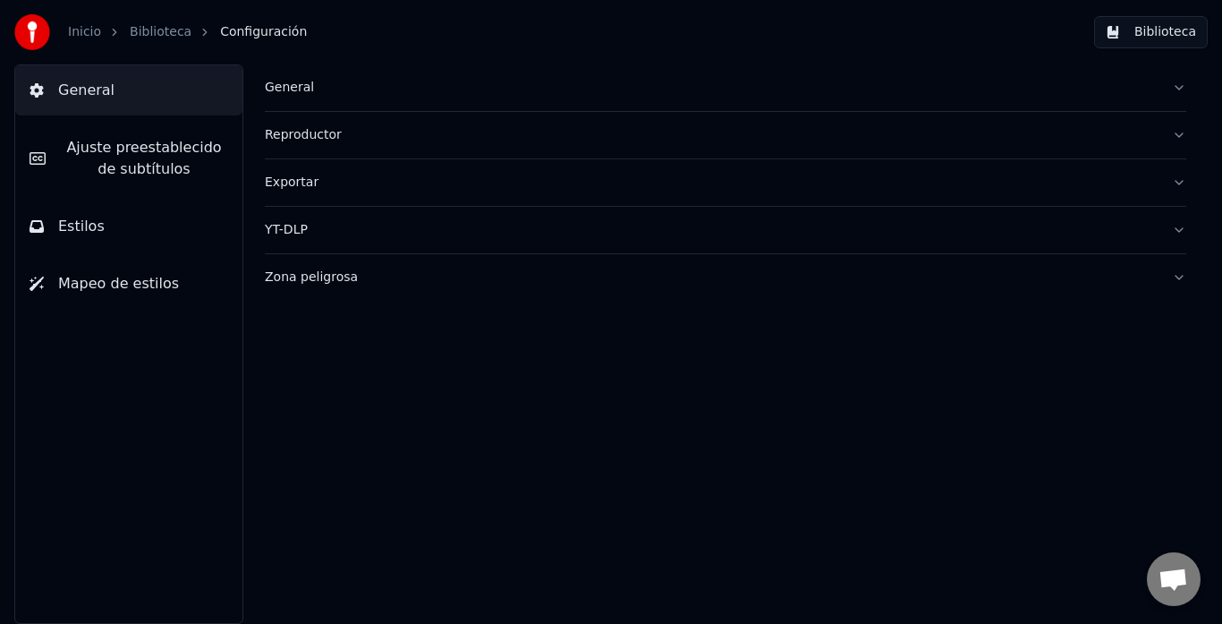
click at [1180, 228] on button "YT-DLP" at bounding box center [725, 230] width 921 height 47
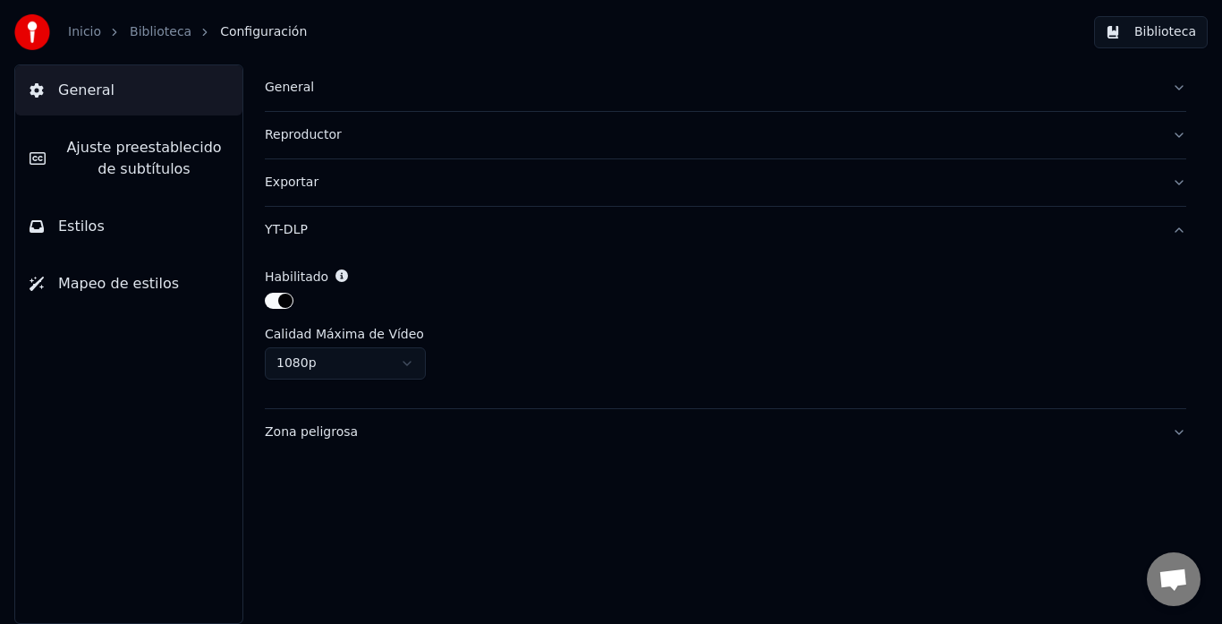
click at [1180, 228] on button "YT-DLP" at bounding box center [725, 230] width 921 height 47
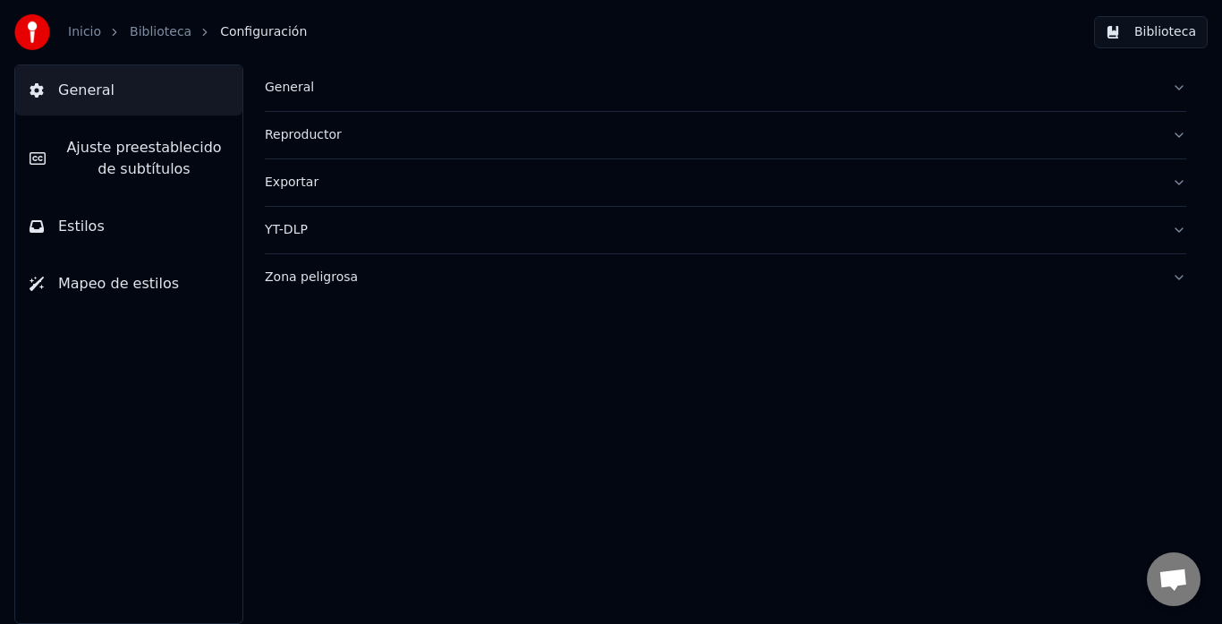
click at [165, 34] on link "Biblioteca" at bounding box center [161, 32] width 62 height 18
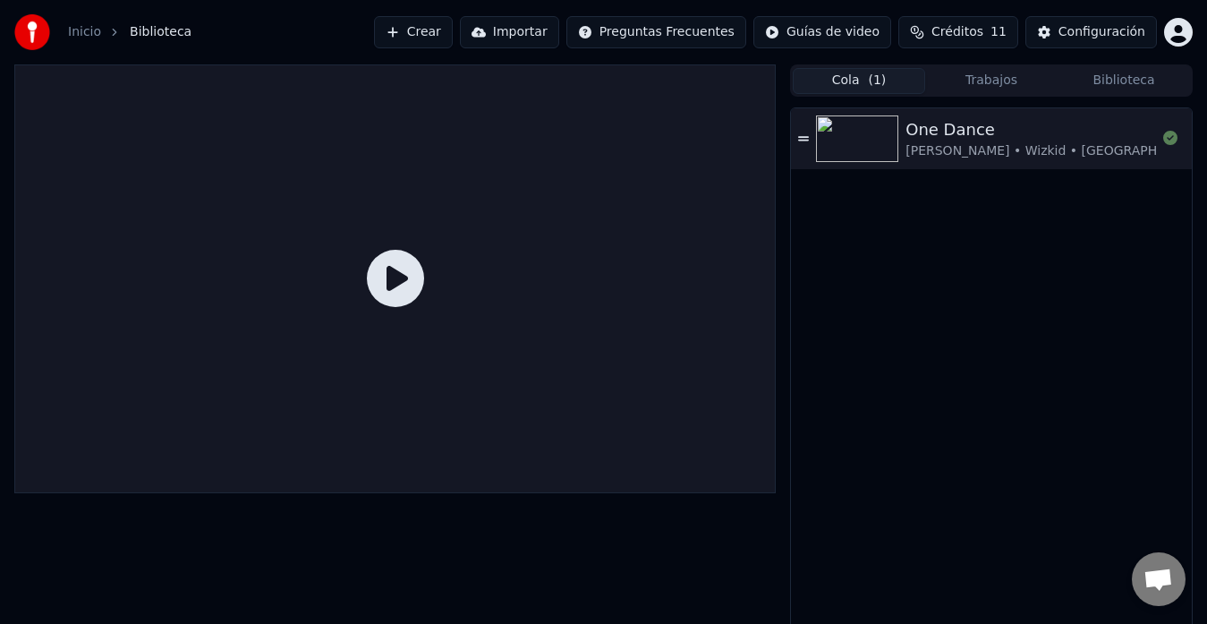
click at [395, 273] on icon at bounding box center [395, 278] width 57 height 57
click at [936, 123] on div "One Dance" at bounding box center [1058, 129] width 307 height 25
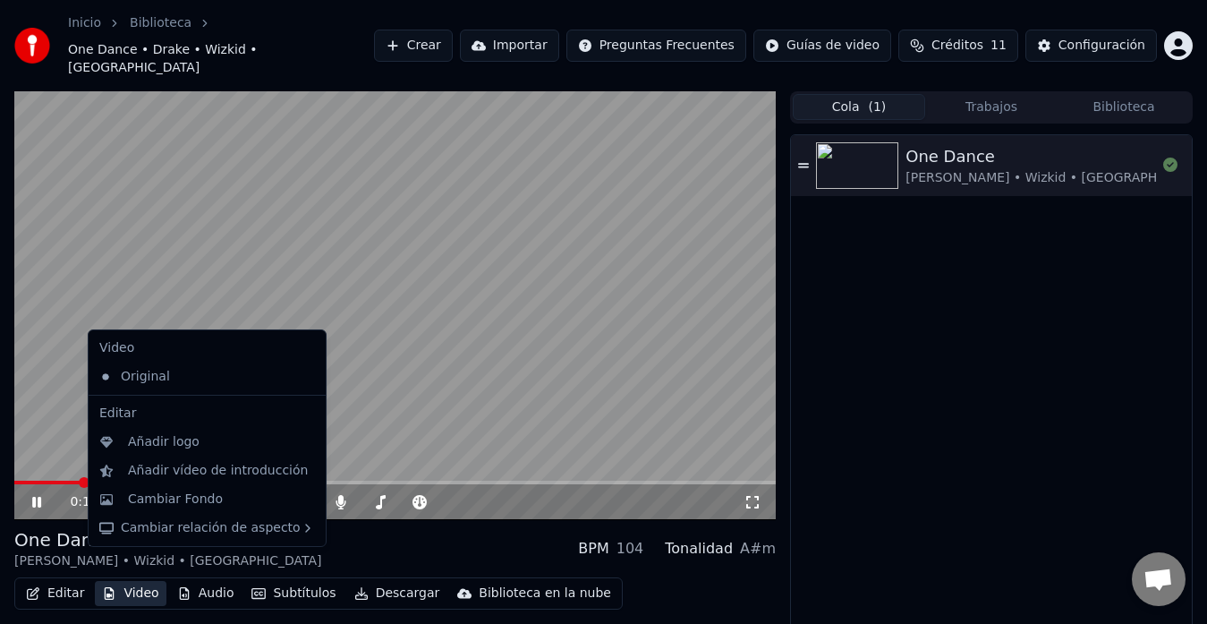
click at [127, 581] on button "Video" at bounding box center [130, 593] width 71 height 25
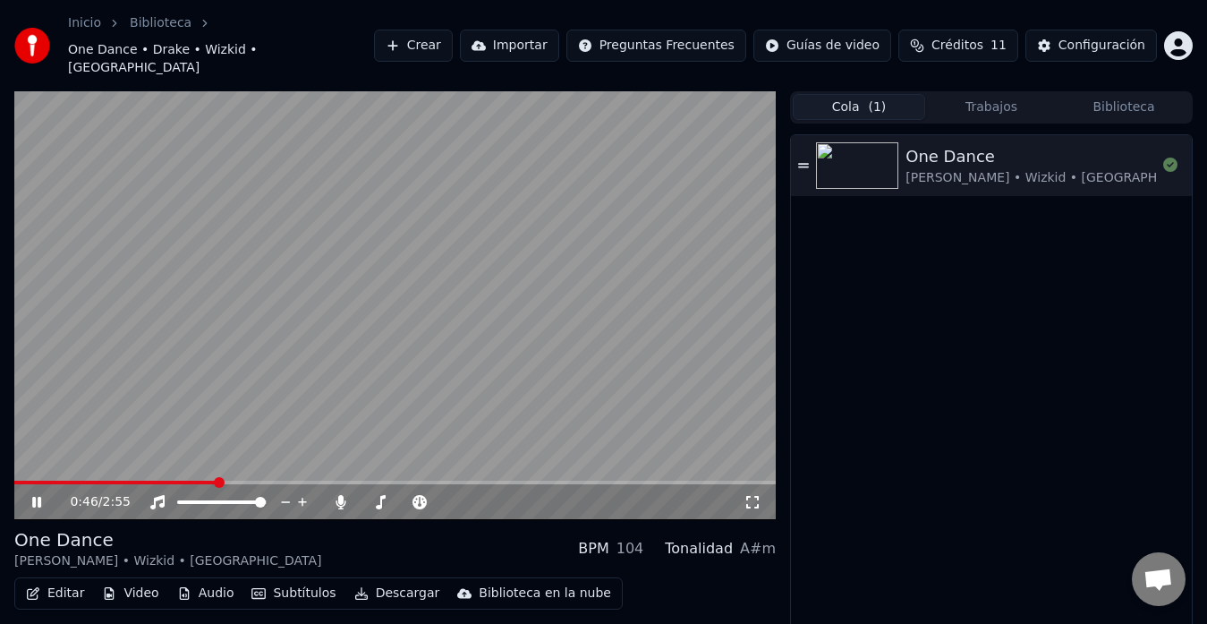
click at [560, 527] on div "One Dance Drake • Wizkid • Kyla BPM 104 Tonalidad A#m" at bounding box center [394, 548] width 761 height 43
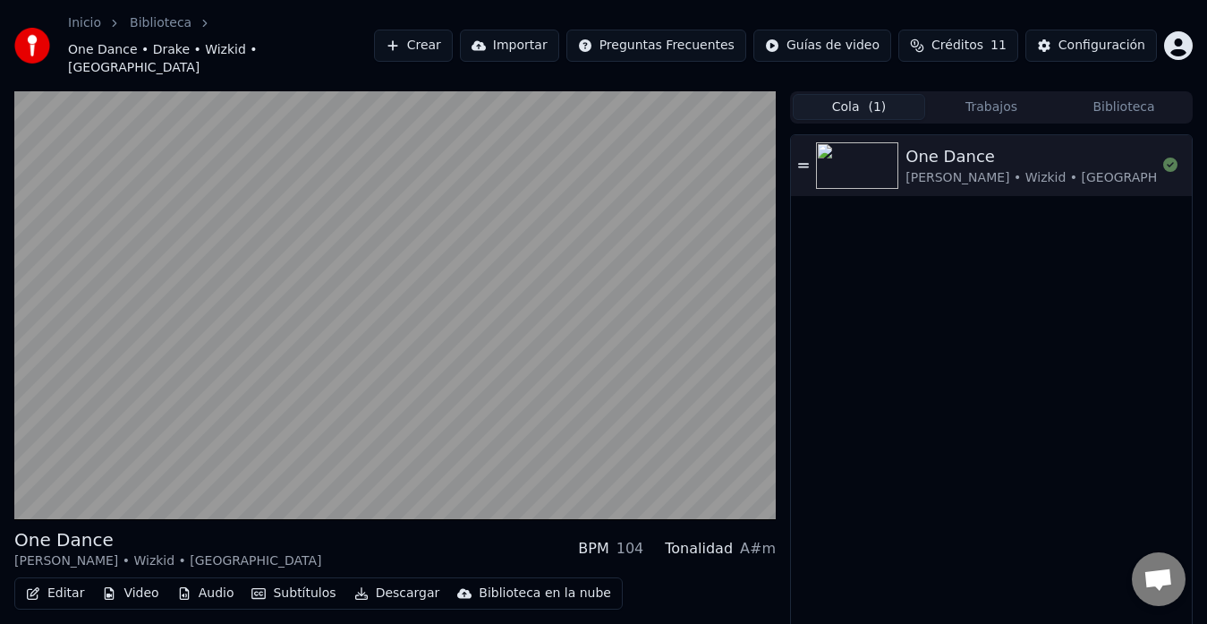
click at [560, 527] on div "One Dance Drake • Wizkid • Kyla BPM 104 Tonalidad A#m" at bounding box center [394, 548] width 761 height 43
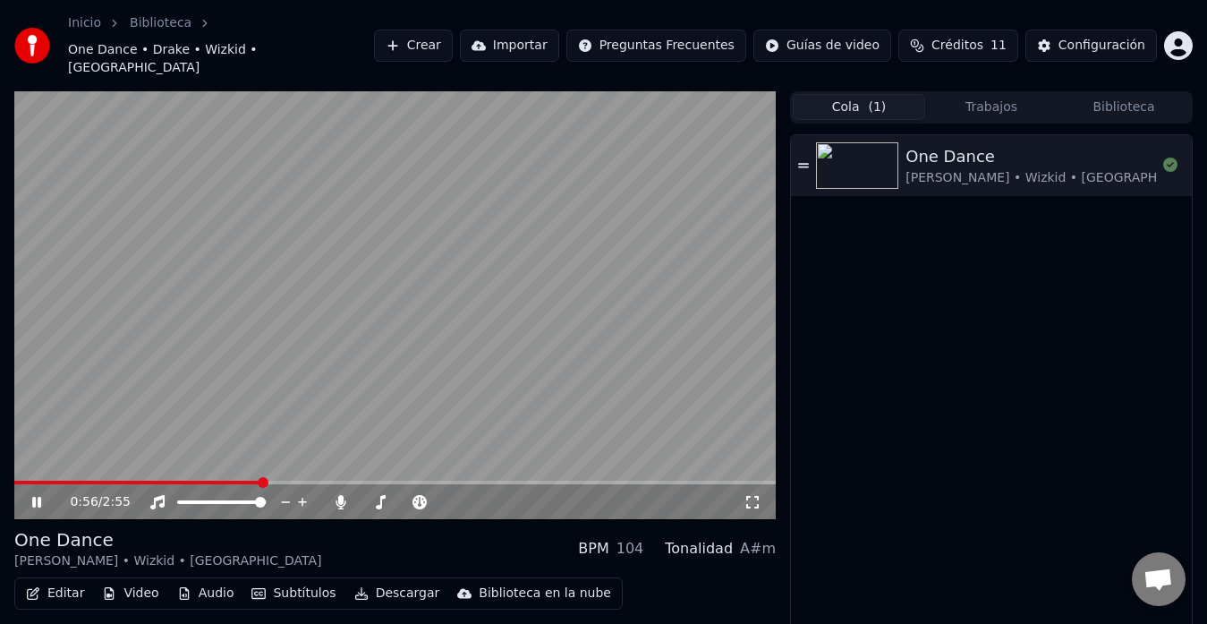
scroll to position [27, 0]
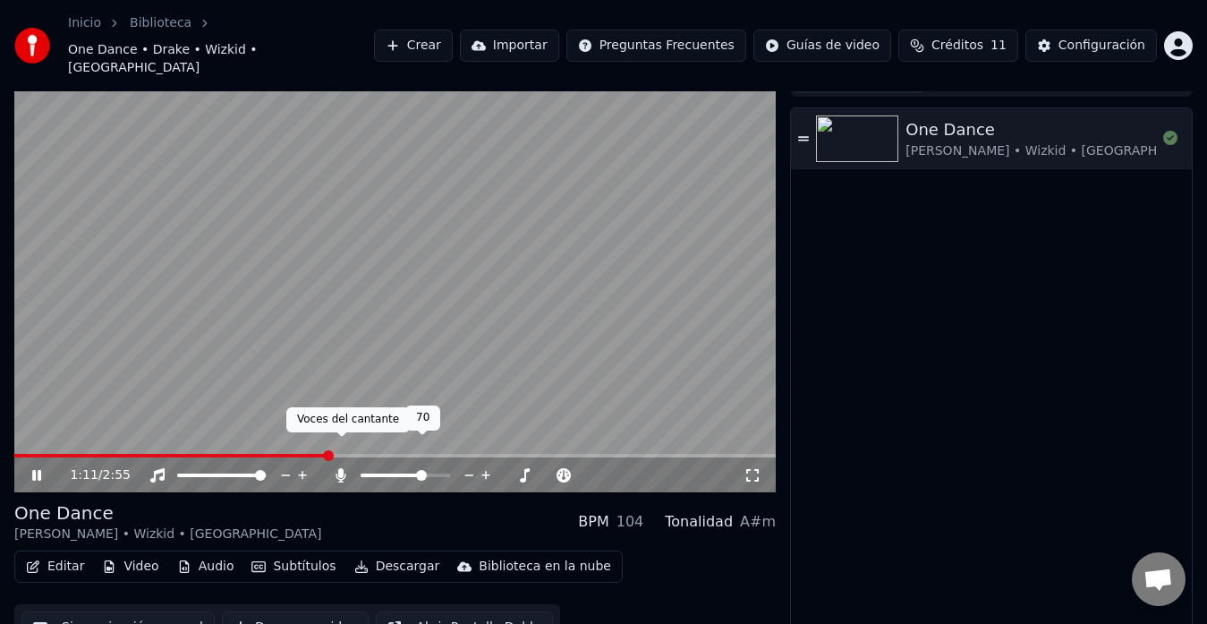
click at [342, 468] on icon at bounding box center [341, 475] width 10 height 14
click at [14, 454] on span at bounding box center [187, 456] width 346 height 4
click at [12, 416] on div "1:21 / 2:55 One Dance Drake • Wizkid • Kyla BPM 104 Tonalidad A#m Editar Video …" at bounding box center [603, 357] width 1207 height 586
click at [14, 424] on video at bounding box center [394, 278] width 761 height 429
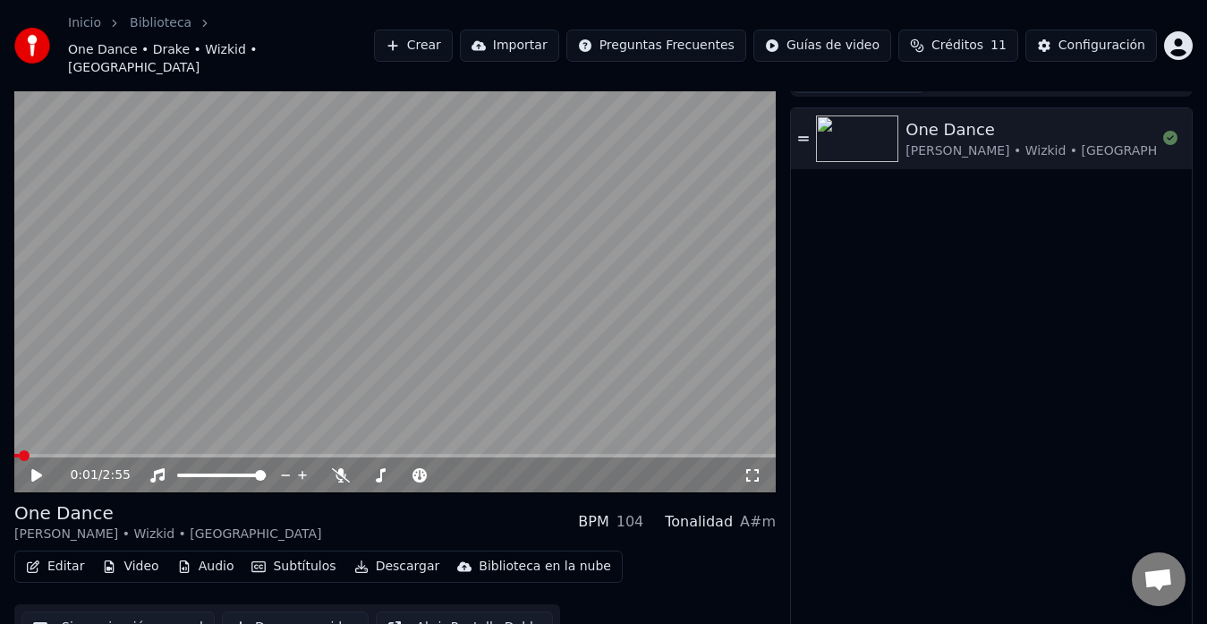
click at [17, 454] on span at bounding box center [16, 456] width 4 height 4
click at [14, 450] on span at bounding box center [19, 455] width 11 height 11
click at [34, 469] on icon at bounding box center [36, 475] width 11 height 13
click at [18, 423] on video at bounding box center [394, 278] width 761 height 429
click at [15, 454] on span at bounding box center [79, 456] width 130 height 4
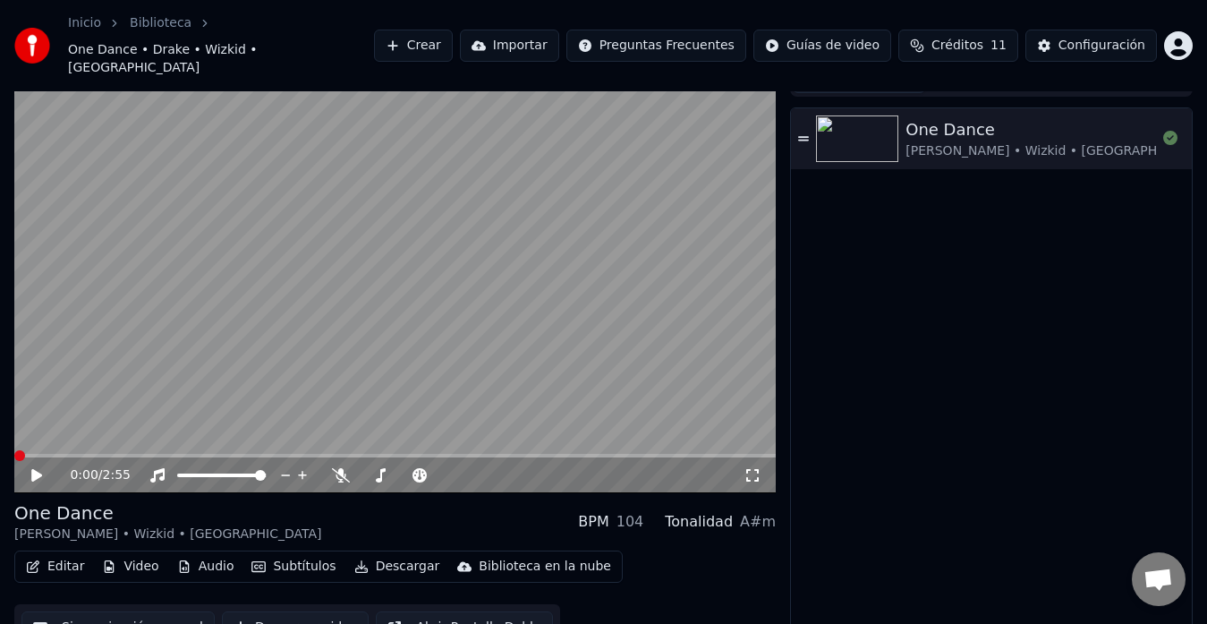
click at [43, 466] on div "0:00 / 2:55" at bounding box center [394, 475] width 747 height 18
click at [41, 468] on icon at bounding box center [49, 475] width 41 height 14
click at [14, 454] on span at bounding box center [14, 456] width 0 height 4
click at [366, 283] on video at bounding box center [394, 278] width 761 height 429
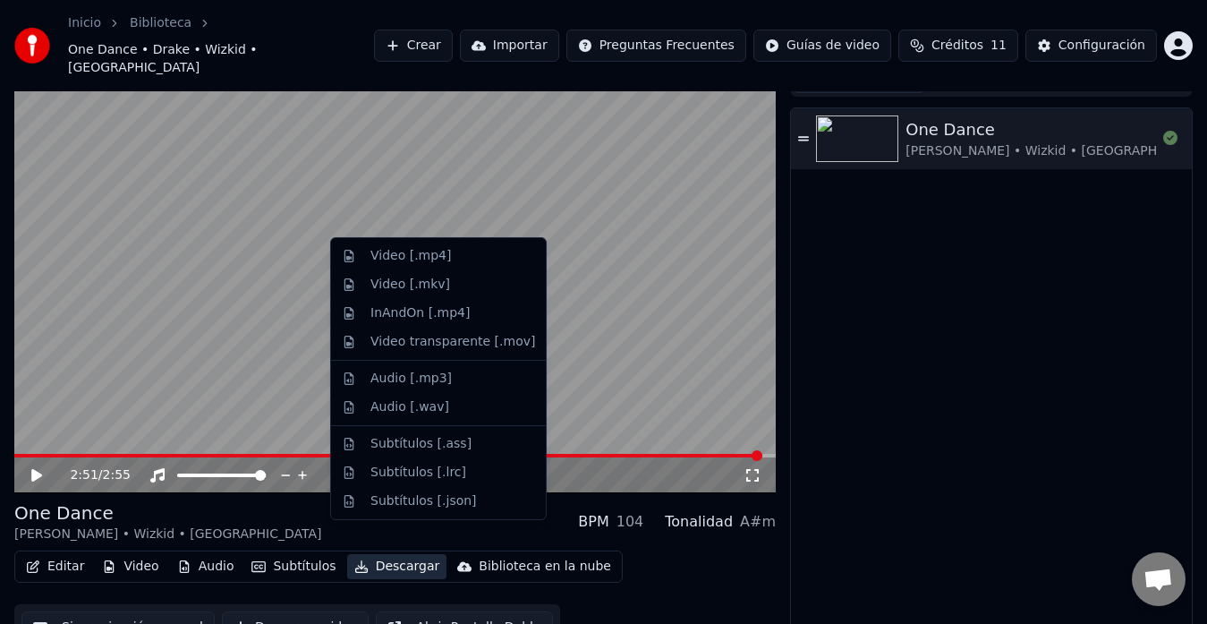
click at [395, 554] on button "Descargar" at bounding box center [397, 566] width 100 height 25
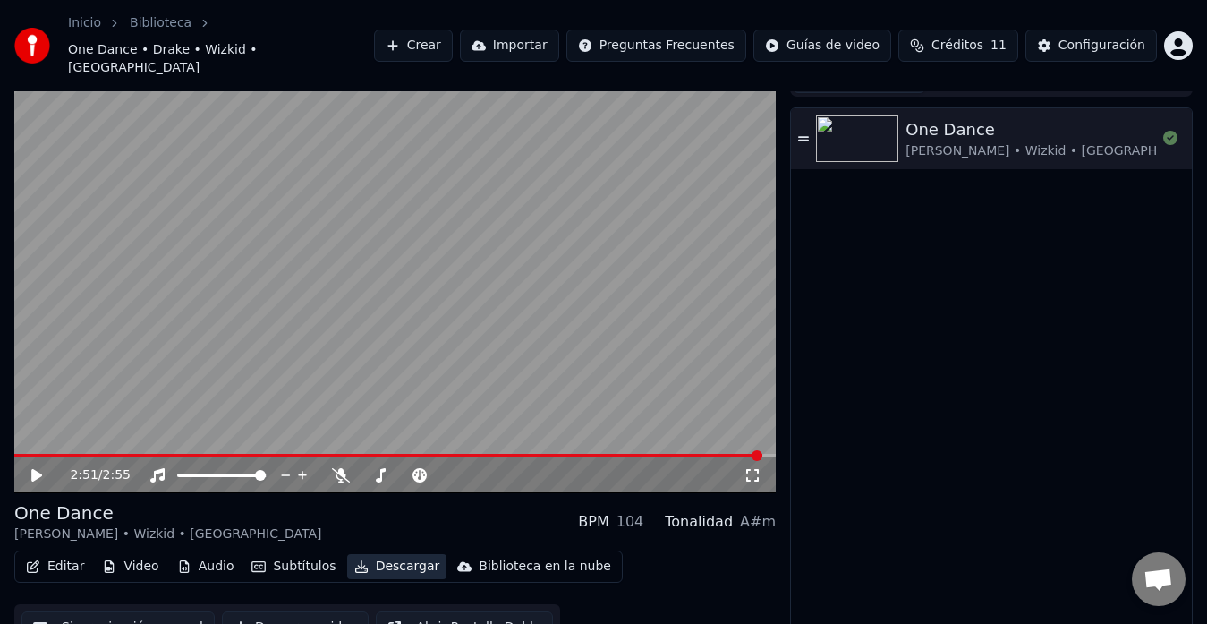
click at [395, 554] on button "Descargar" at bounding box center [397, 566] width 100 height 25
click at [302, 611] on button "Descargar video" at bounding box center [295, 627] width 147 height 32
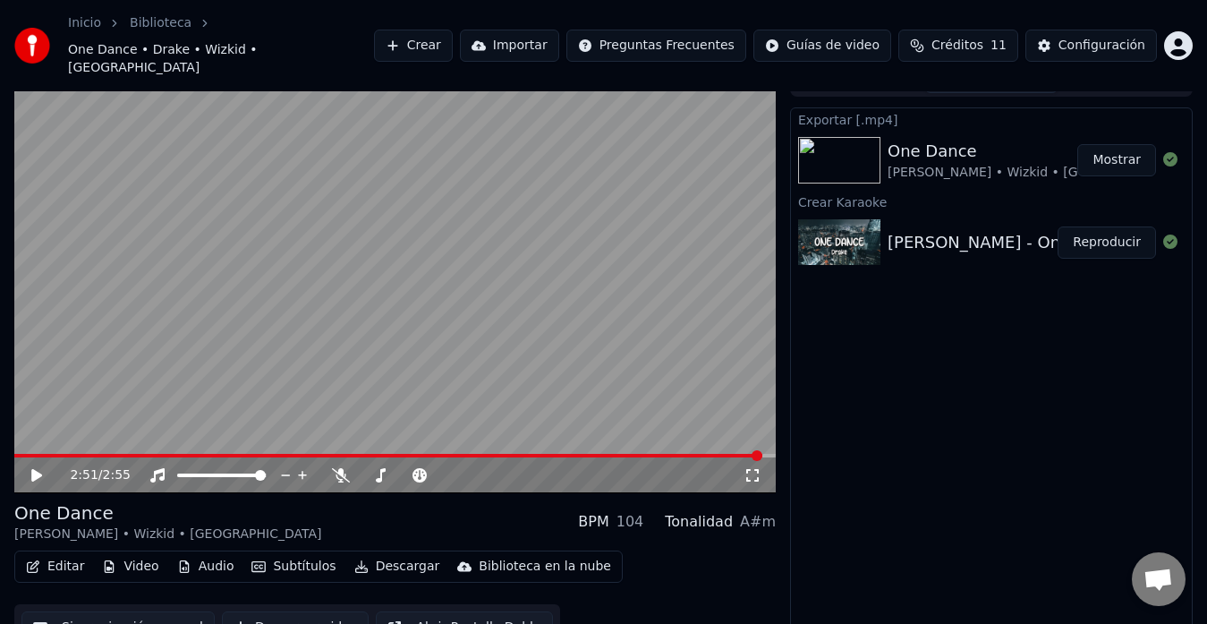
click at [1113, 144] on button "Mostrar" at bounding box center [1116, 160] width 79 height 32
click at [14, 454] on span at bounding box center [14, 456] width 0 height 4
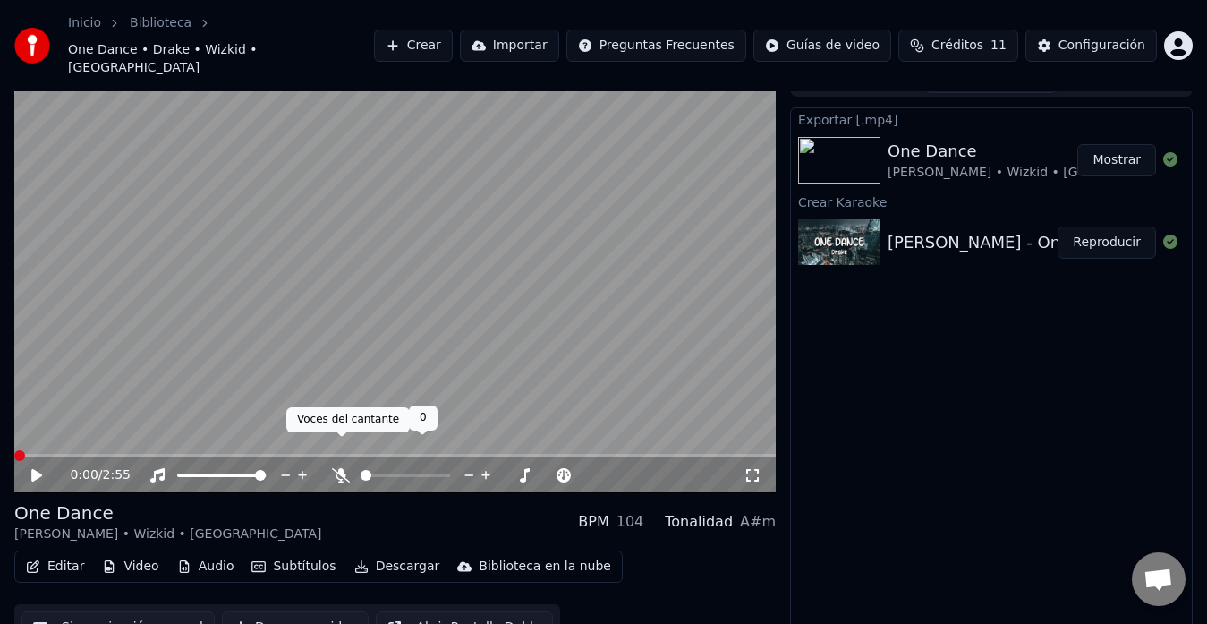
click at [339, 468] on icon at bounding box center [341, 475] width 18 height 14
click at [42, 468] on icon at bounding box center [49, 475] width 41 height 14
click at [417, 473] on span at bounding box center [389, 475] width 56 height 4
click at [403, 466] on div at bounding box center [422, 475] width 144 height 18
click at [412, 470] on span at bounding box center [416, 475] width 11 height 11
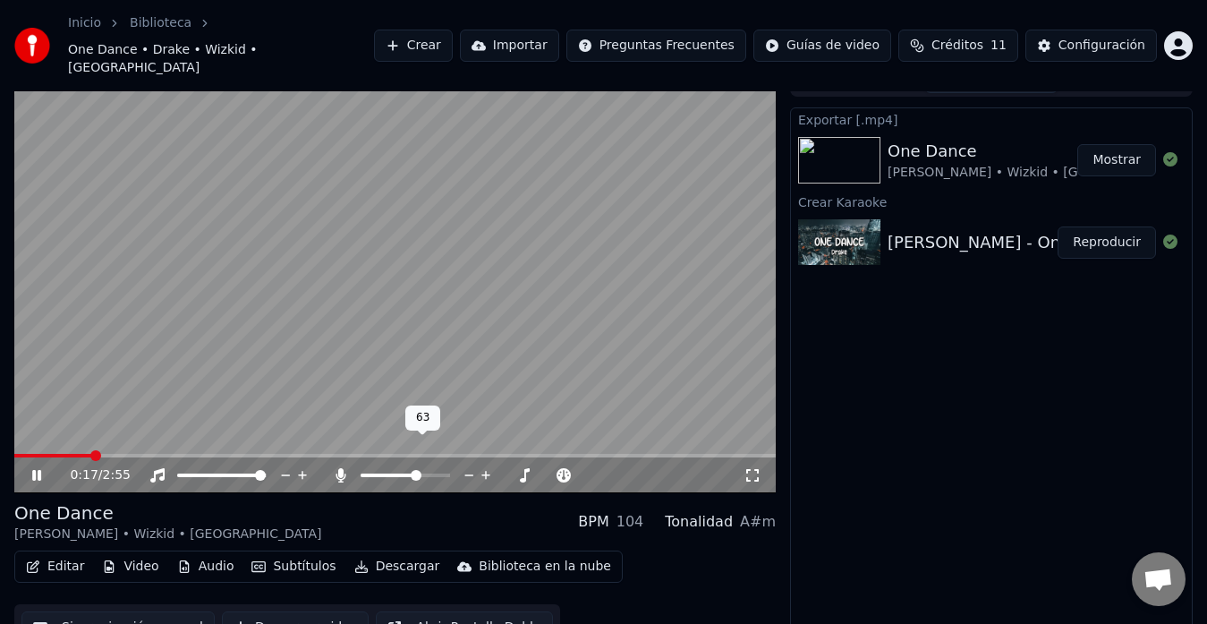
click at [412, 470] on span at bounding box center [416, 475] width 11 height 11
click at [407, 473] on span at bounding box center [384, 475] width 47 height 4
click at [301, 611] on button "Descargar video" at bounding box center [295, 627] width 147 height 32
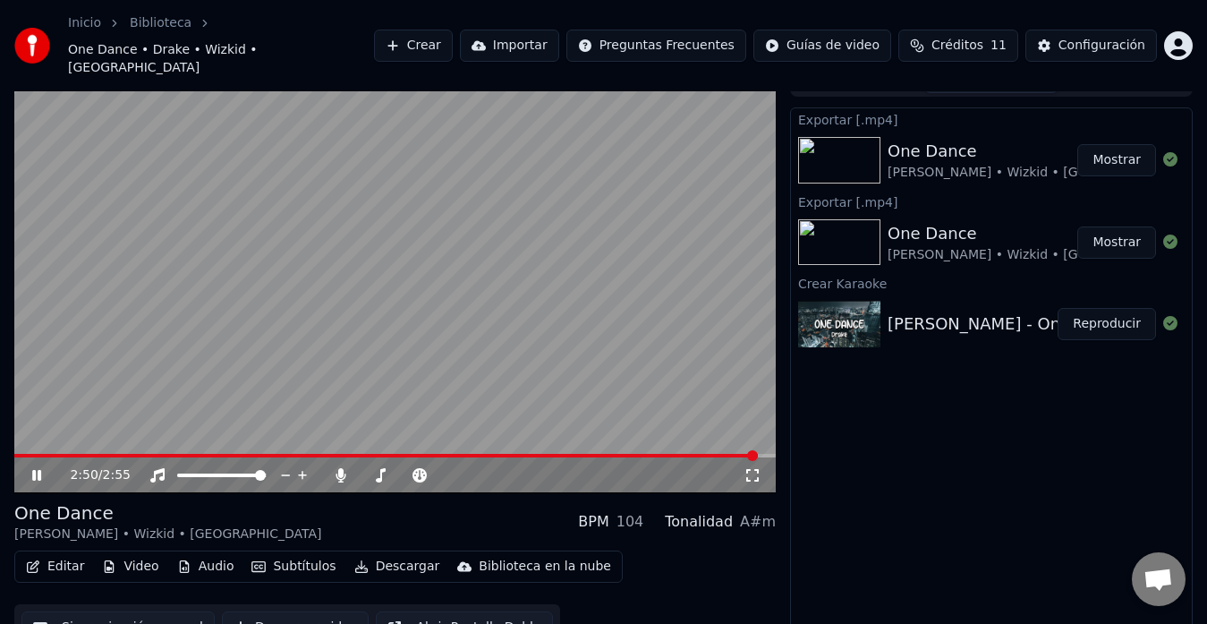
click at [392, 210] on video at bounding box center [394, 278] width 761 height 429
click at [957, 139] on div "One Dance" at bounding box center [1041, 151] width 307 height 25
click at [1112, 144] on button "Mostrar" at bounding box center [1116, 160] width 79 height 32
